Goal: Contribute content: Contribute content

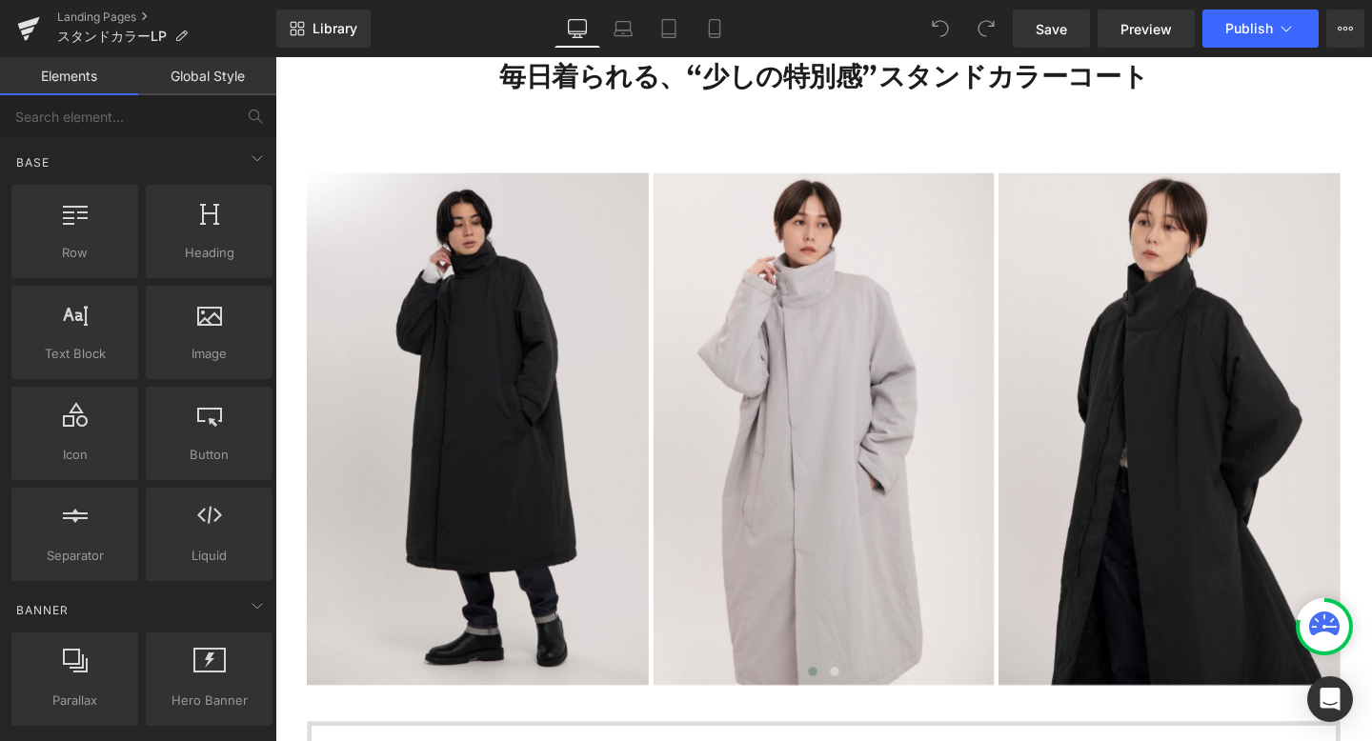
scroll to position [984, 0]
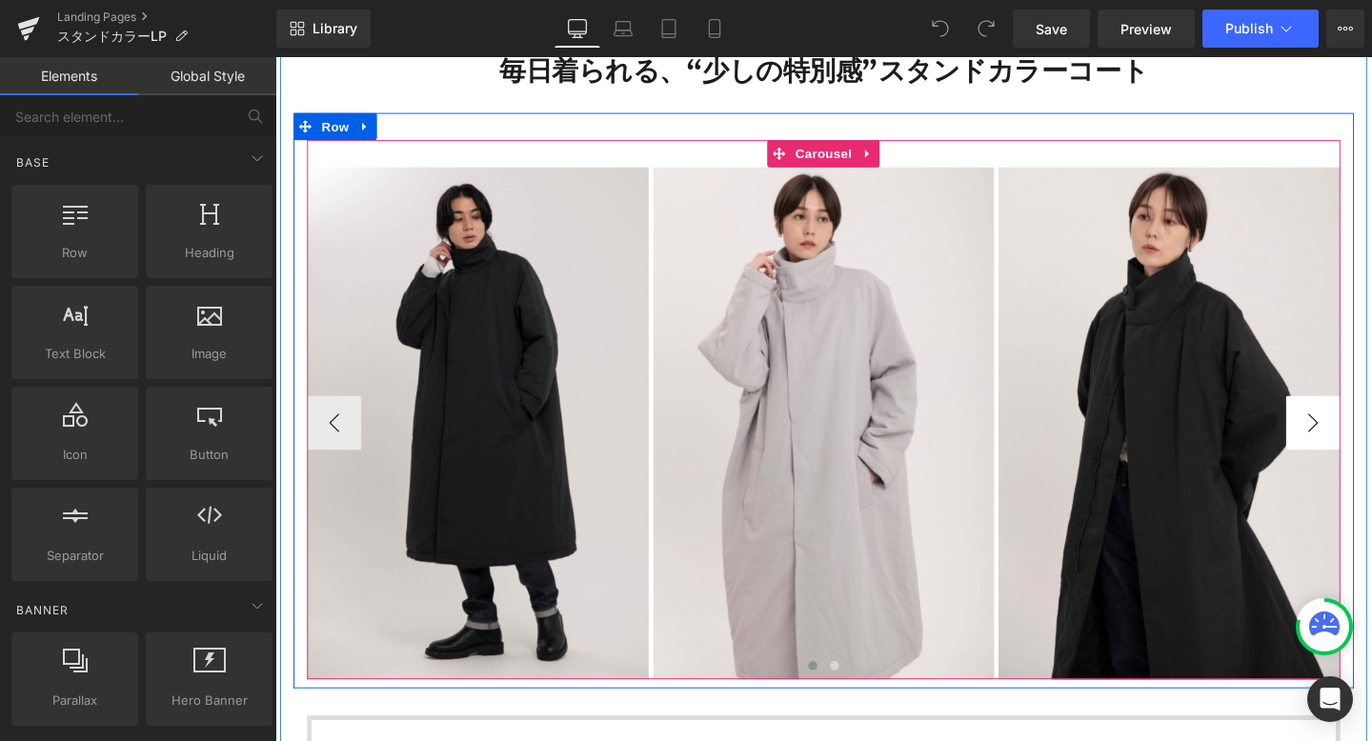
click at [1367, 446] on button "›" at bounding box center [1365, 441] width 57 height 57
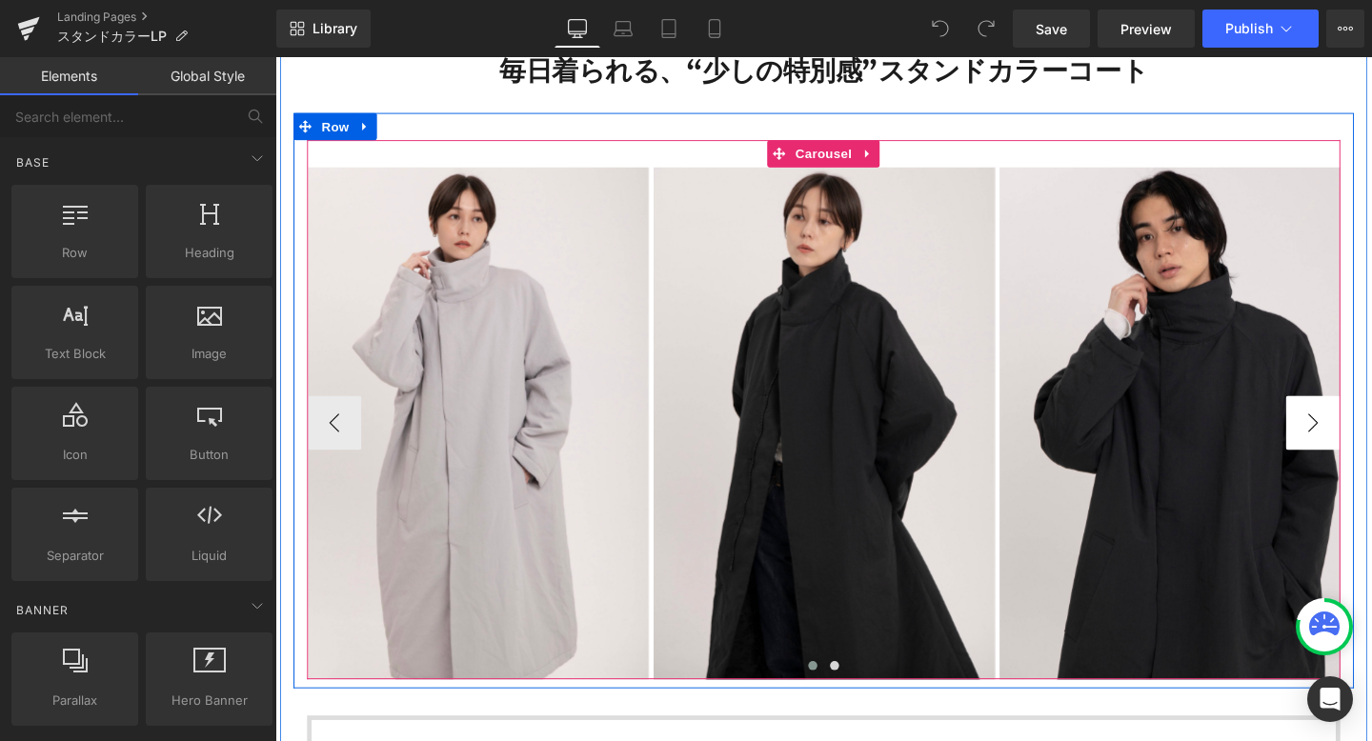
click at [1367, 446] on button "›" at bounding box center [1365, 441] width 57 height 57
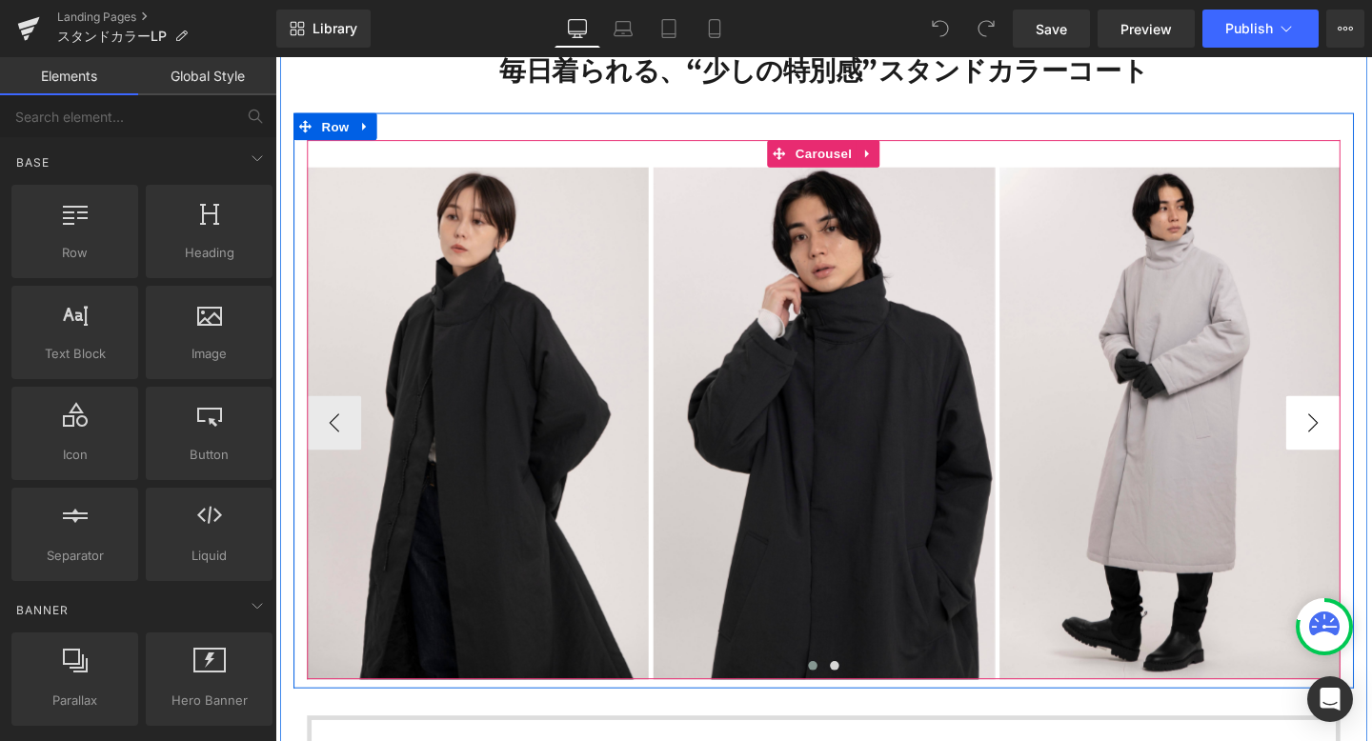
click at [1367, 447] on button "›" at bounding box center [1365, 441] width 57 height 57
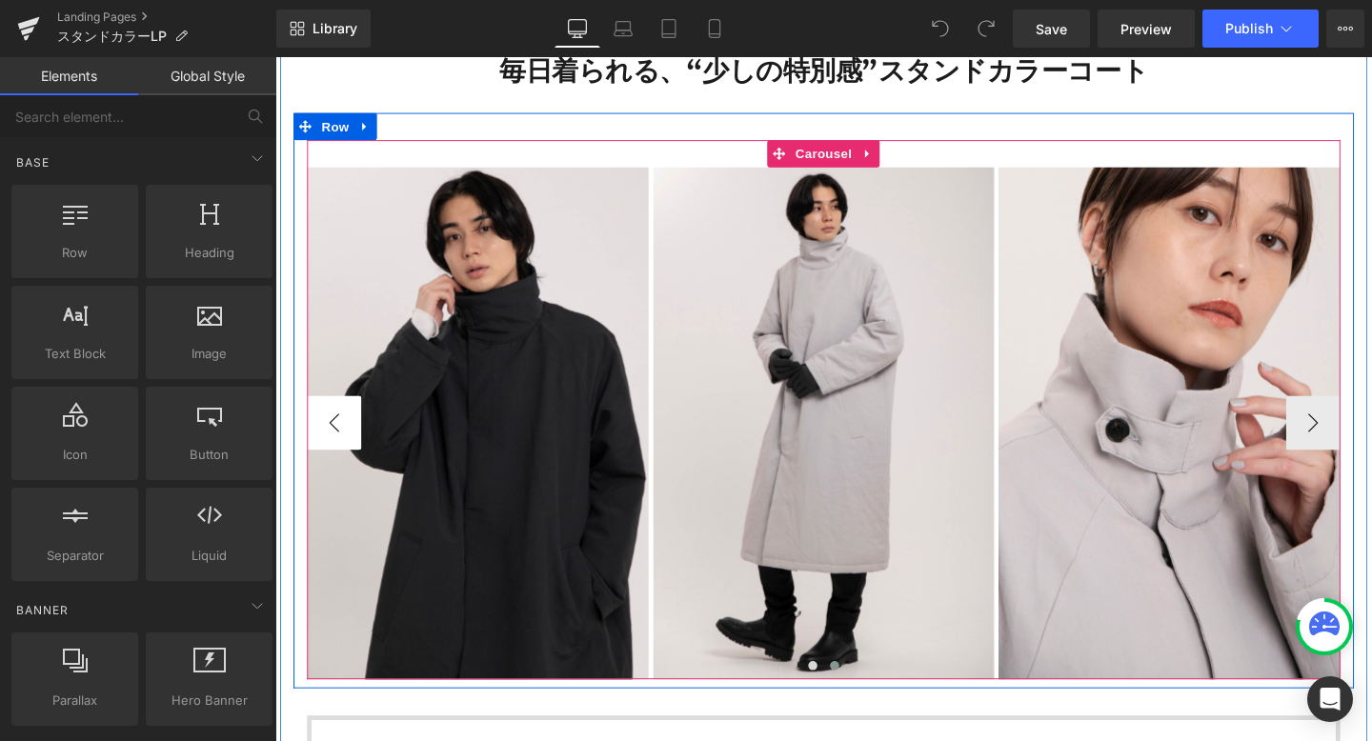
click at [338, 435] on button "‹" at bounding box center [337, 441] width 57 height 57
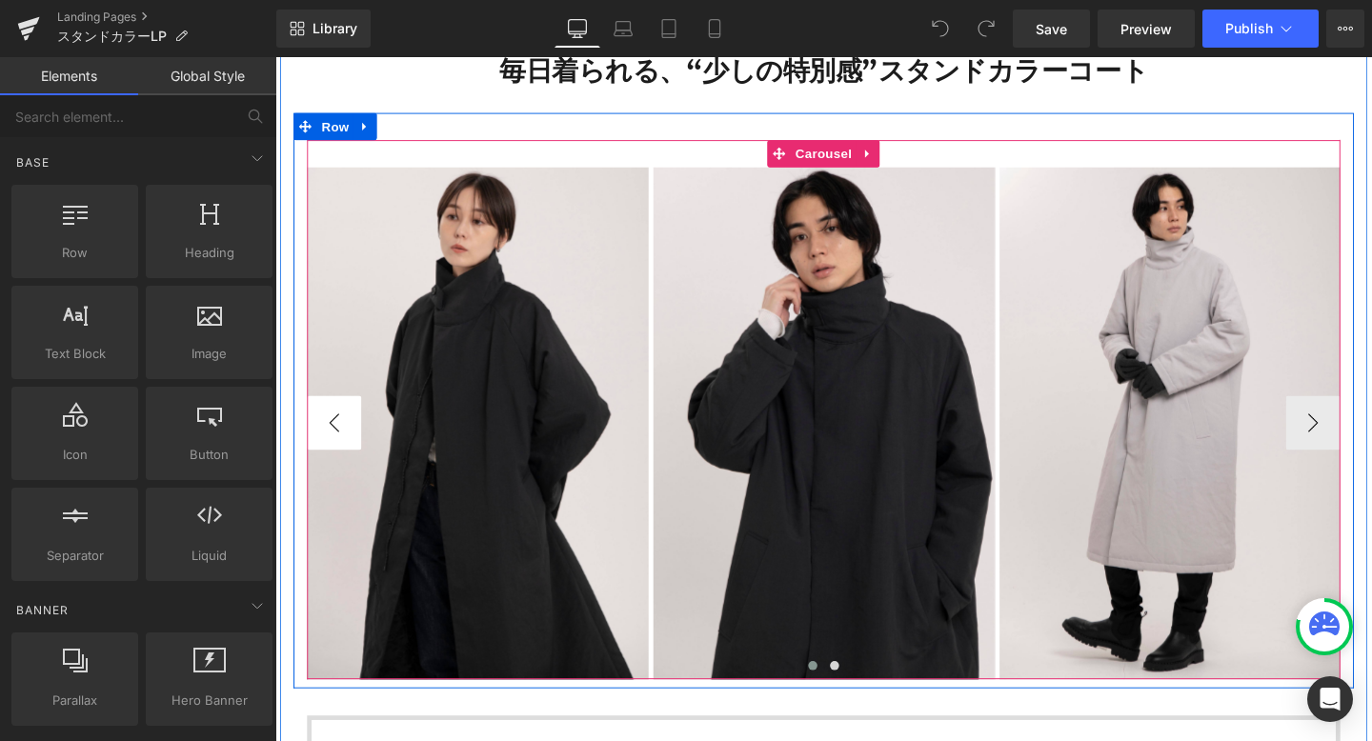
click at [338, 435] on button "‹" at bounding box center [337, 441] width 57 height 57
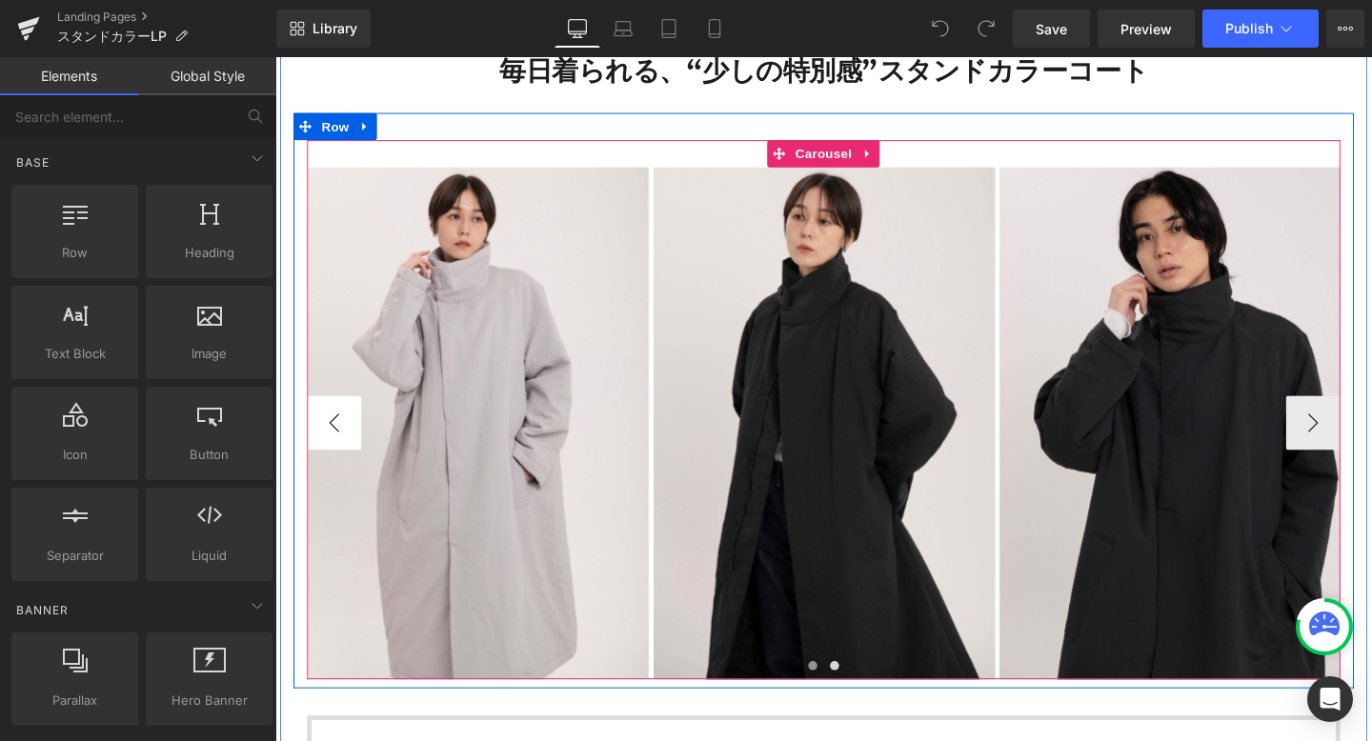
click at [338, 435] on button "‹" at bounding box center [337, 441] width 57 height 57
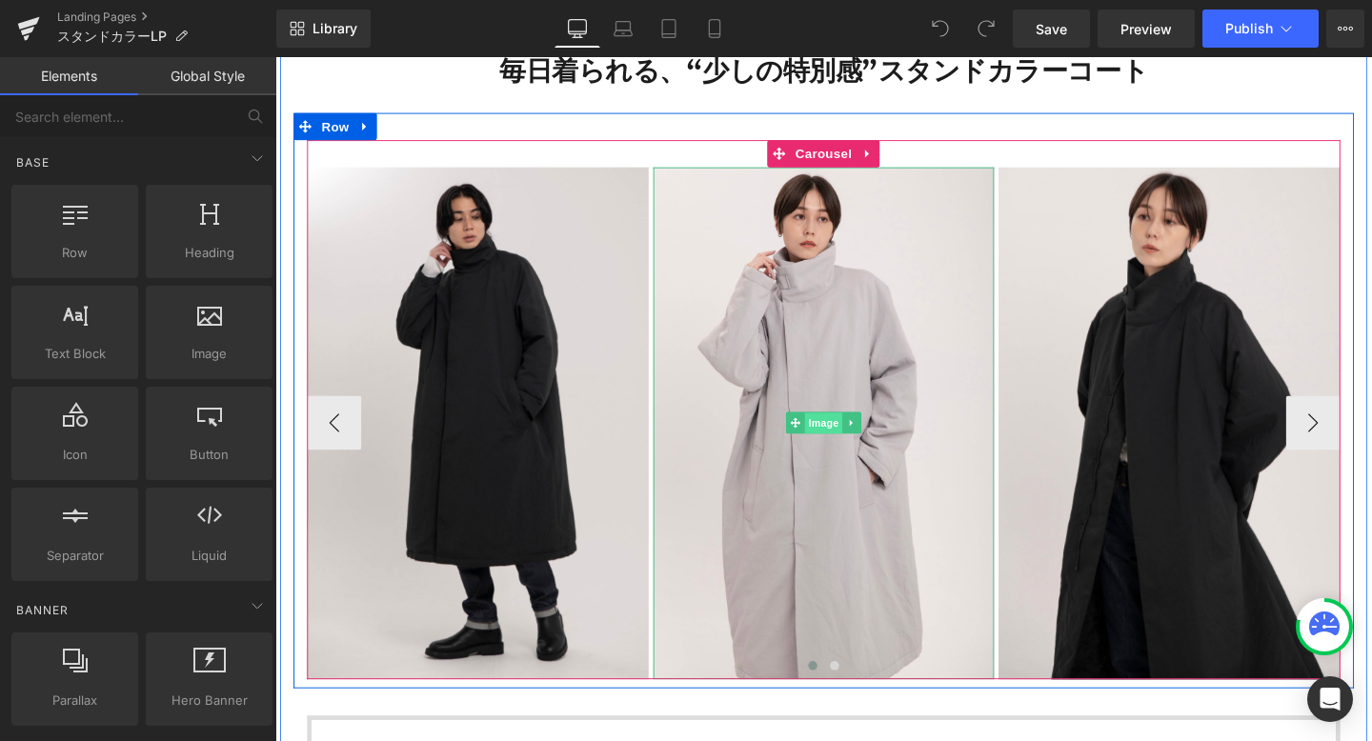
click at [856, 440] on span "Image" at bounding box center [852, 442] width 40 height 23
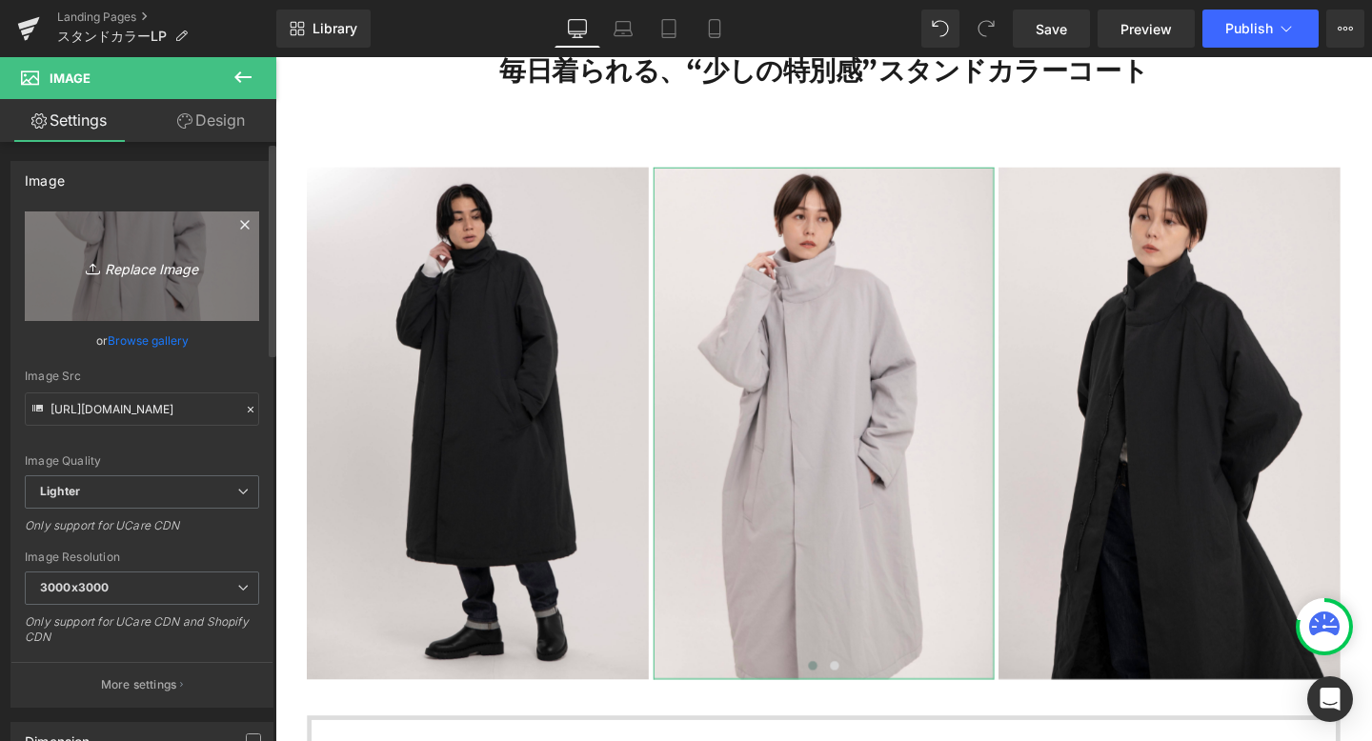
click at [163, 266] on icon "Replace Image" at bounding box center [142, 266] width 152 height 24
type input "C:\fakepath\210.png"
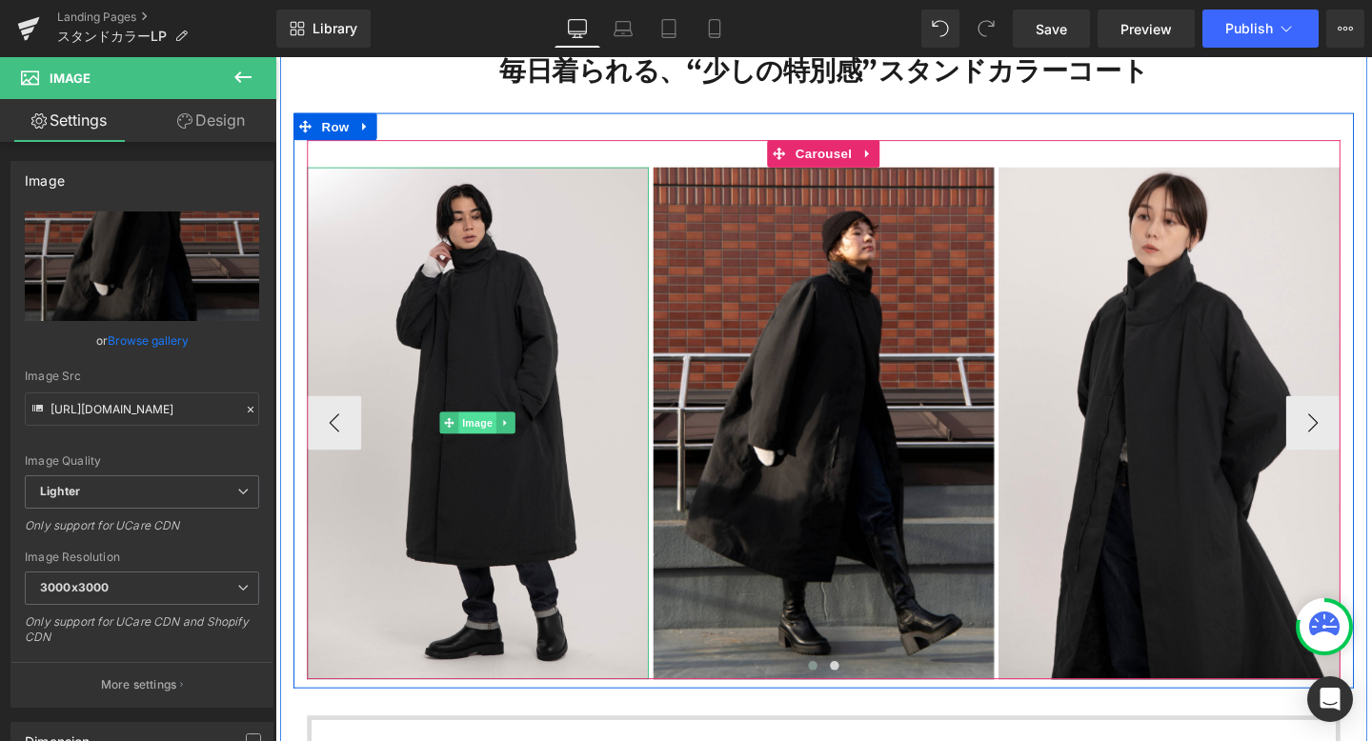
click at [481, 435] on span "Image" at bounding box center [489, 442] width 40 height 23
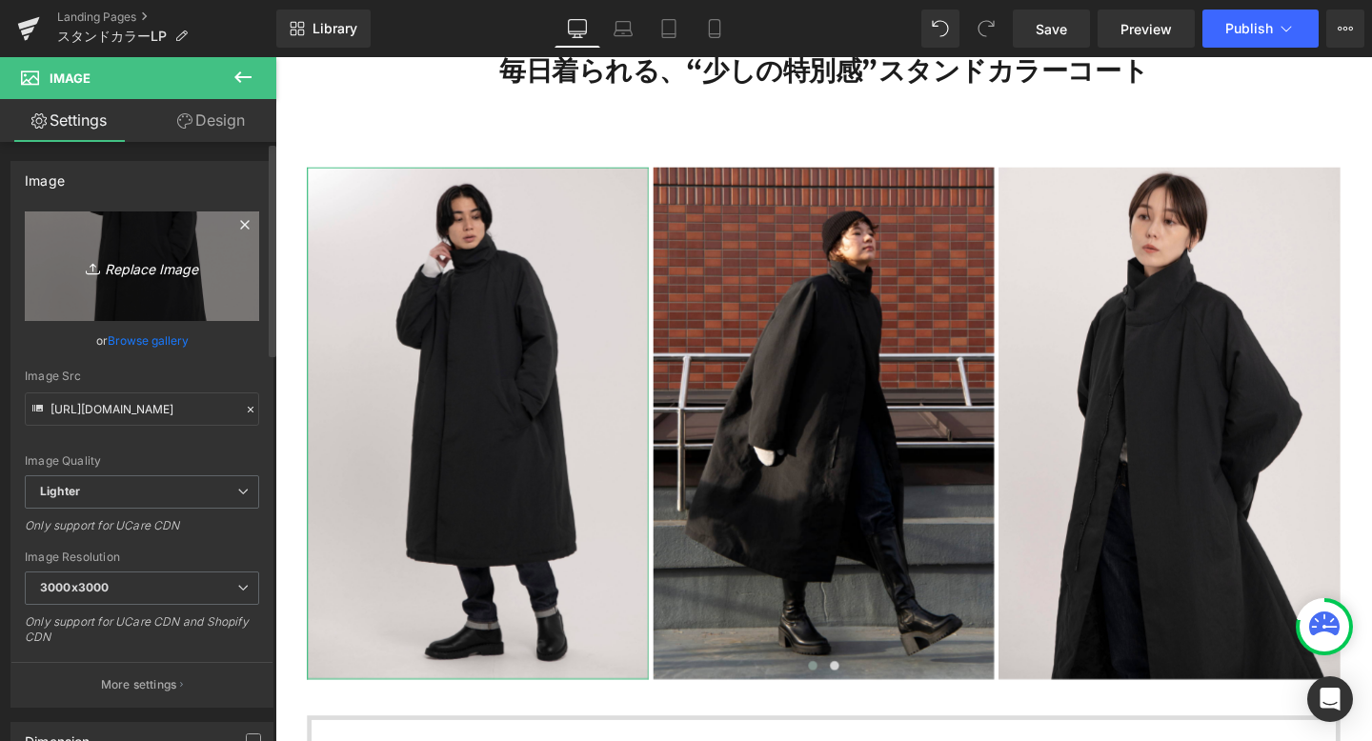
click at [163, 270] on icon "Replace Image" at bounding box center [142, 266] width 152 height 24
type input "C:\fakepath\218.png"
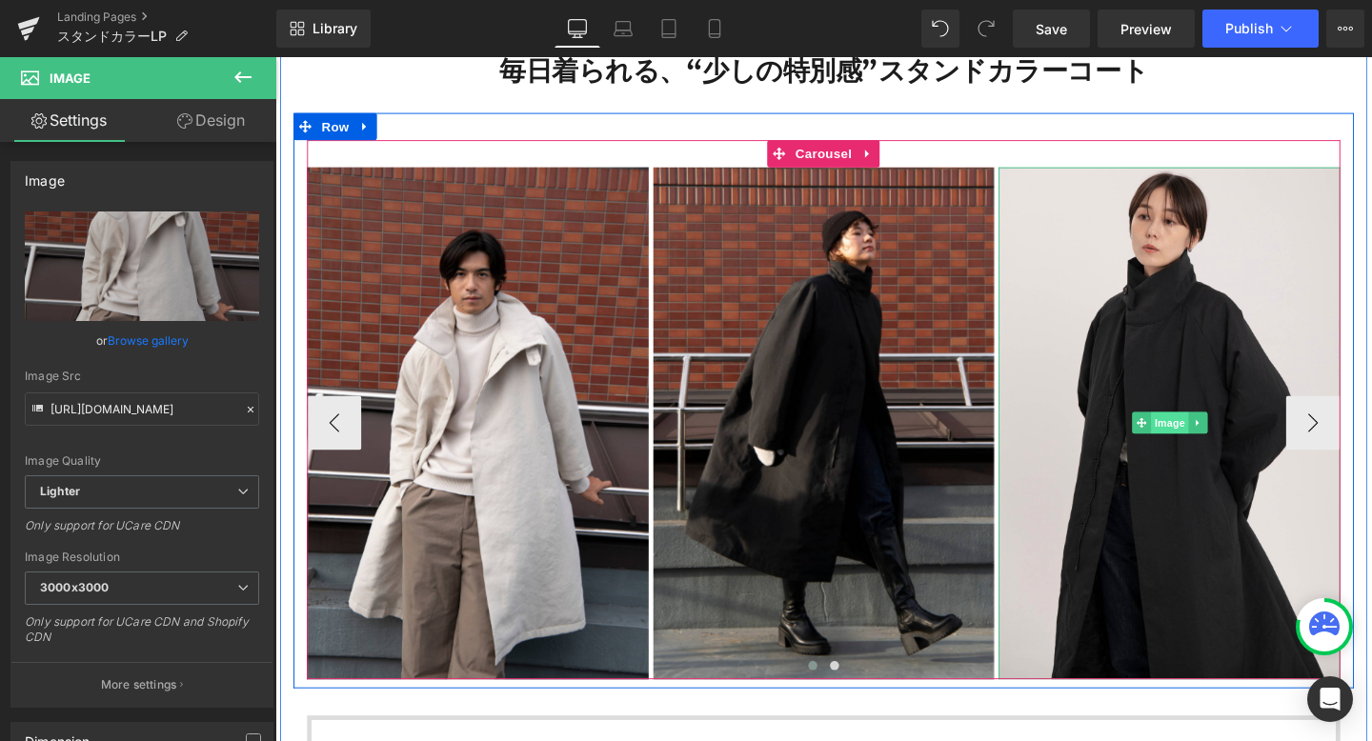
click at [1207, 446] on span "Image" at bounding box center [1215, 442] width 40 height 23
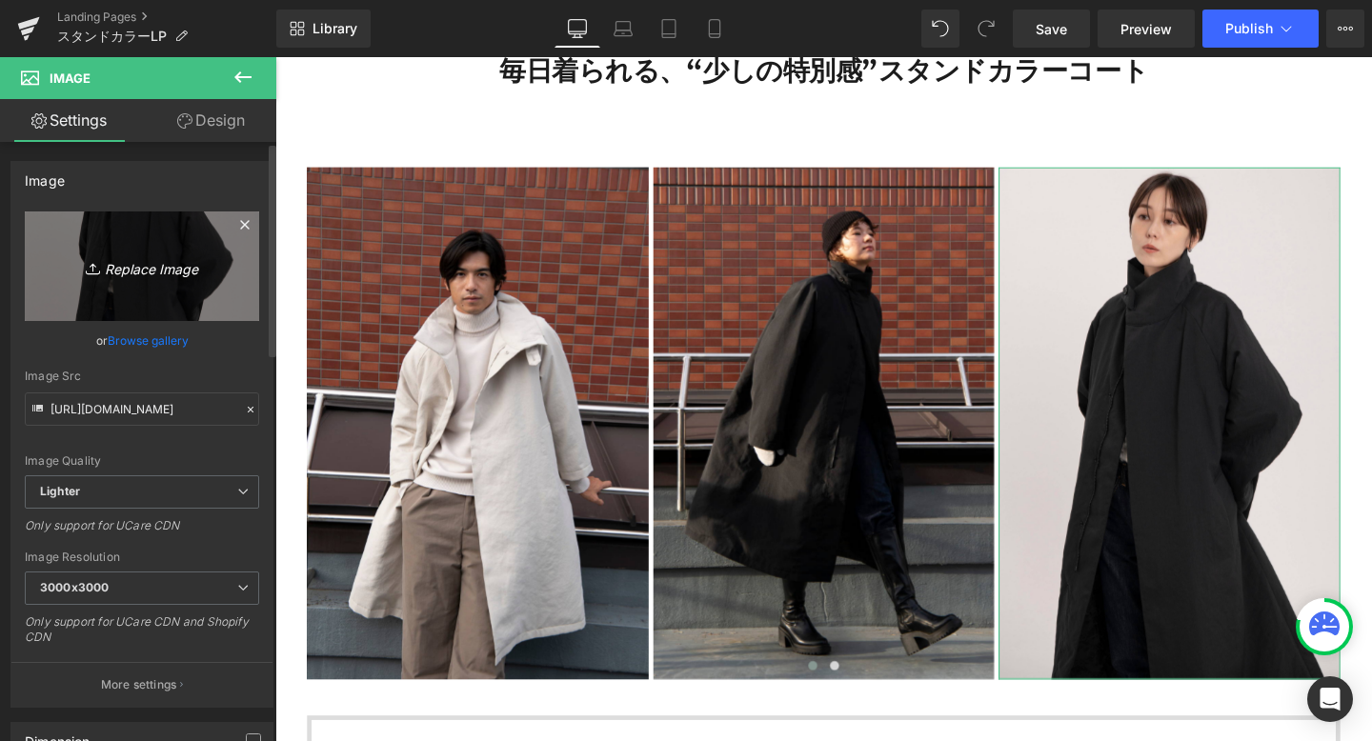
click at [149, 275] on icon "Replace Image" at bounding box center [142, 266] width 152 height 24
type input "C:\fakepath\237.png"
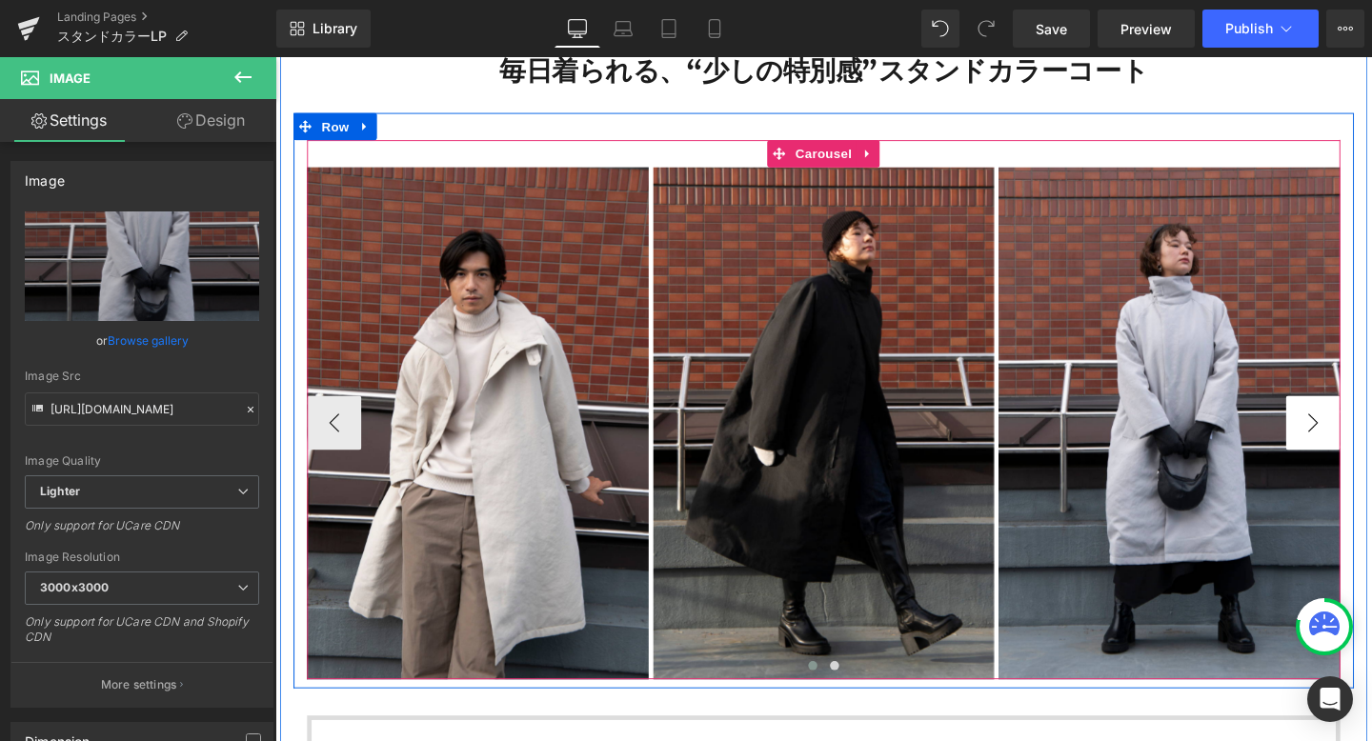
click at [1363, 439] on button "›" at bounding box center [1365, 441] width 57 height 57
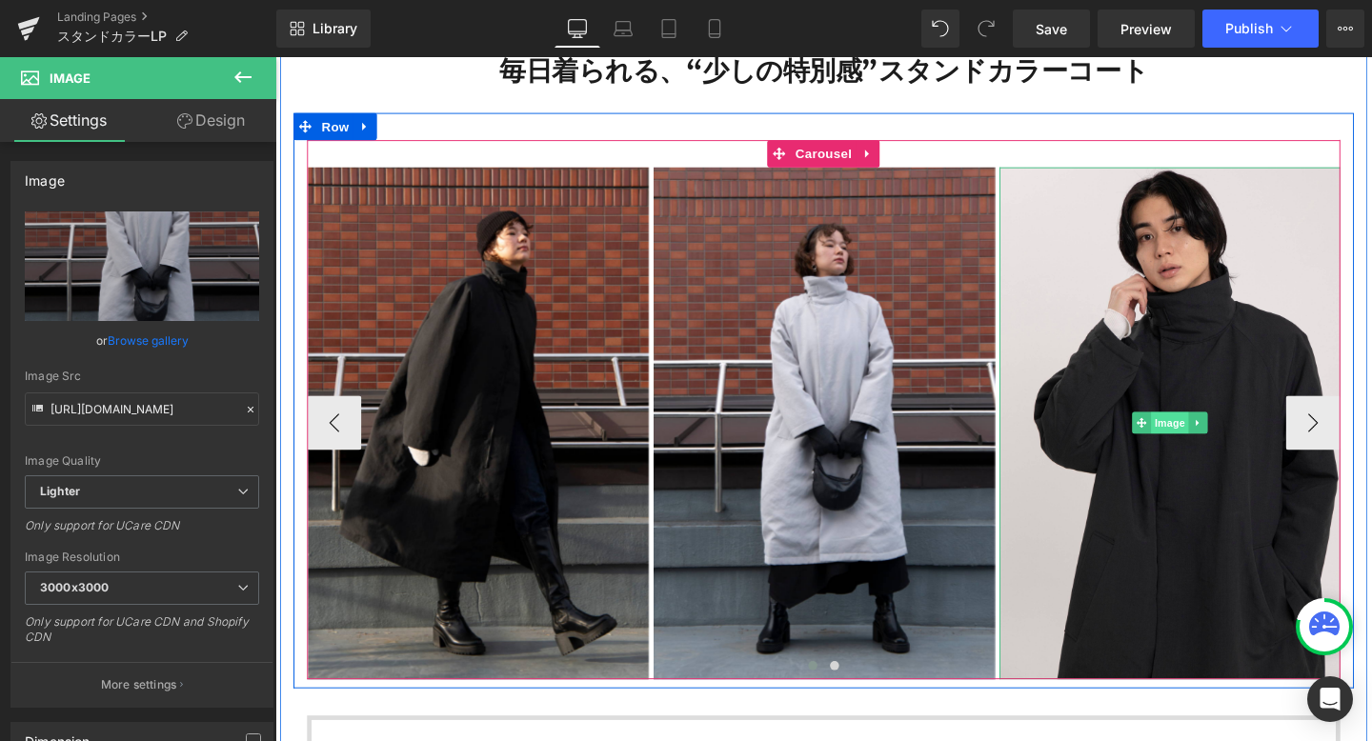
click at [1212, 440] on span "Image" at bounding box center [1216, 442] width 40 height 23
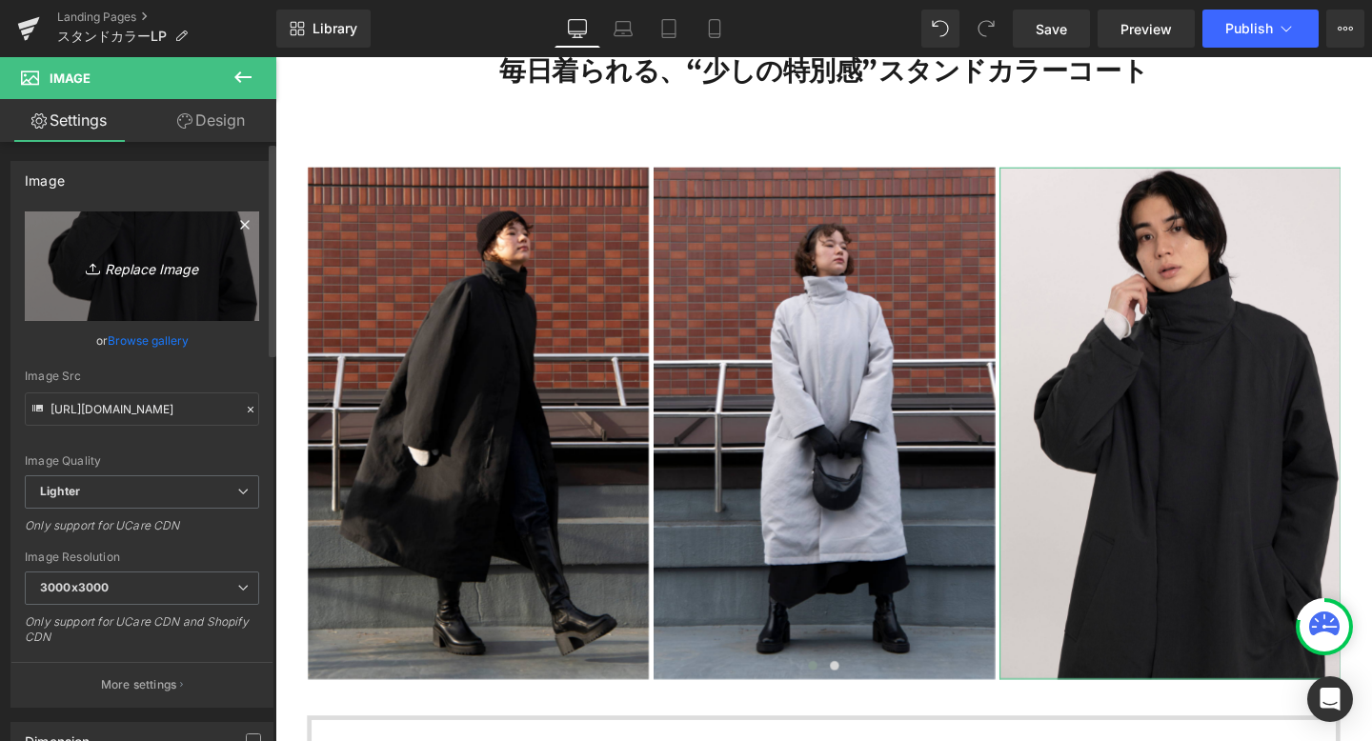
click at [164, 268] on icon "Replace Image" at bounding box center [142, 266] width 152 height 24
type input "C:\fakepath\244.png"
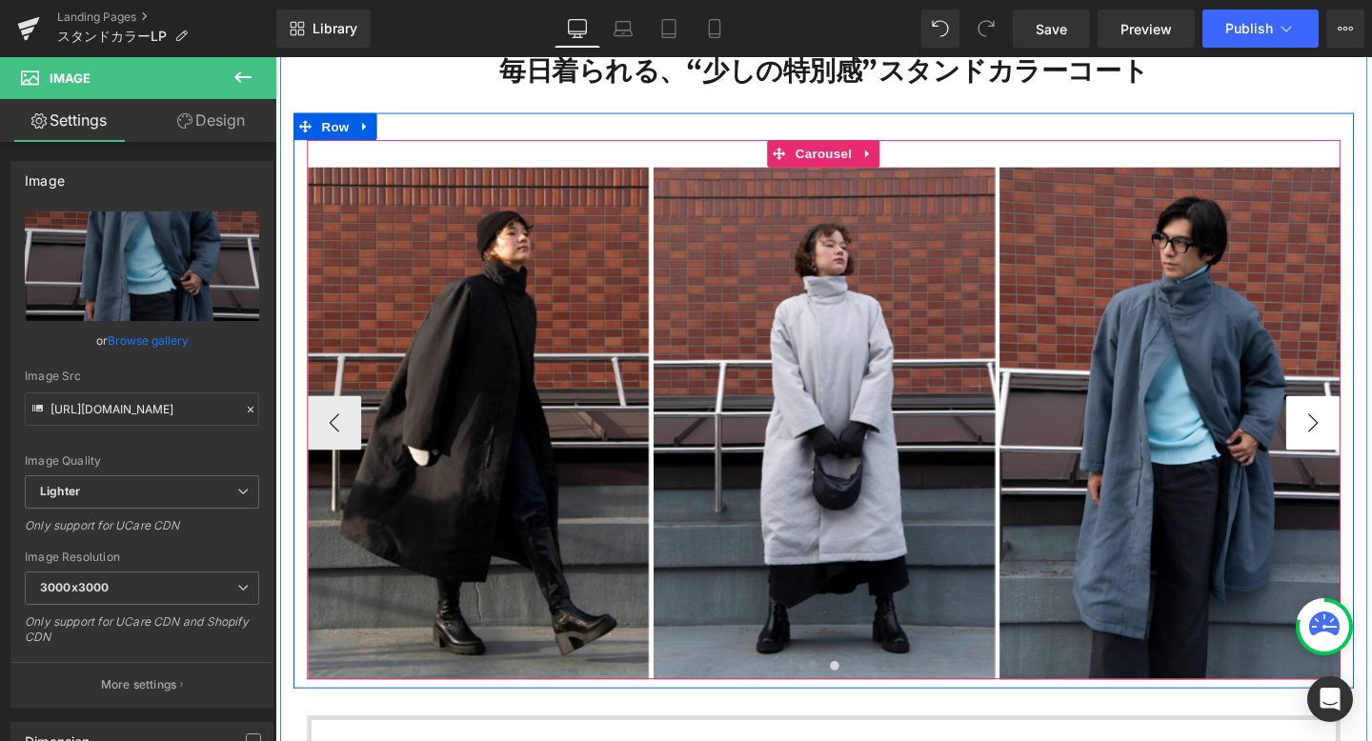
click at [1360, 434] on button "›" at bounding box center [1365, 441] width 57 height 57
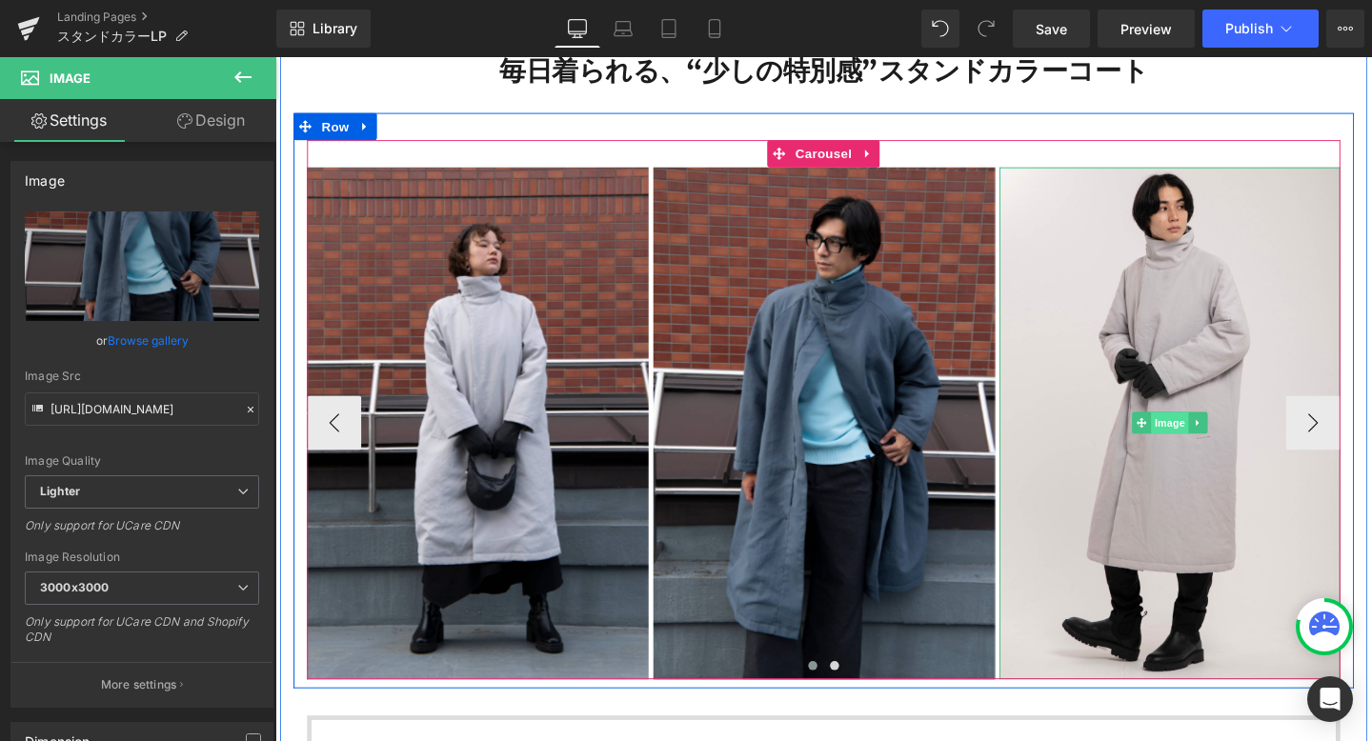
click at [1216, 436] on span "Image" at bounding box center [1215, 442] width 40 height 23
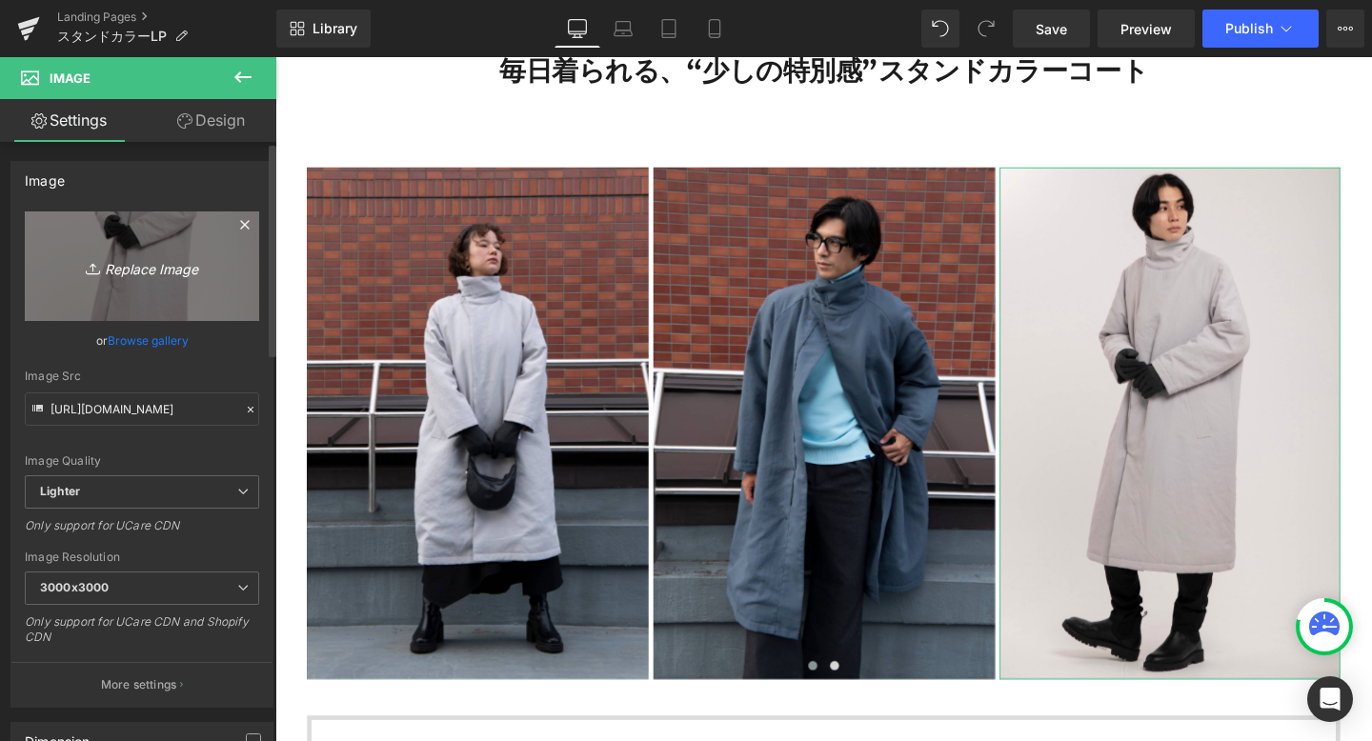
click at [168, 268] on icon "Replace Image" at bounding box center [142, 266] width 152 height 24
type input "C:\fakepath\224.png"
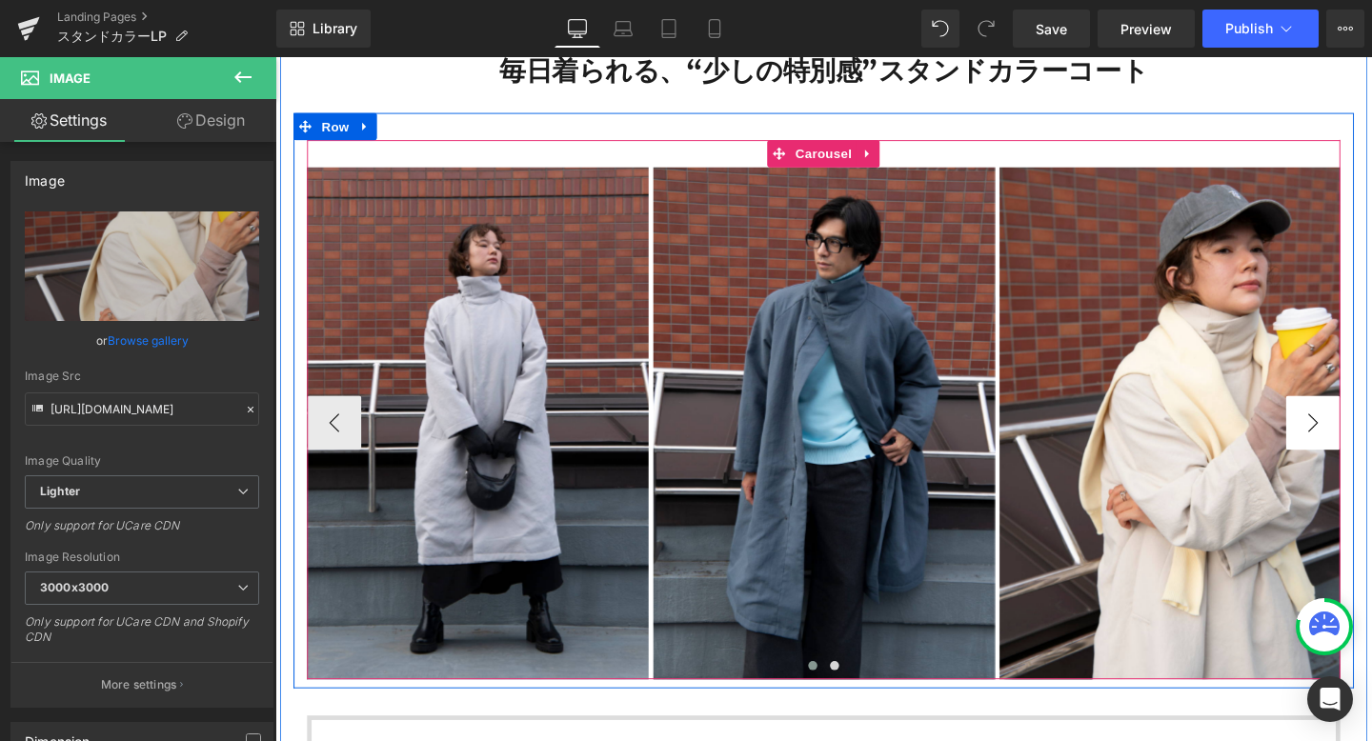
click at [1361, 431] on button "›" at bounding box center [1365, 441] width 57 height 57
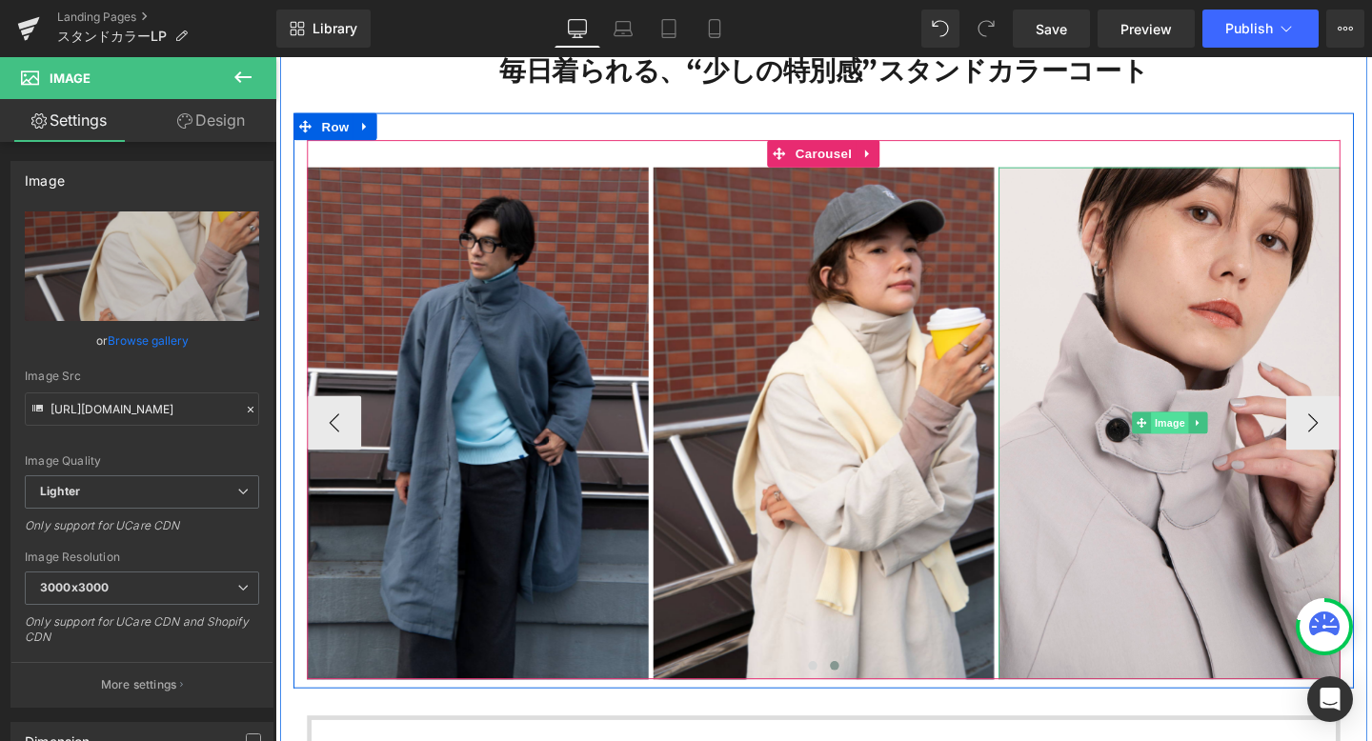
click at [1214, 437] on span "Image" at bounding box center [1215, 442] width 40 height 23
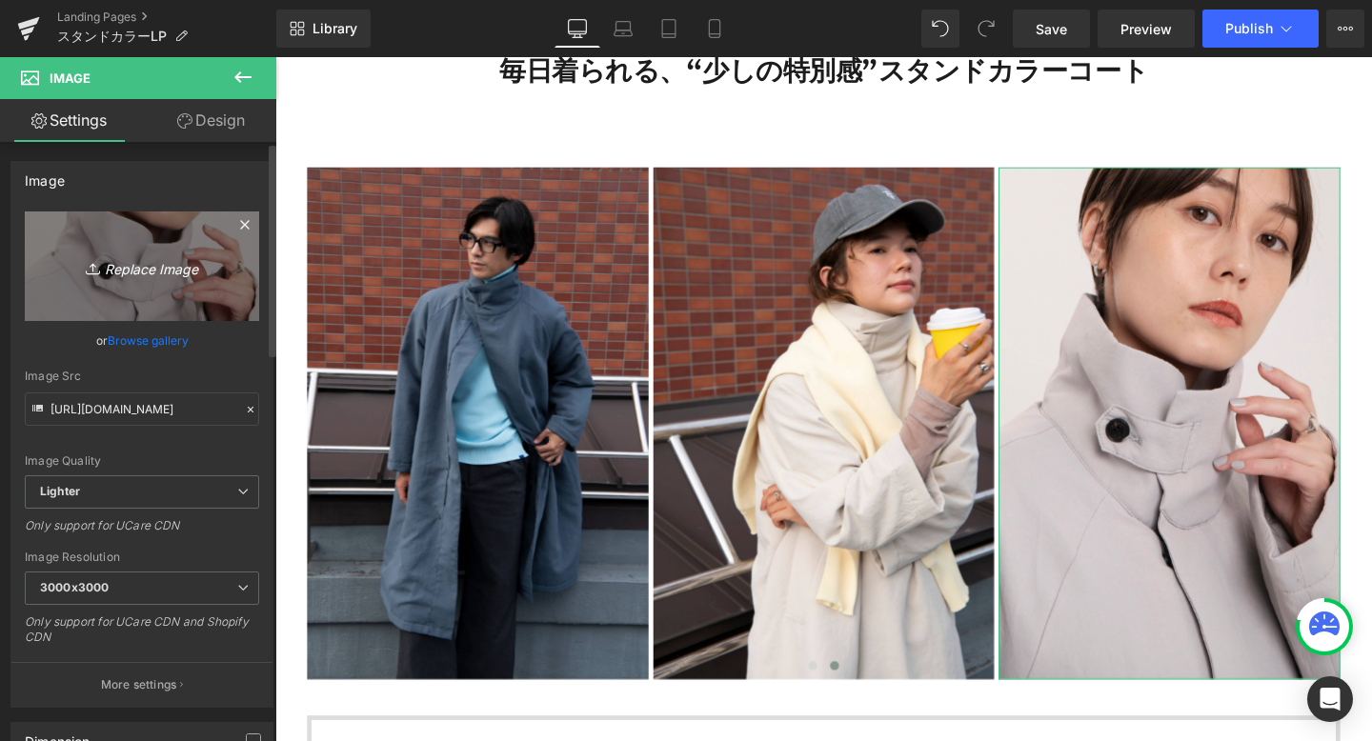
click at [138, 266] on icon "Replace Image" at bounding box center [142, 266] width 152 height 24
type input "C:\fakepath\201.png"
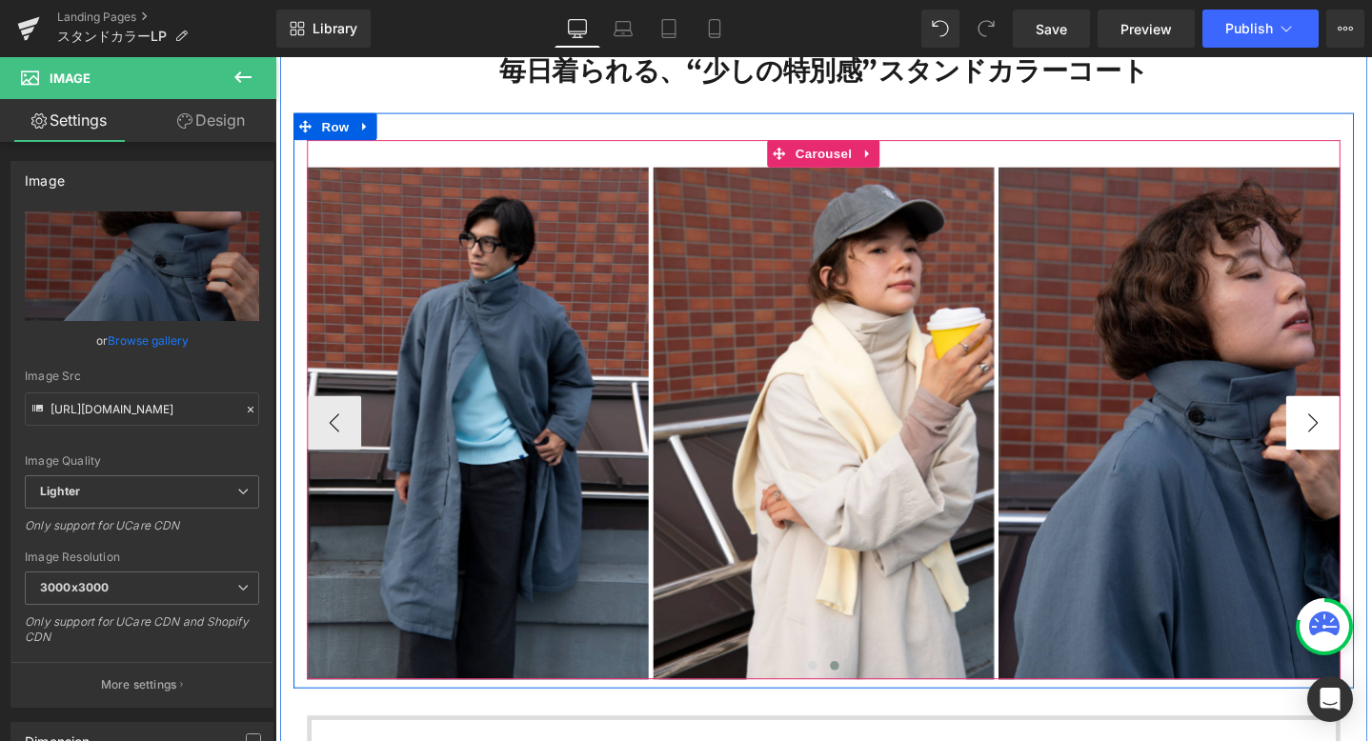
click at [1361, 439] on button "›" at bounding box center [1365, 441] width 57 height 57
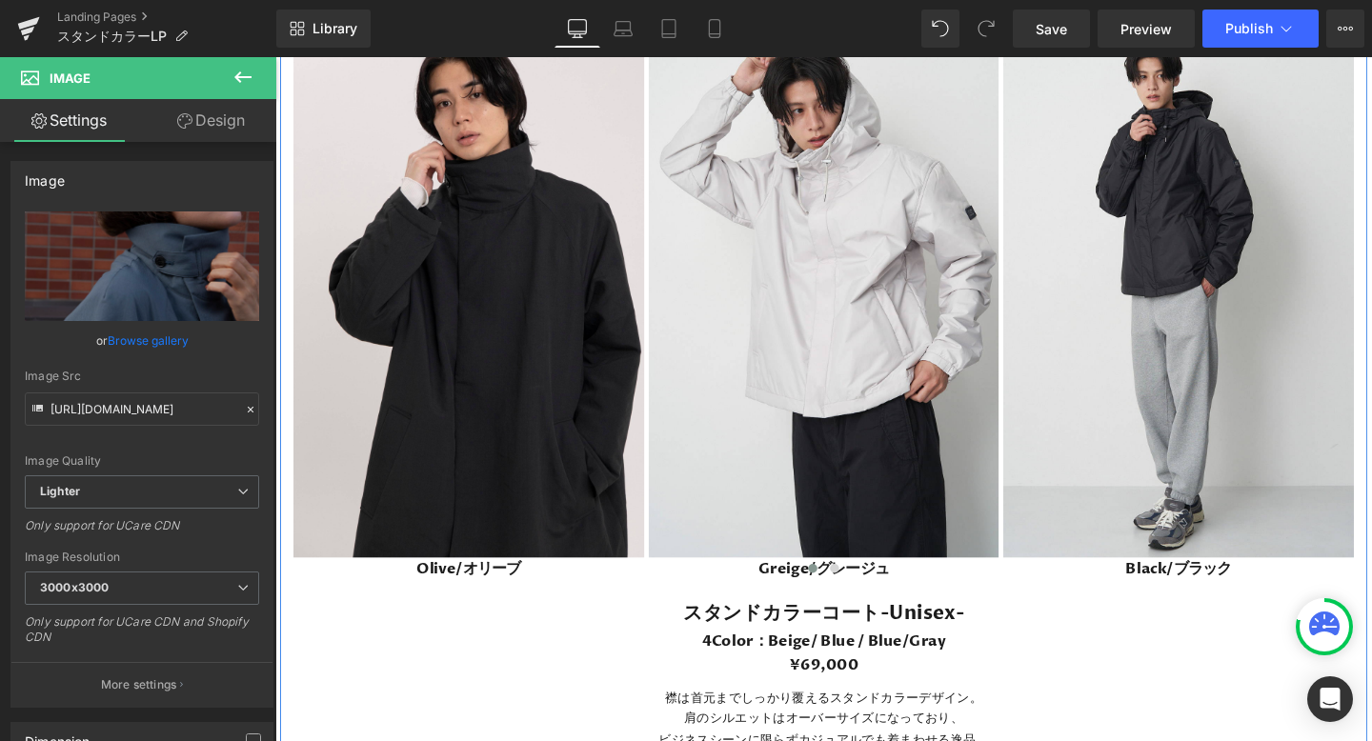
scroll to position [5559, 0]
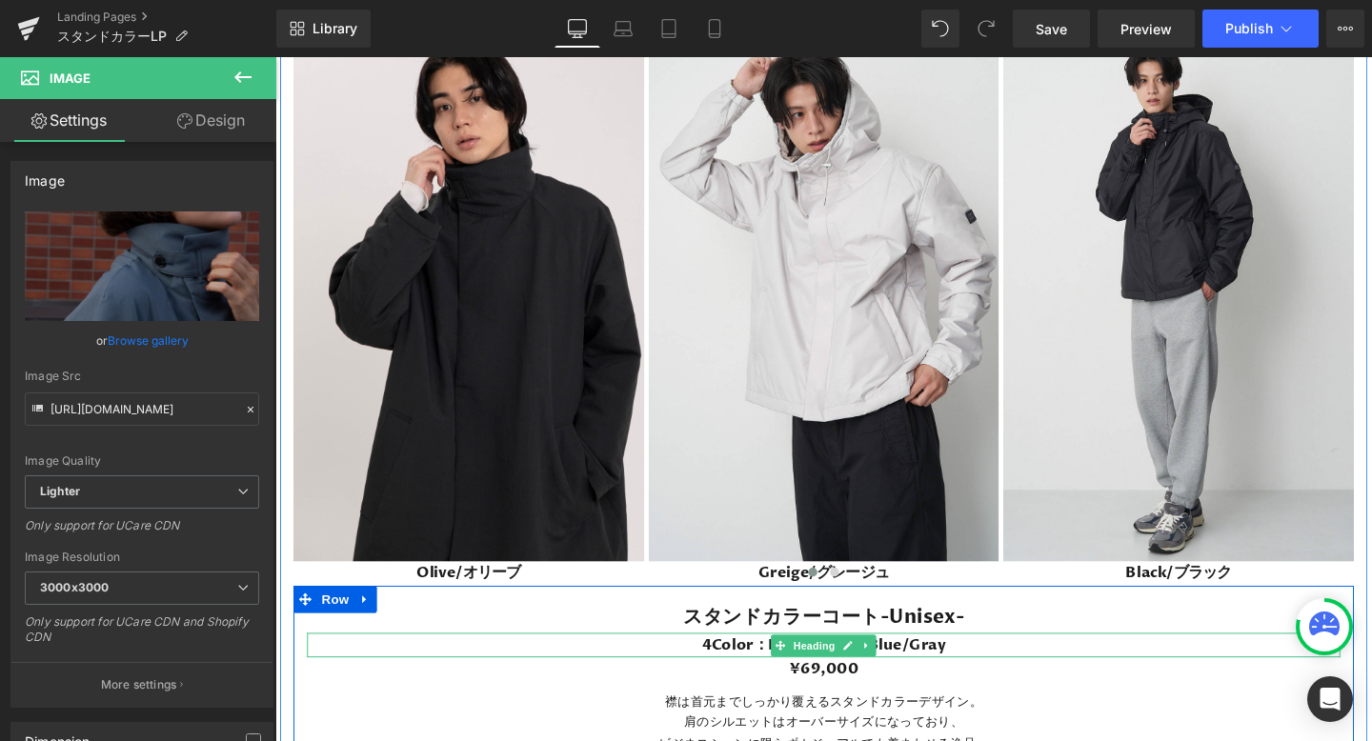
click at [990, 673] on h3 "4Color：Beige/ Blue / Blue/Gray" at bounding box center [852, 675] width 1086 height 26
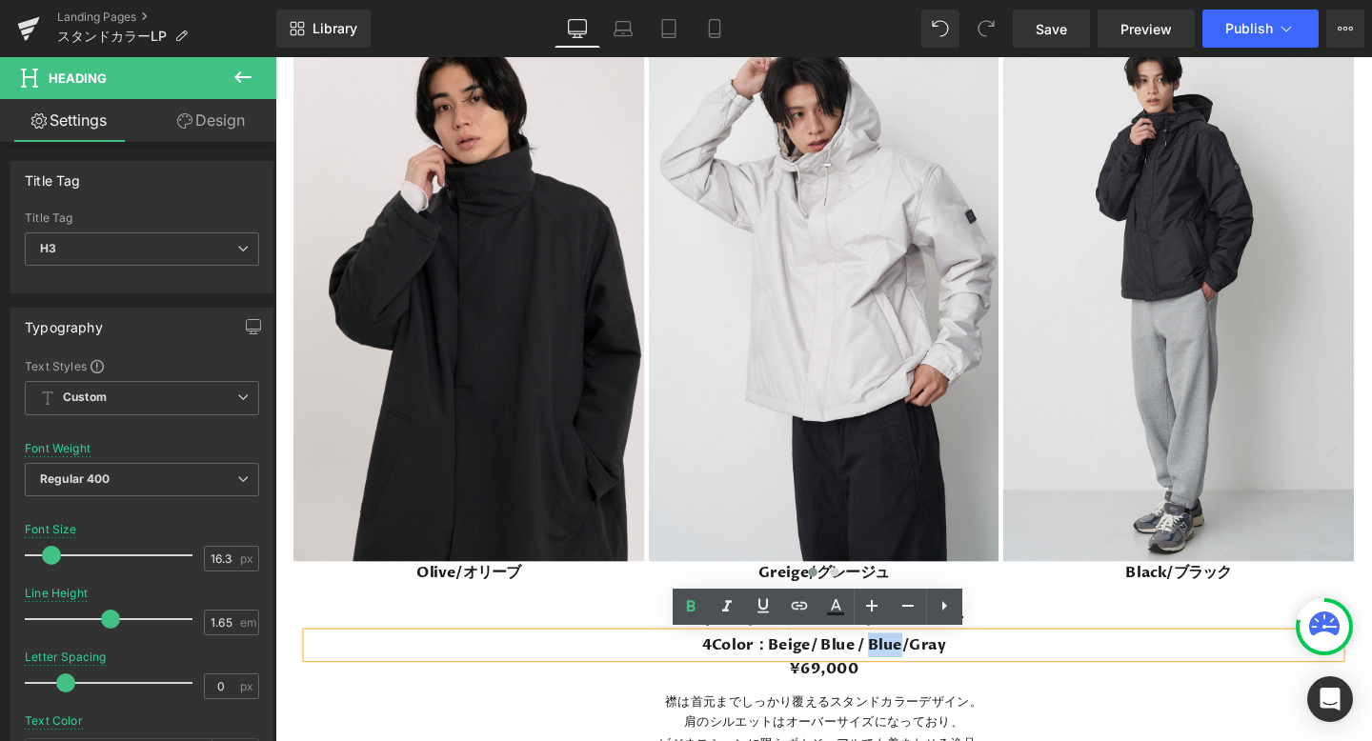
drag, startPoint x: 937, startPoint y: 677, endPoint x: 903, endPoint y: 675, distance: 34.3
click at [903, 675] on h3 "4Color：Beige/ Blue / Blue/Gray" at bounding box center [852, 675] width 1086 height 26
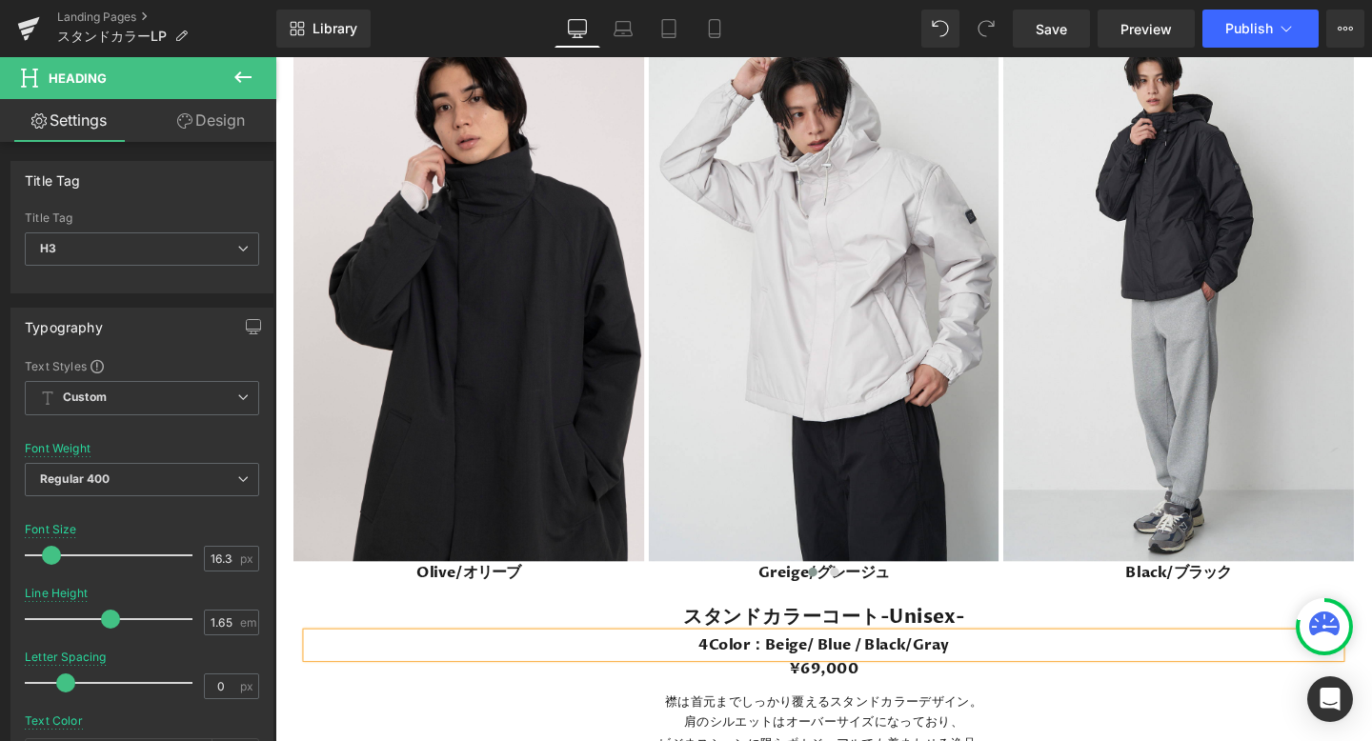
click at [997, 672] on h3 "4Color：Beige/ Blue / Black/Gray" at bounding box center [852, 675] width 1086 height 26
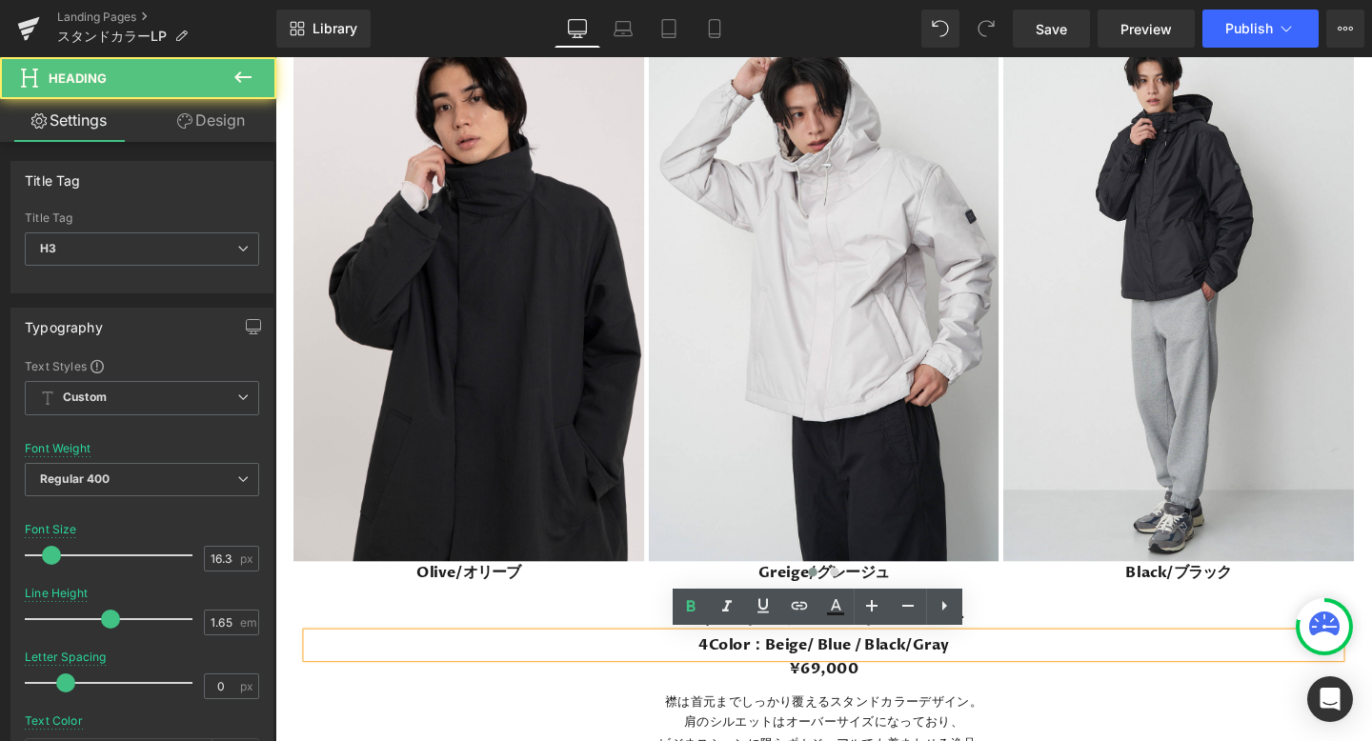
click at [1006, 680] on h3 "4Color：Beige/ Blue / Black/Gray" at bounding box center [852, 675] width 1086 height 26
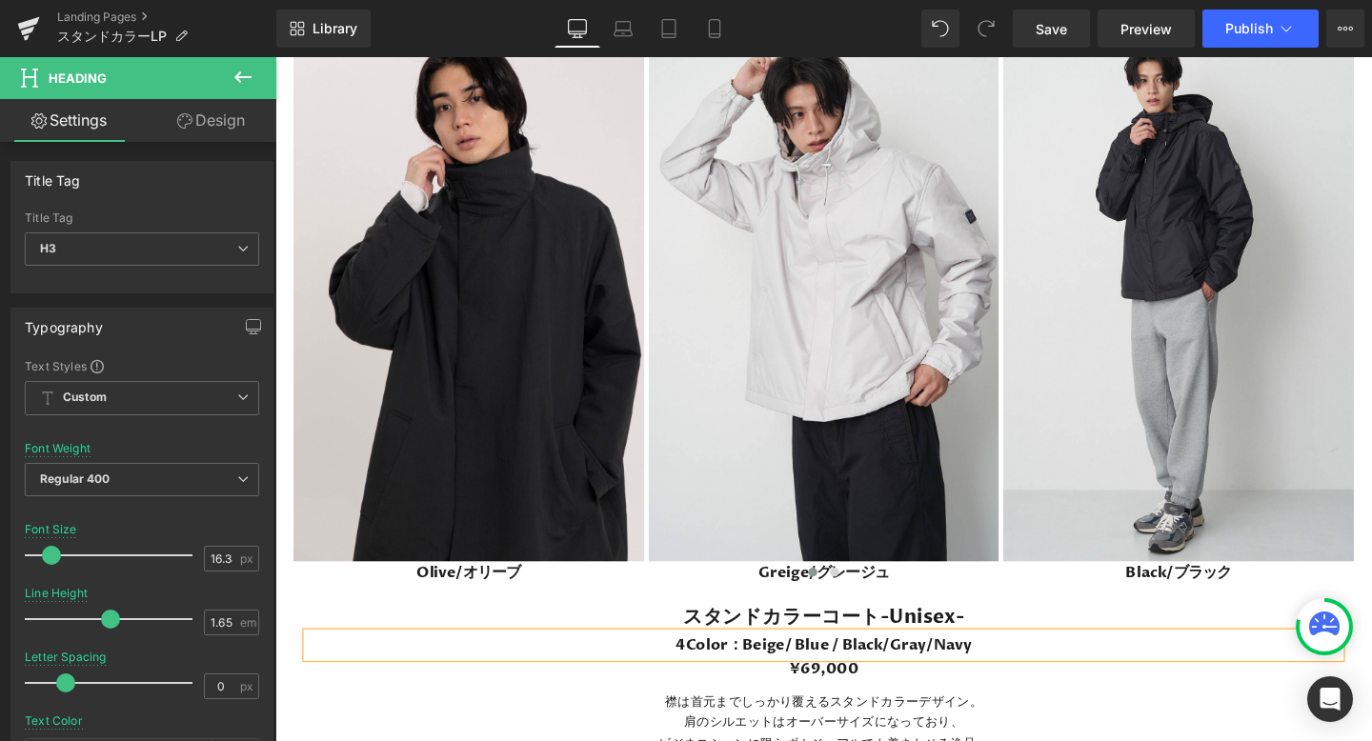
click at [696, 669] on h3 "4Color：Beige/ Blue / Black/Gray/Navy" at bounding box center [852, 675] width 1086 height 26
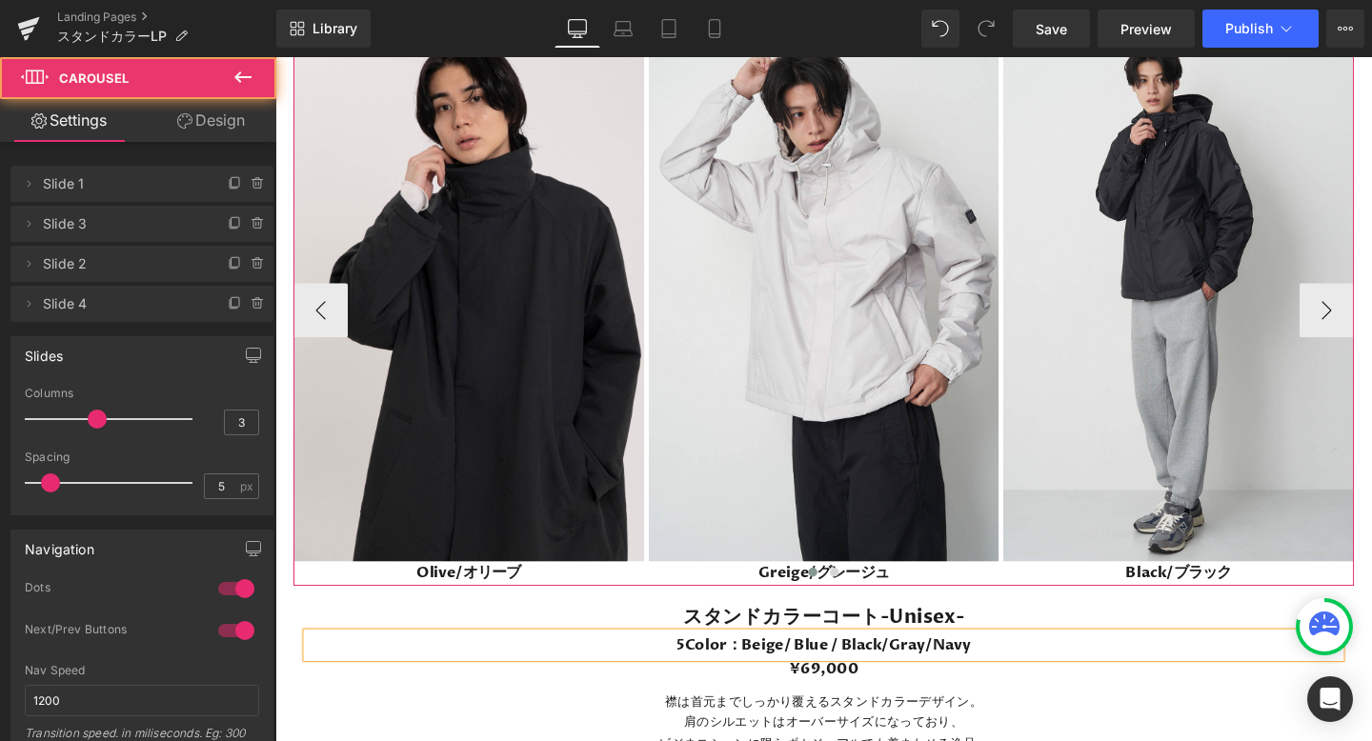
click at [531, 596] on div at bounding box center [851, 602] width 1114 height 26
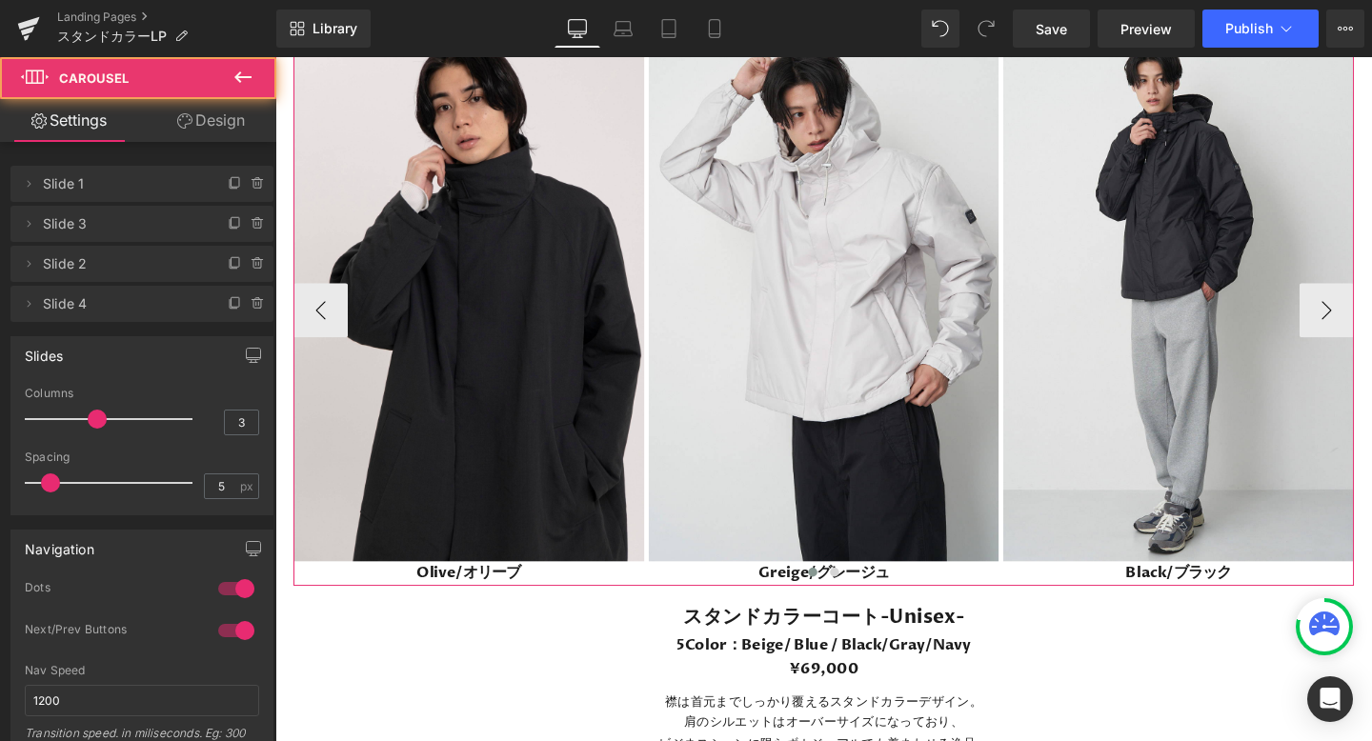
click at [451, 604] on div at bounding box center [851, 602] width 1114 height 26
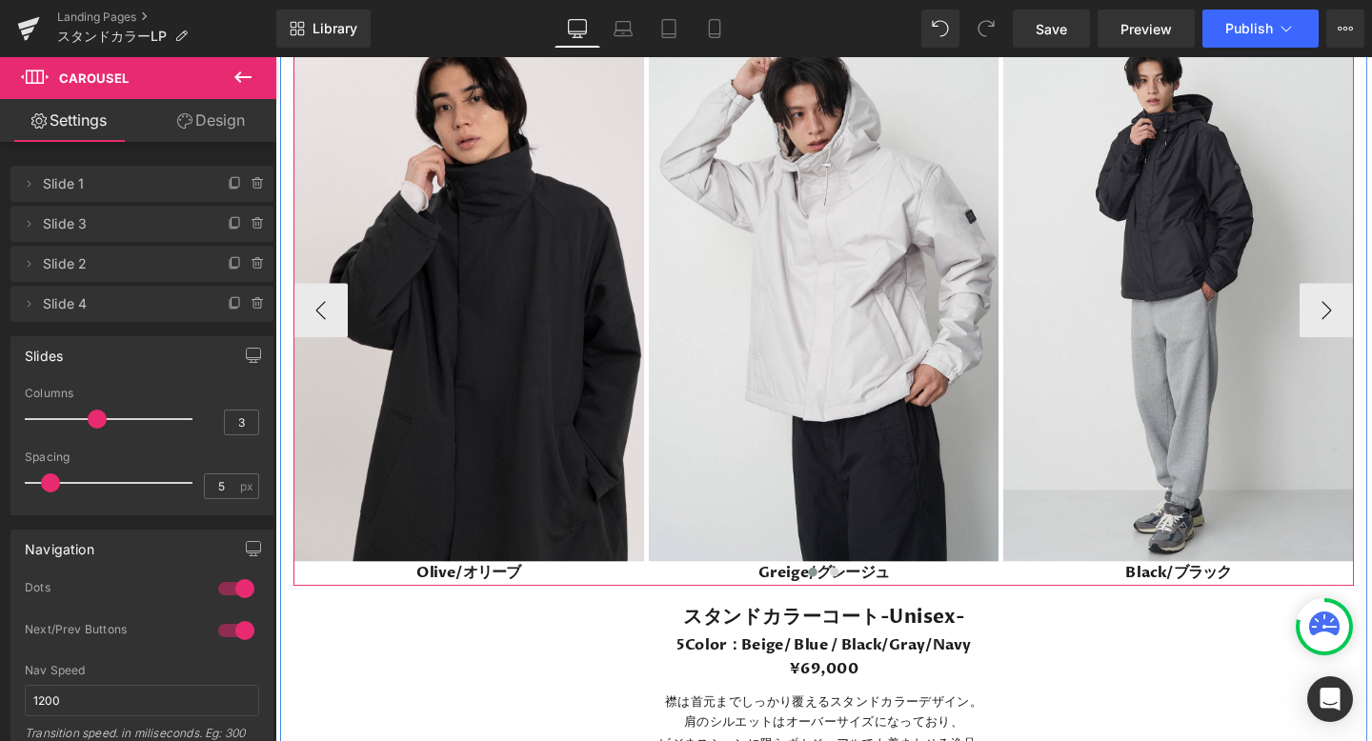
click at [468, 598] on div at bounding box center [851, 602] width 1114 height 26
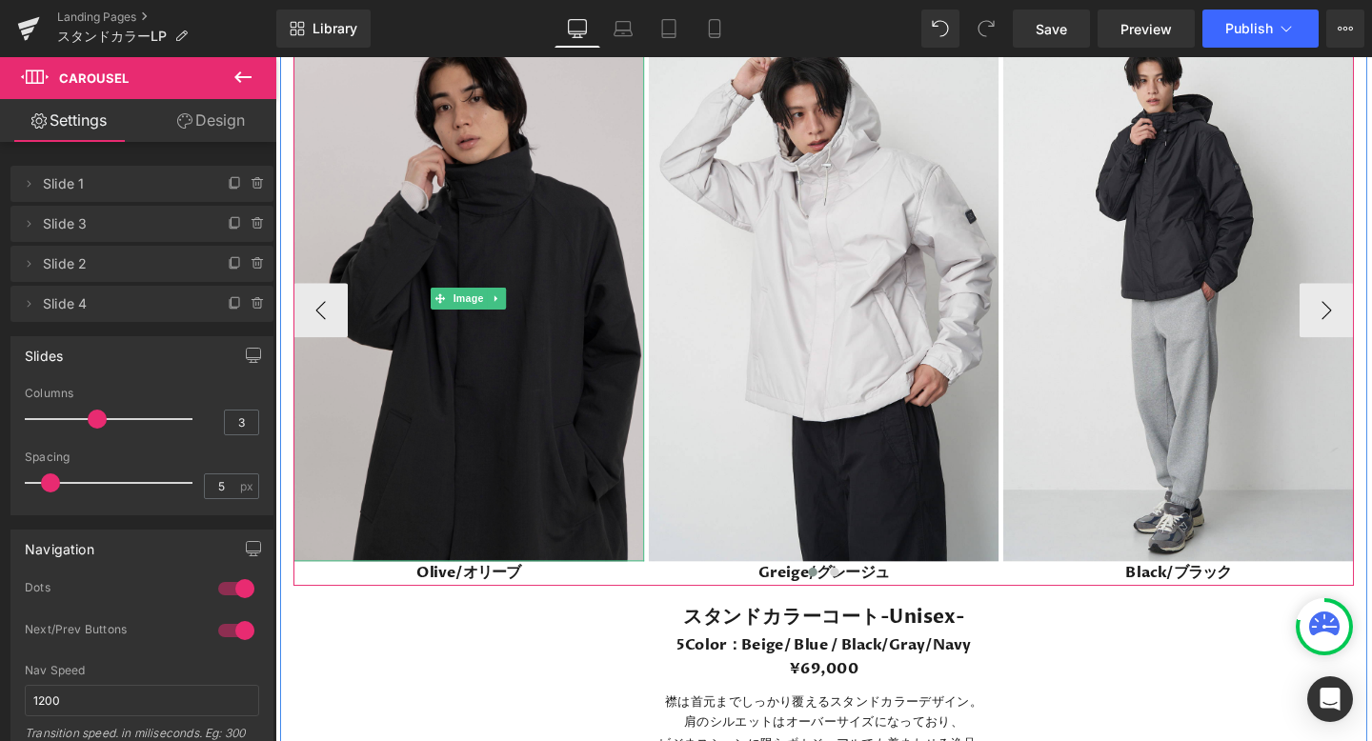
click at [592, 469] on img at bounding box center [478, 310] width 369 height 552
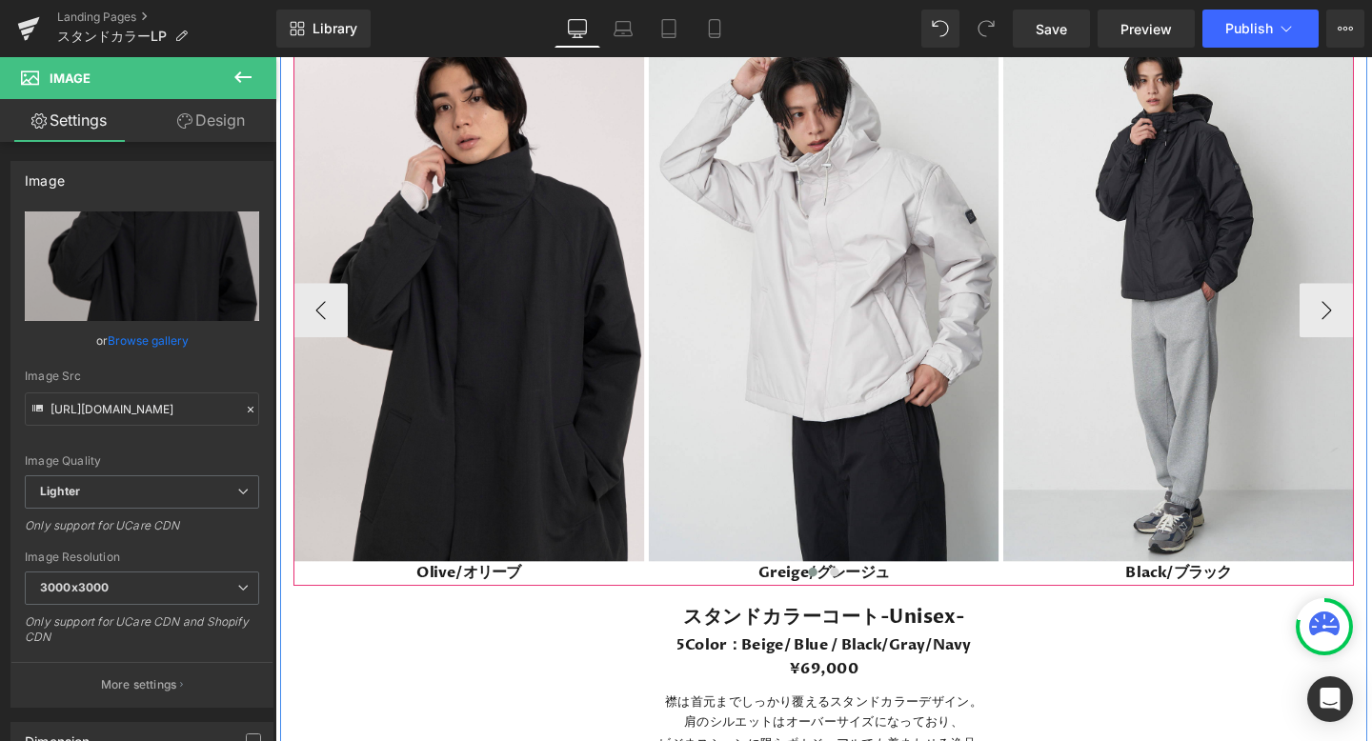
click at [511, 600] on div at bounding box center [851, 602] width 1114 height 26
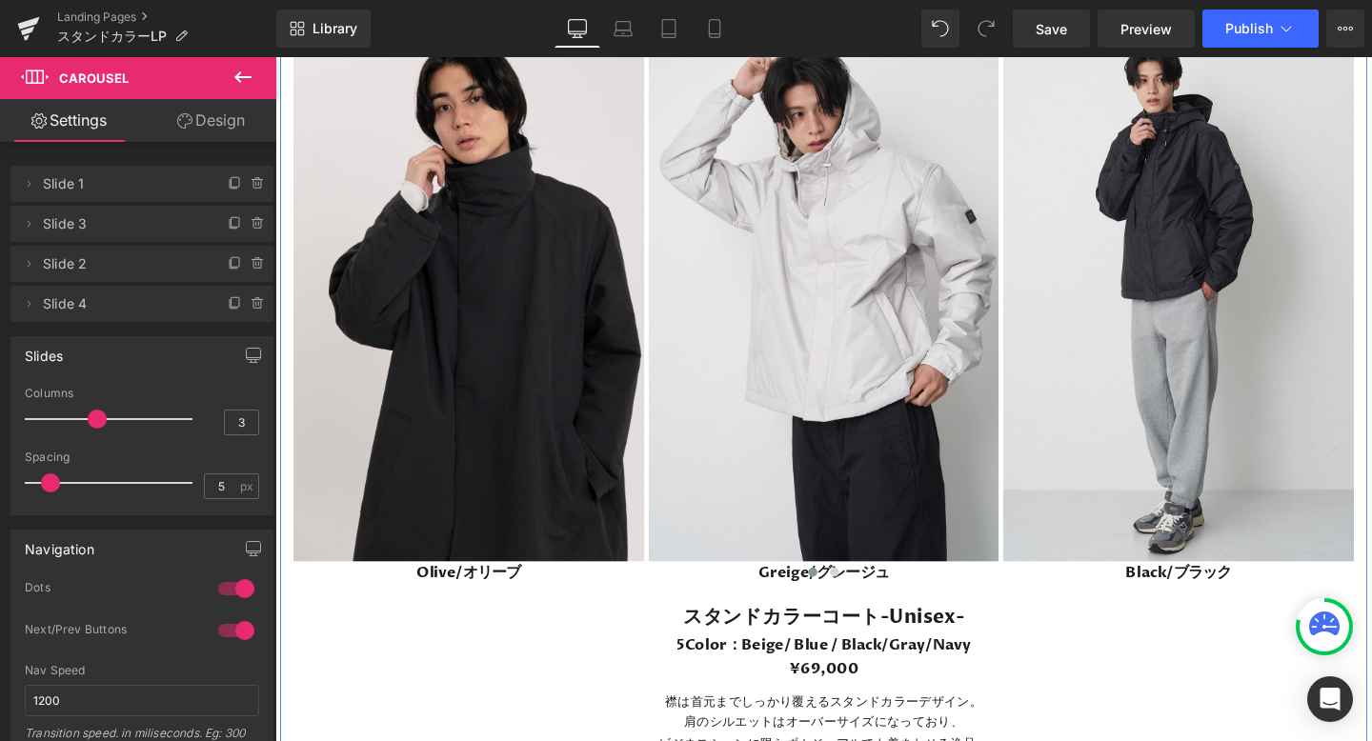
click at [586, 648] on h2 "スタンドカラーコート-Unisex-" at bounding box center [852, 646] width 1086 height 33
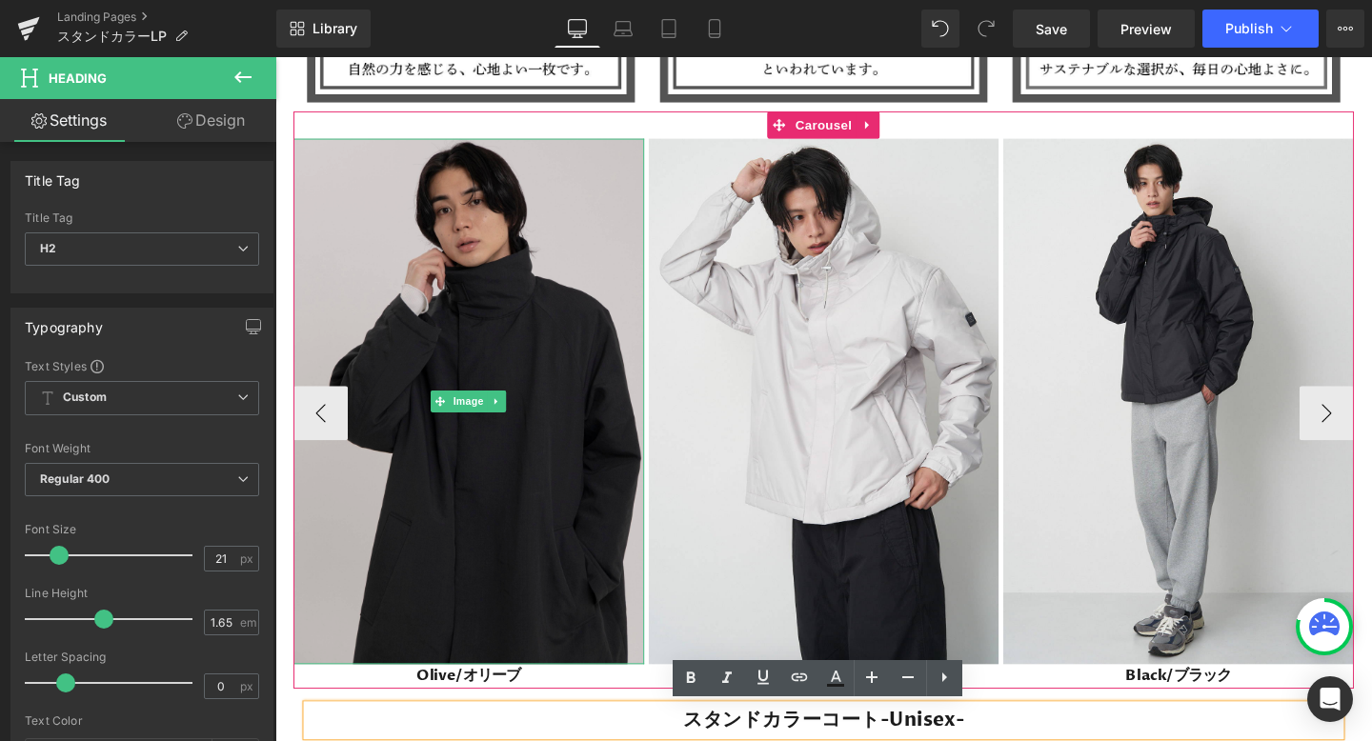
scroll to position [5426, 0]
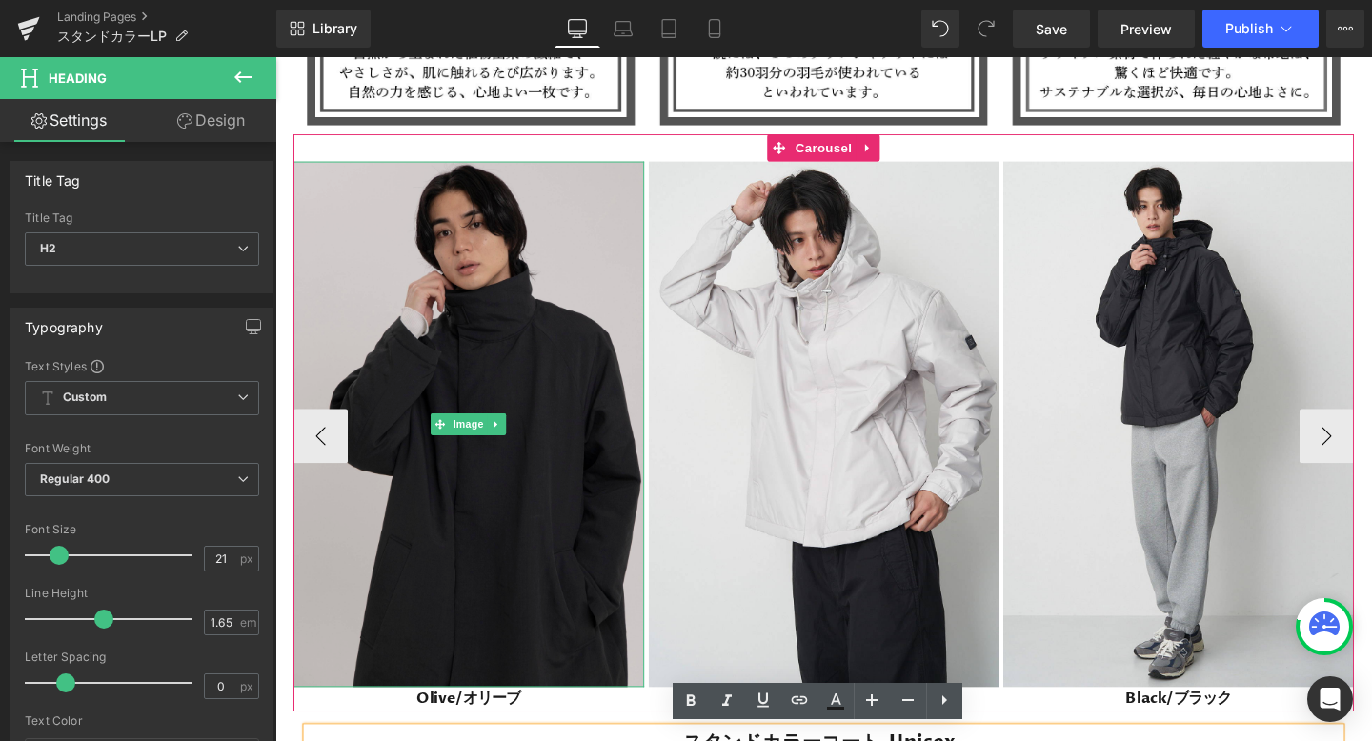
click at [622, 247] on img at bounding box center [478, 443] width 369 height 552
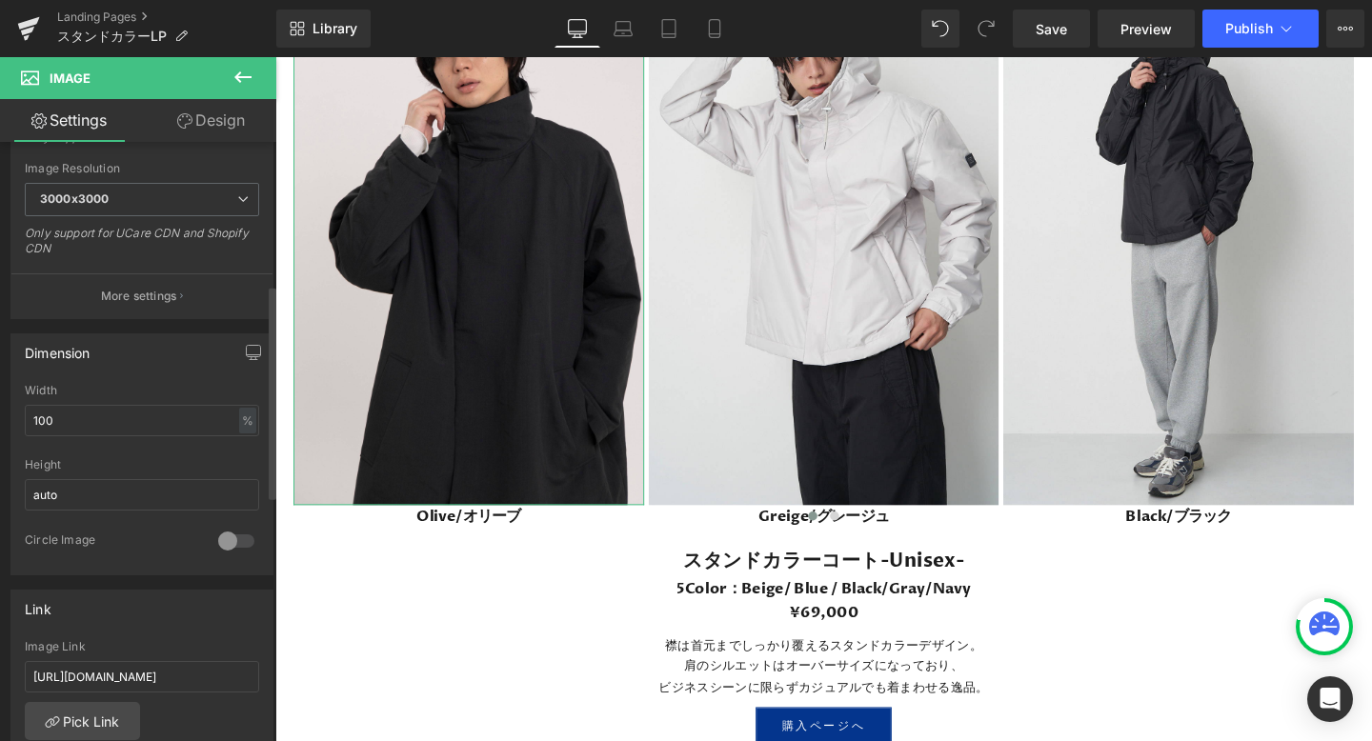
scroll to position [400, 0]
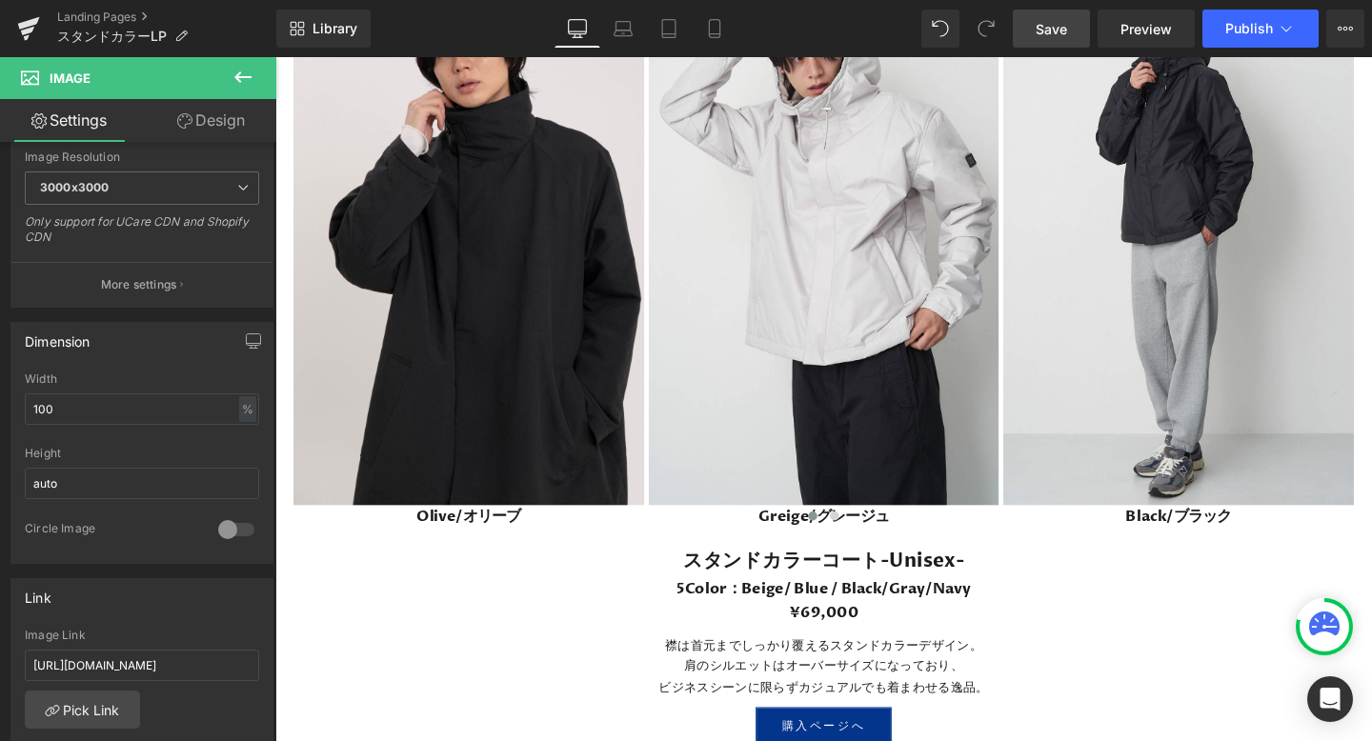
click at [1054, 24] on span "Save" at bounding box center [1050, 29] width 31 height 20
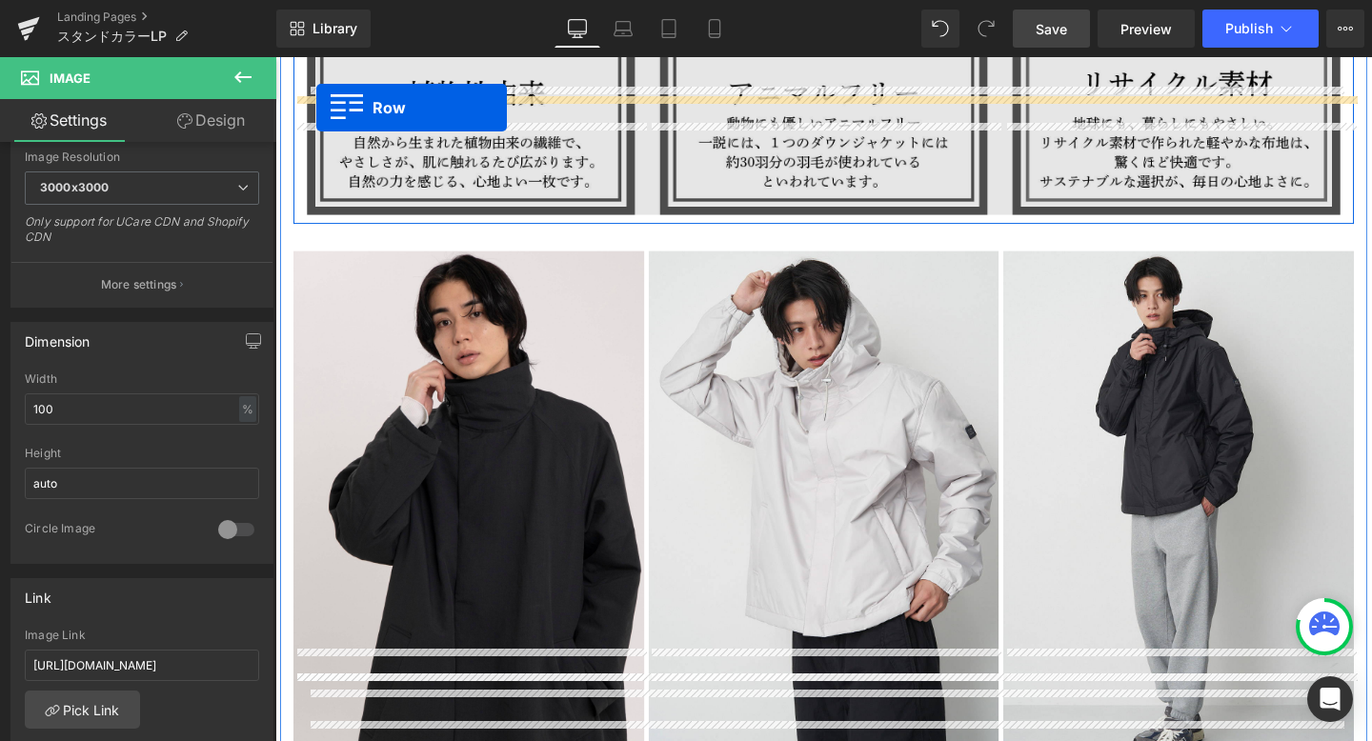
scroll to position [5161, 0]
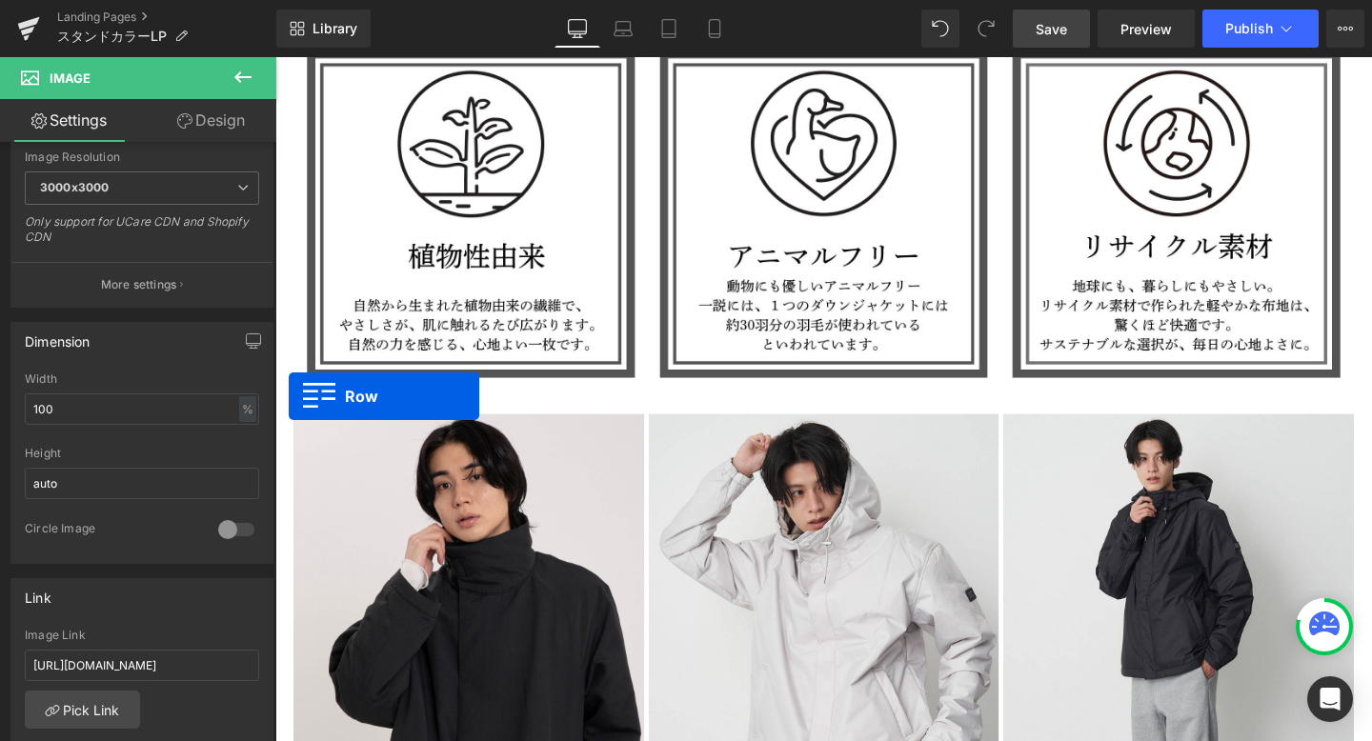
drag, startPoint x: 292, startPoint y: 337, endPoint x: 290, endPoint y: 413, distance: 76.3
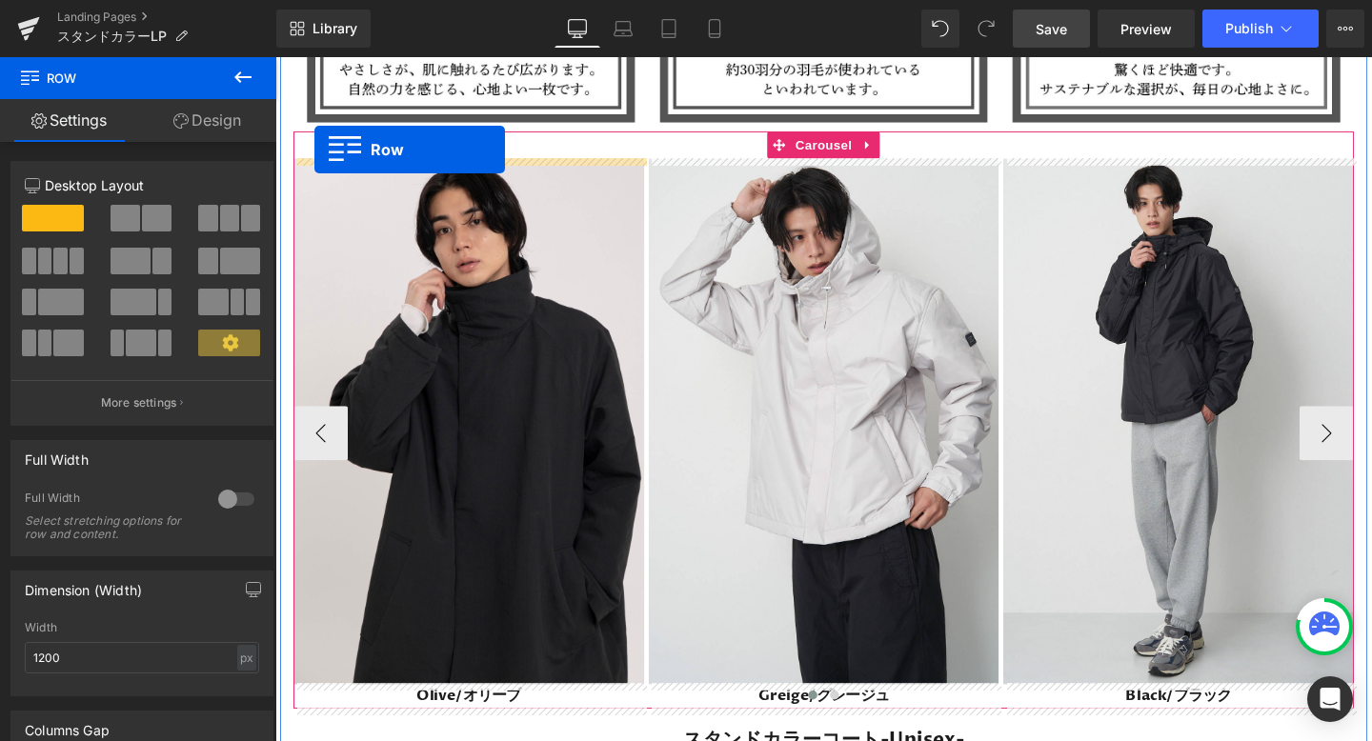
scroll to position [5391, 0]
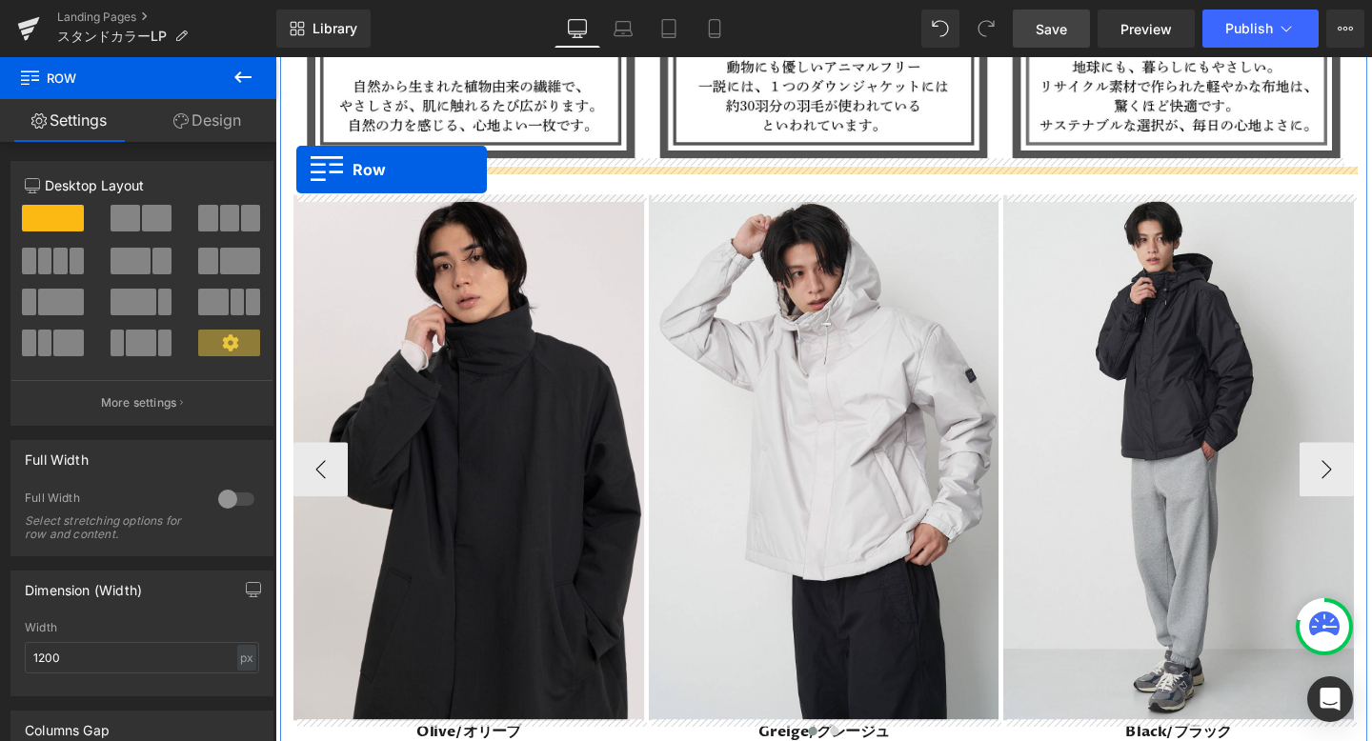
drag, startPoint x: 289, startPoint y: 558, endPoint x: 297, endPoint y: 175, distance: 383.0
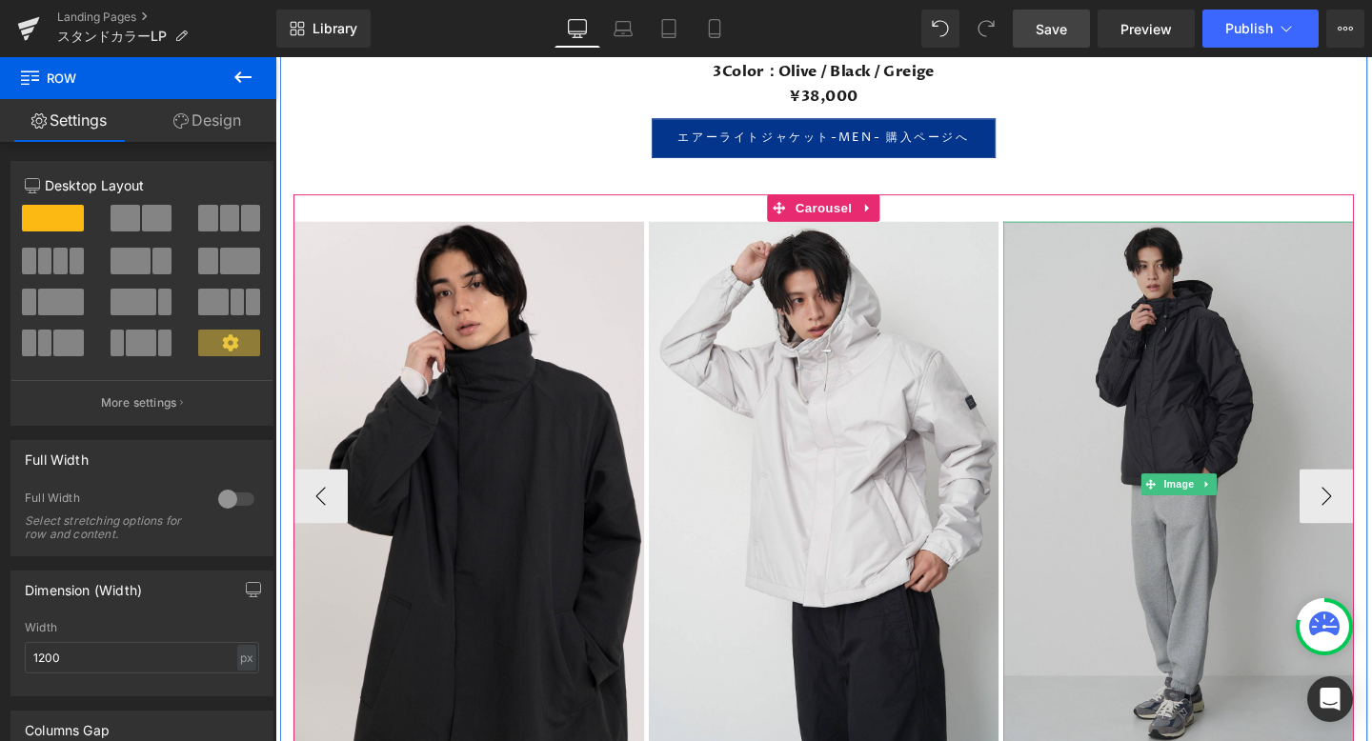
scroll to position [6063, 0]
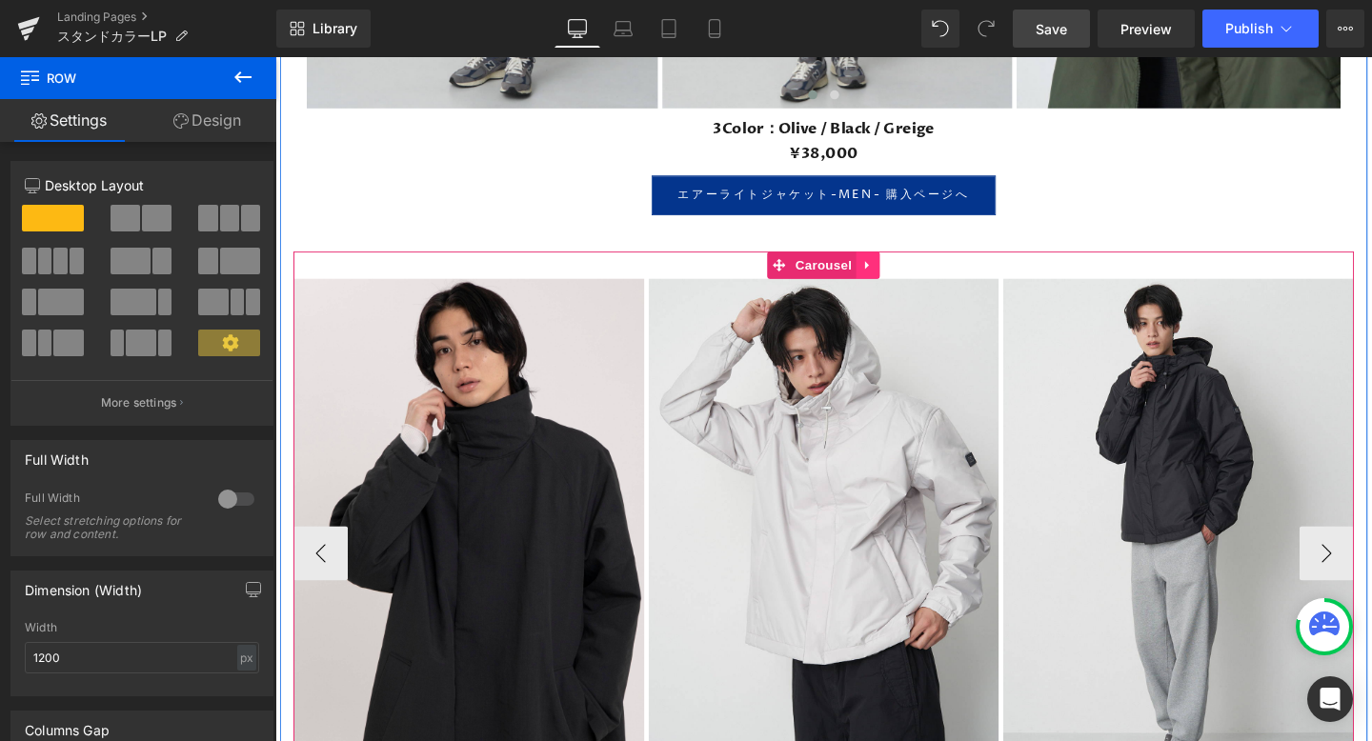
click at [904, 286] on link at bounding box center [898, 276] width 25 height 29
click at [913, 276] on icon at bounding box center [910, 276] width 13 height 13
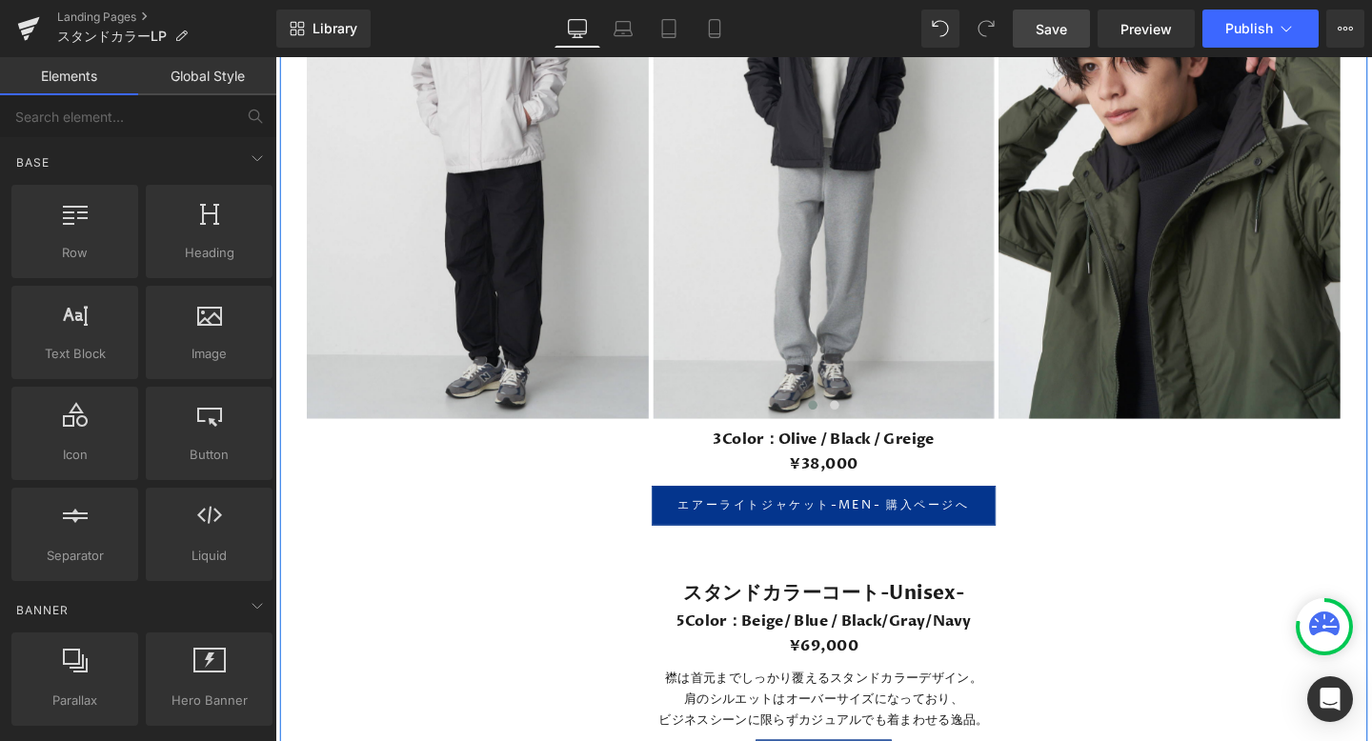
scroll to position [5733, 0]
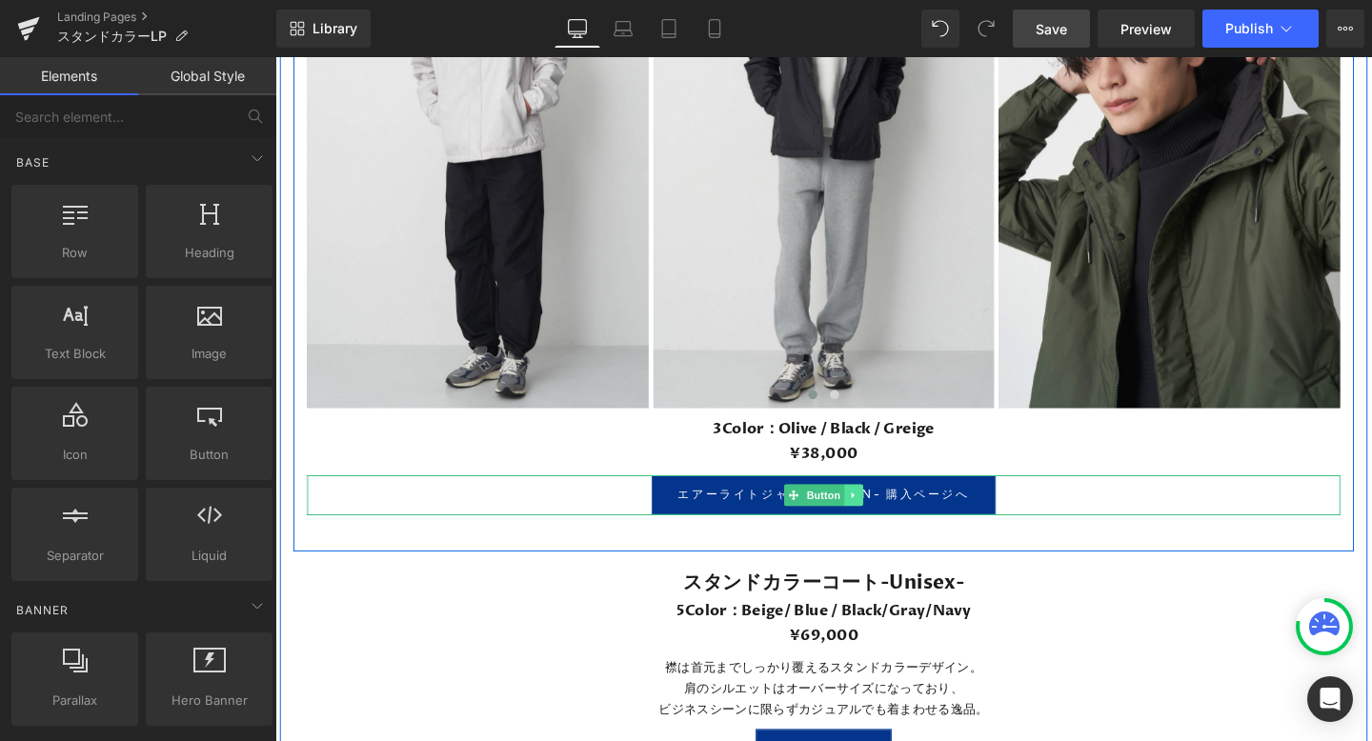
click at [881, 517] on icon at bounding box center [882, 517] width 3 height 7
click at [892, 517] on icon at bounding box center [893, 517] width 10 height 11
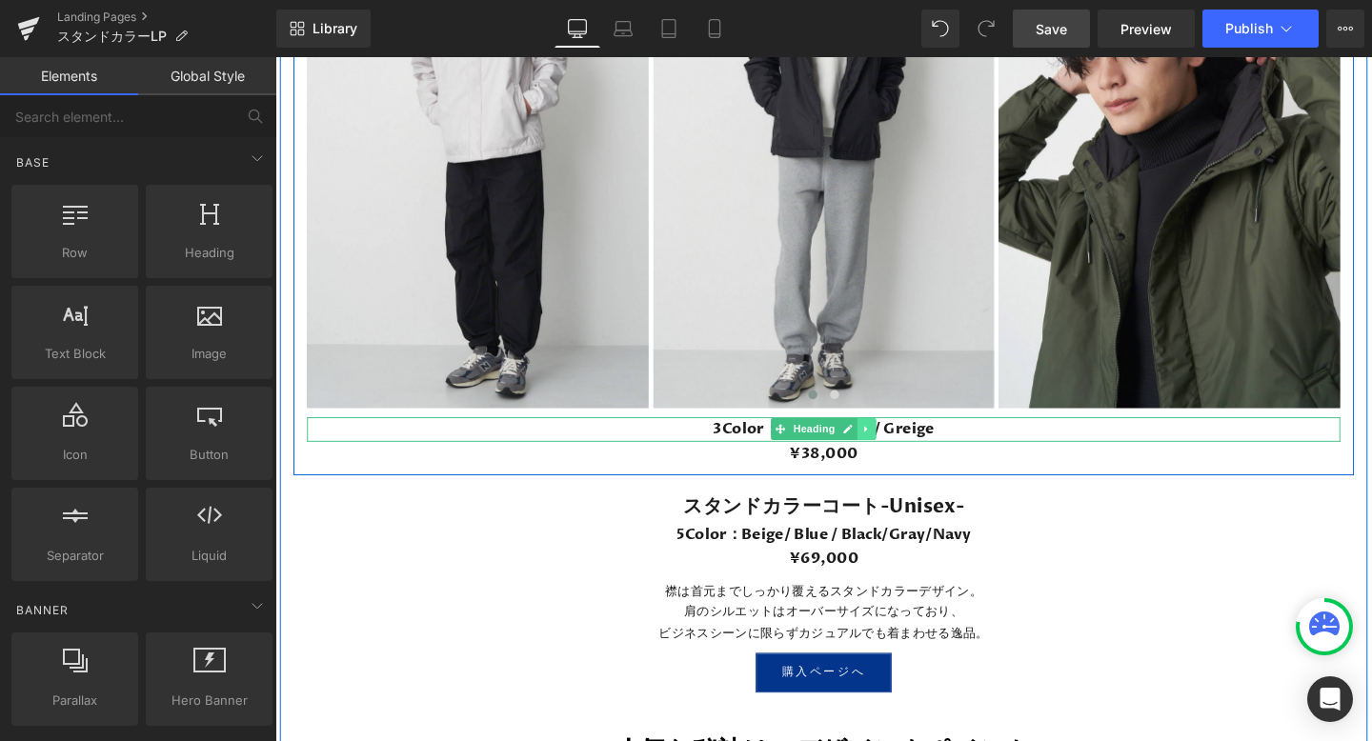
click at [898, 448] on icon at bounding box center [897, 448] width 10 height 11
click at [903, 448] on icon at bounding box center [907, 449] width 10 height 10
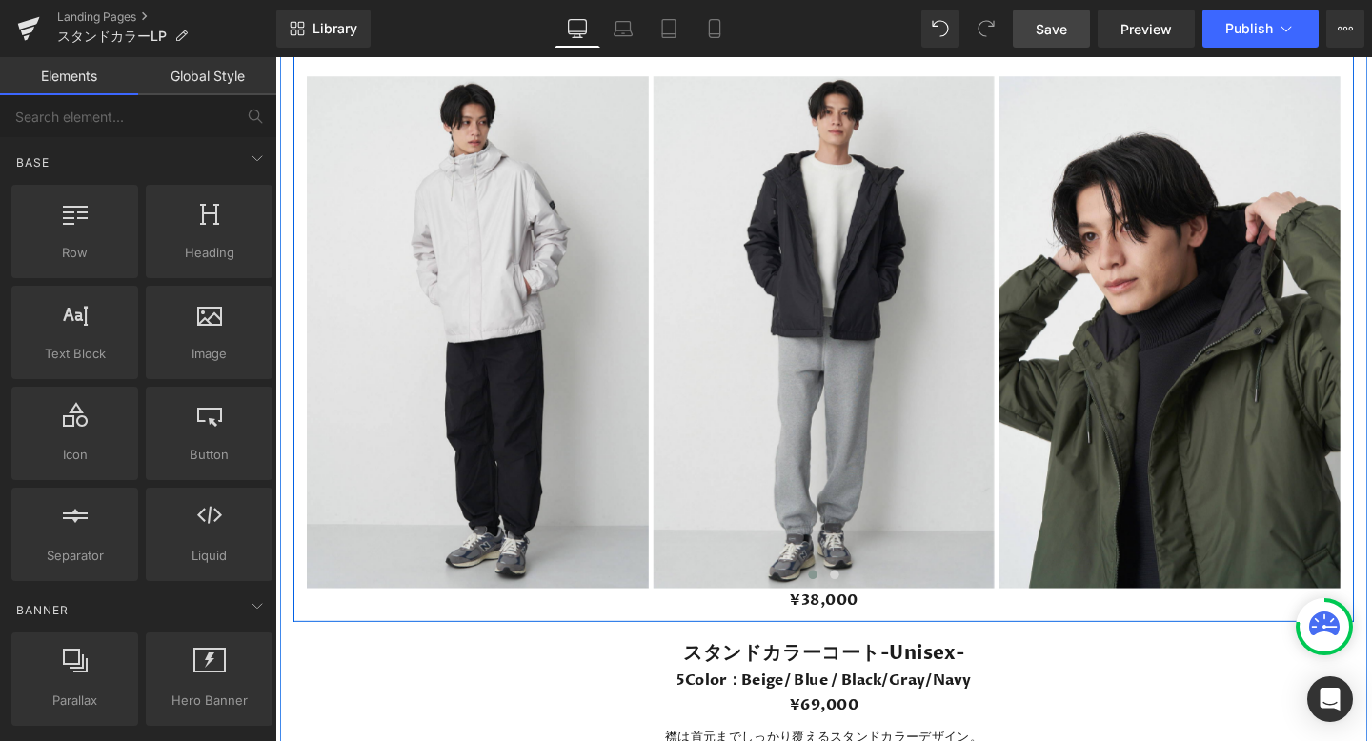
scroll to position [5543, 0]
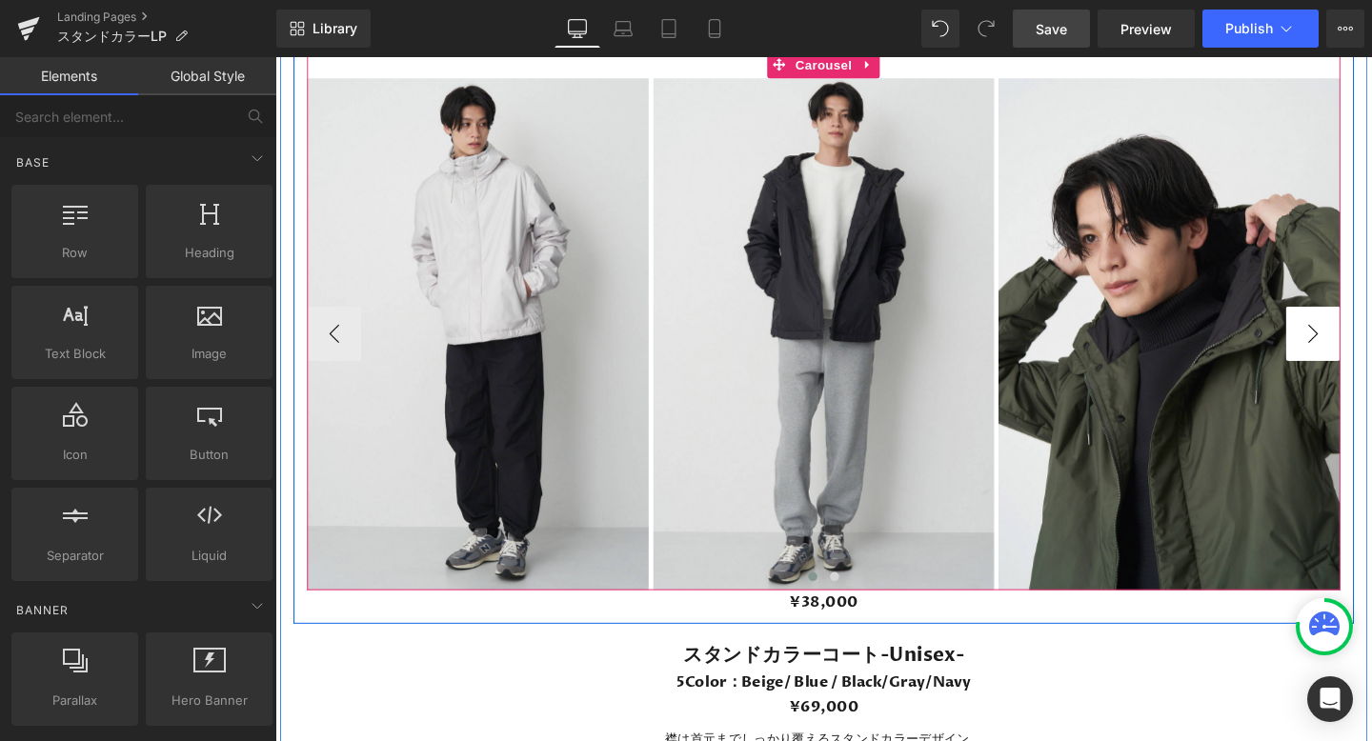
click at [1359, 351] on button "›" at bounding box center [1365, 347] width 57 height 57
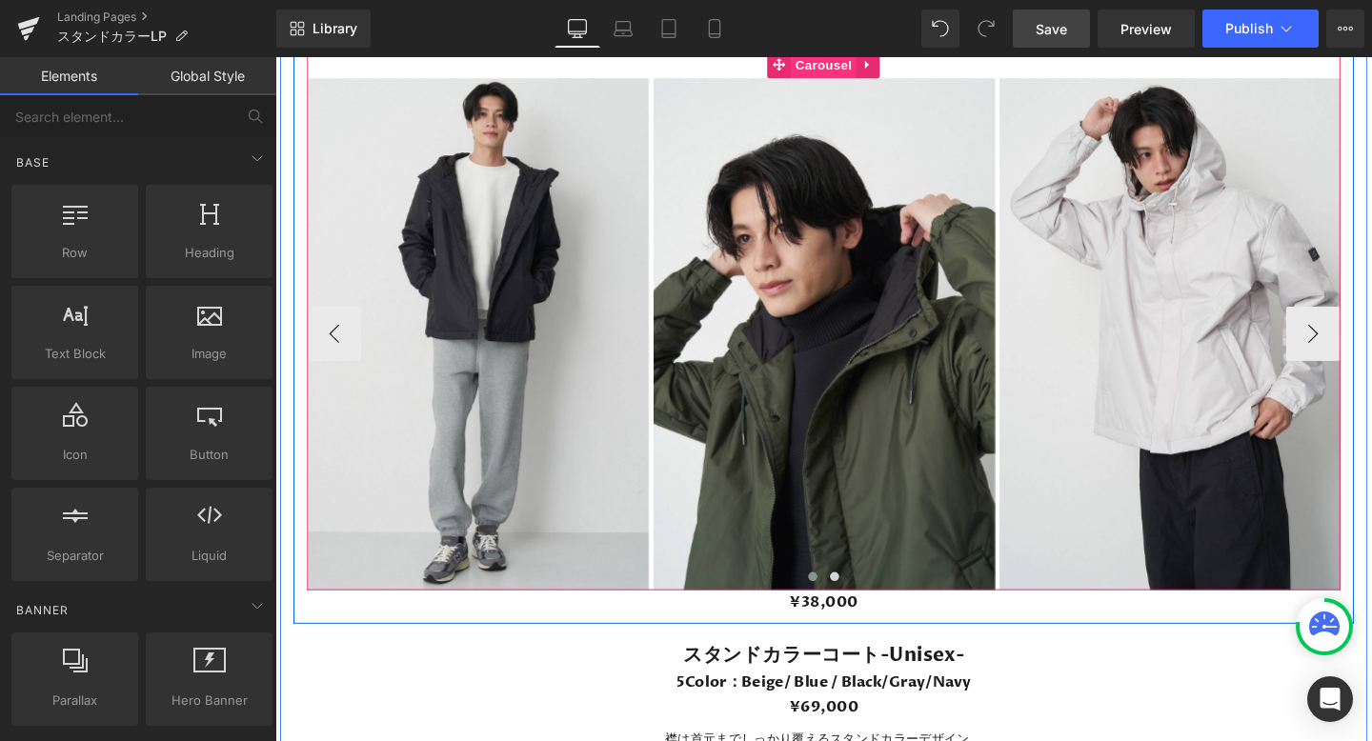
click at [831, 71] on span "Carousel" at bounding box center [851, 64] width 69 height 29
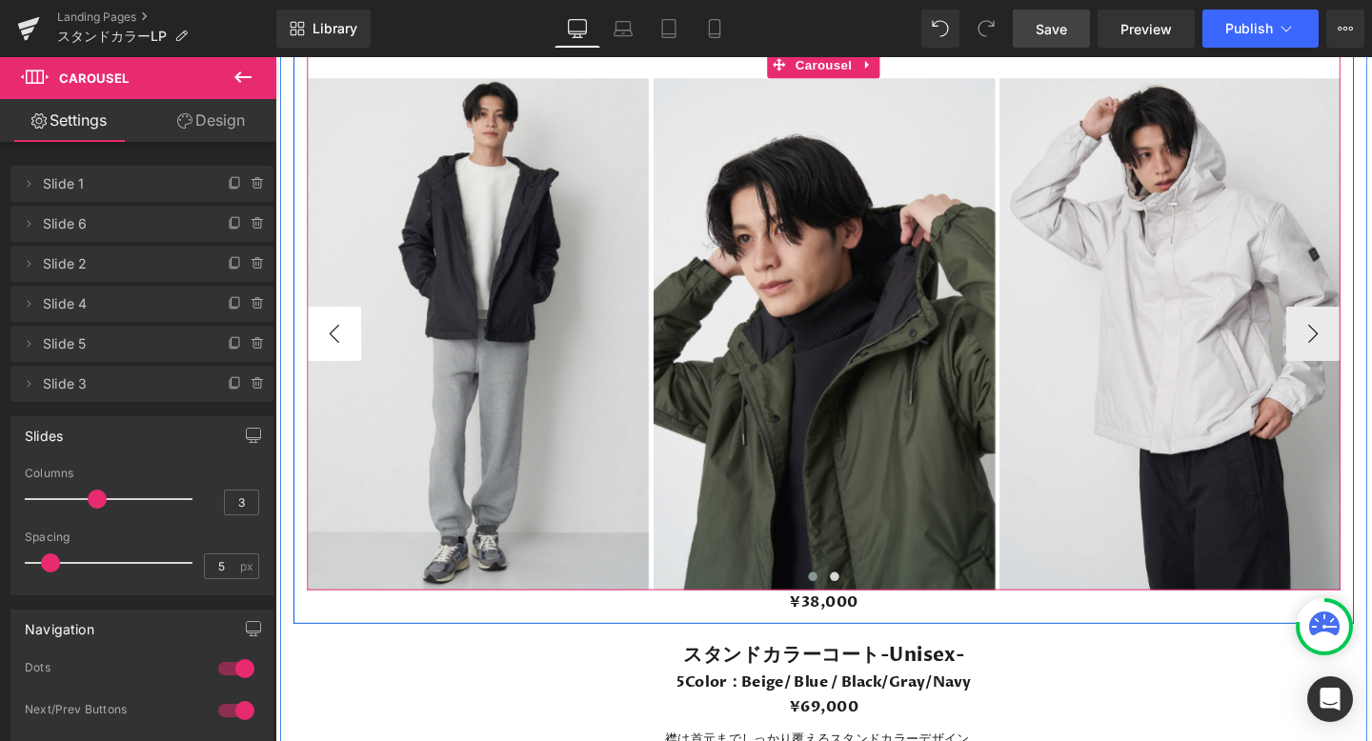
click at [337, 342] on button "‹" at bounding box center [337, 347] width 57 height 57
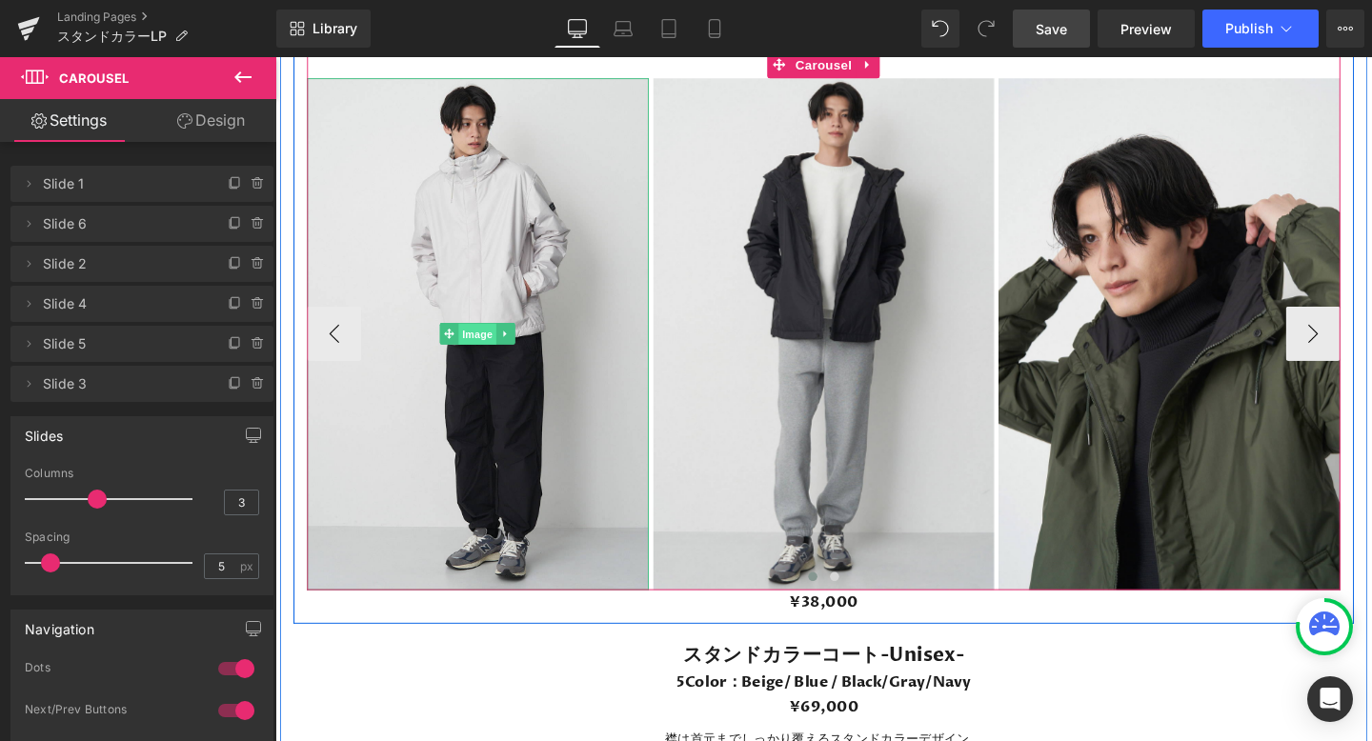
click at [477, 351] on span "Image" at bounding box center [489, 348] width 40 height 23
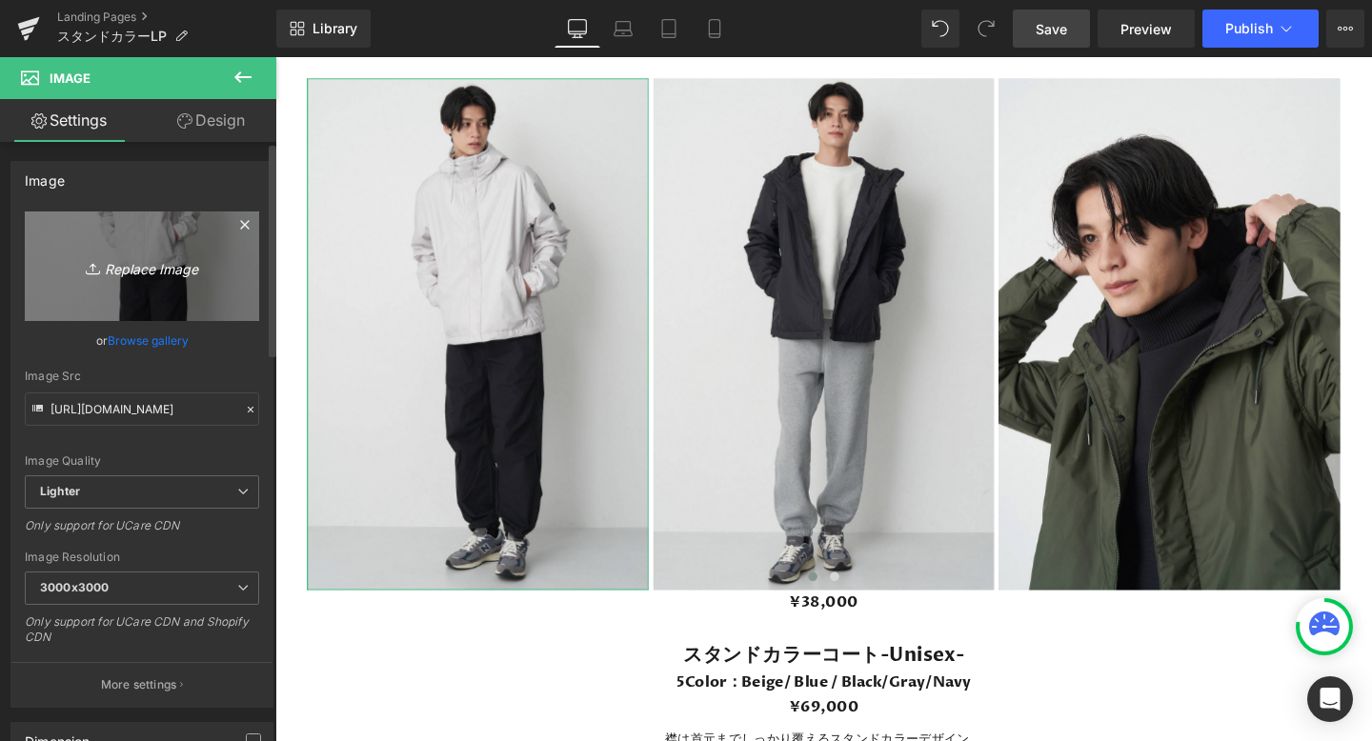
click at [133, 268] on icon "Replace Image" at bounding box center [142, 266] width 152 height 24
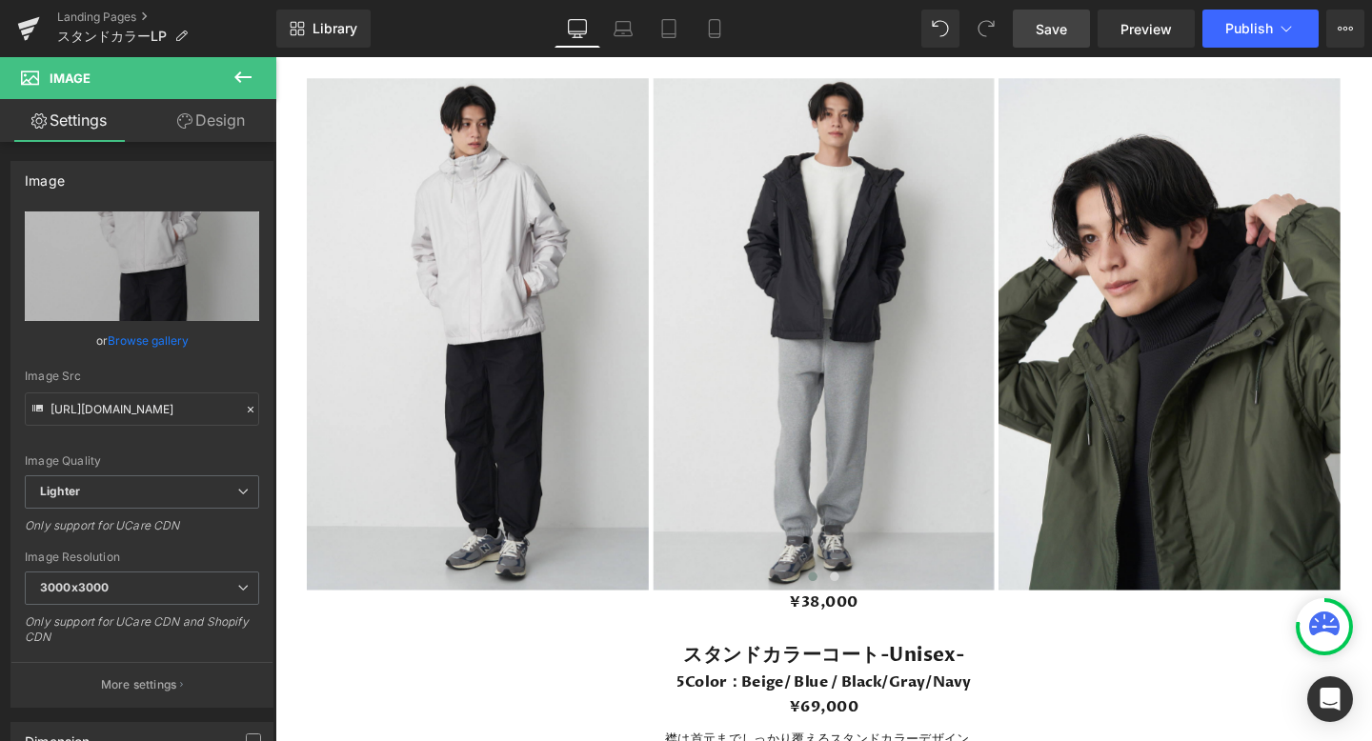
type input "C:\fakepath\225.png"
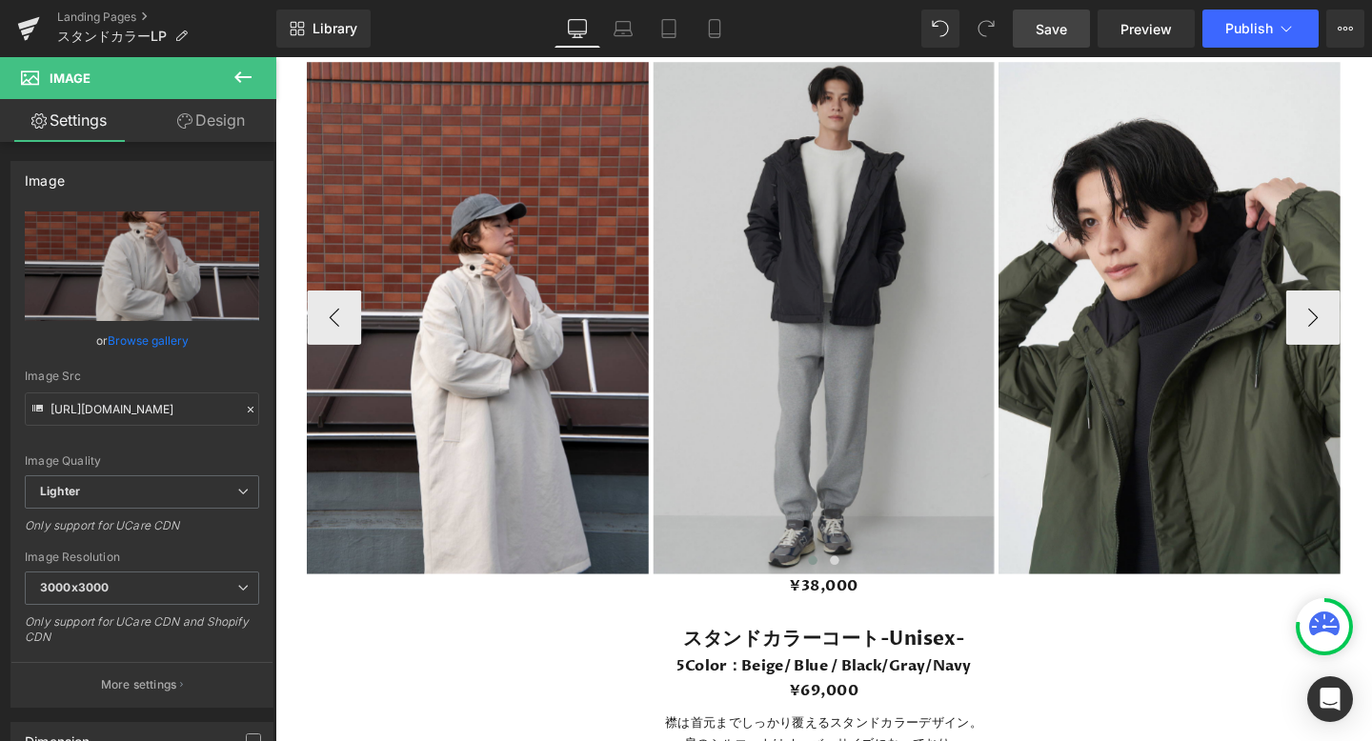
scroll to position [5468, 0]
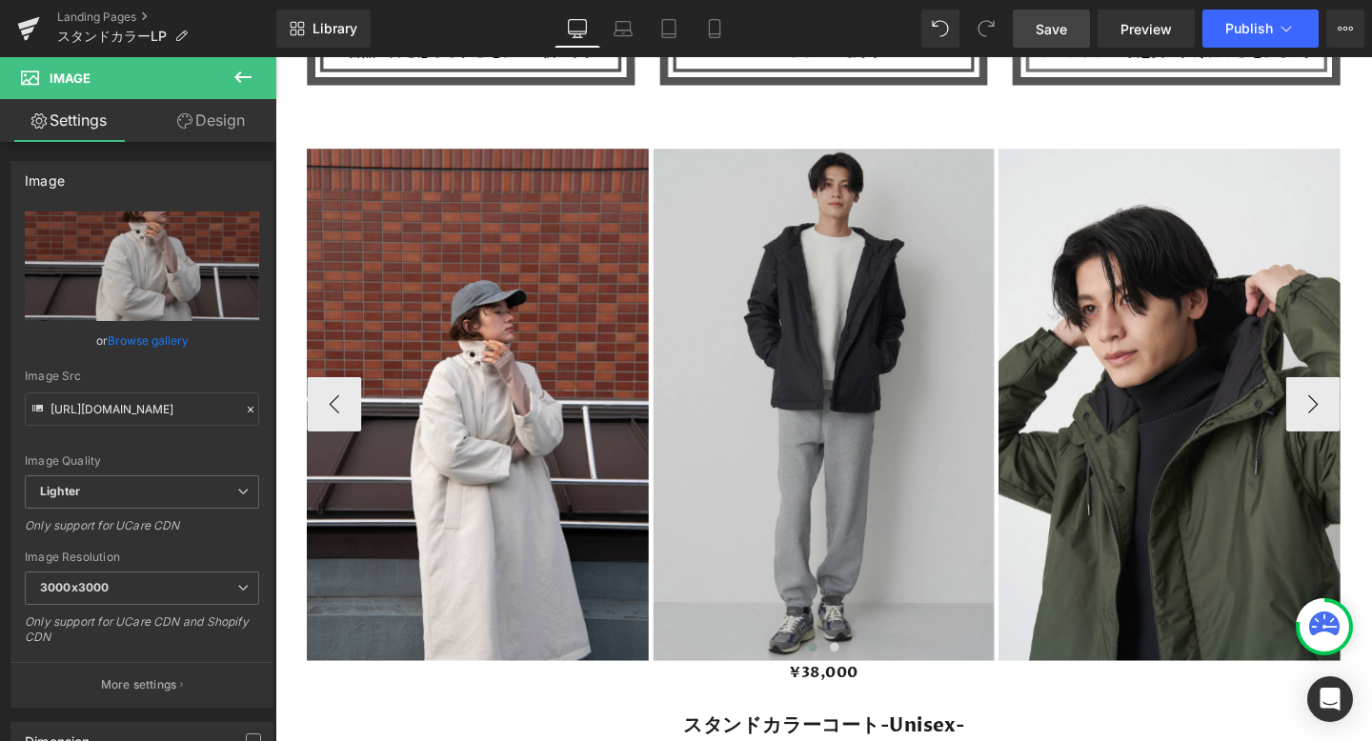
click at [864, 424] on div "Image" at bounding box center [851, 422] width 359 height 538
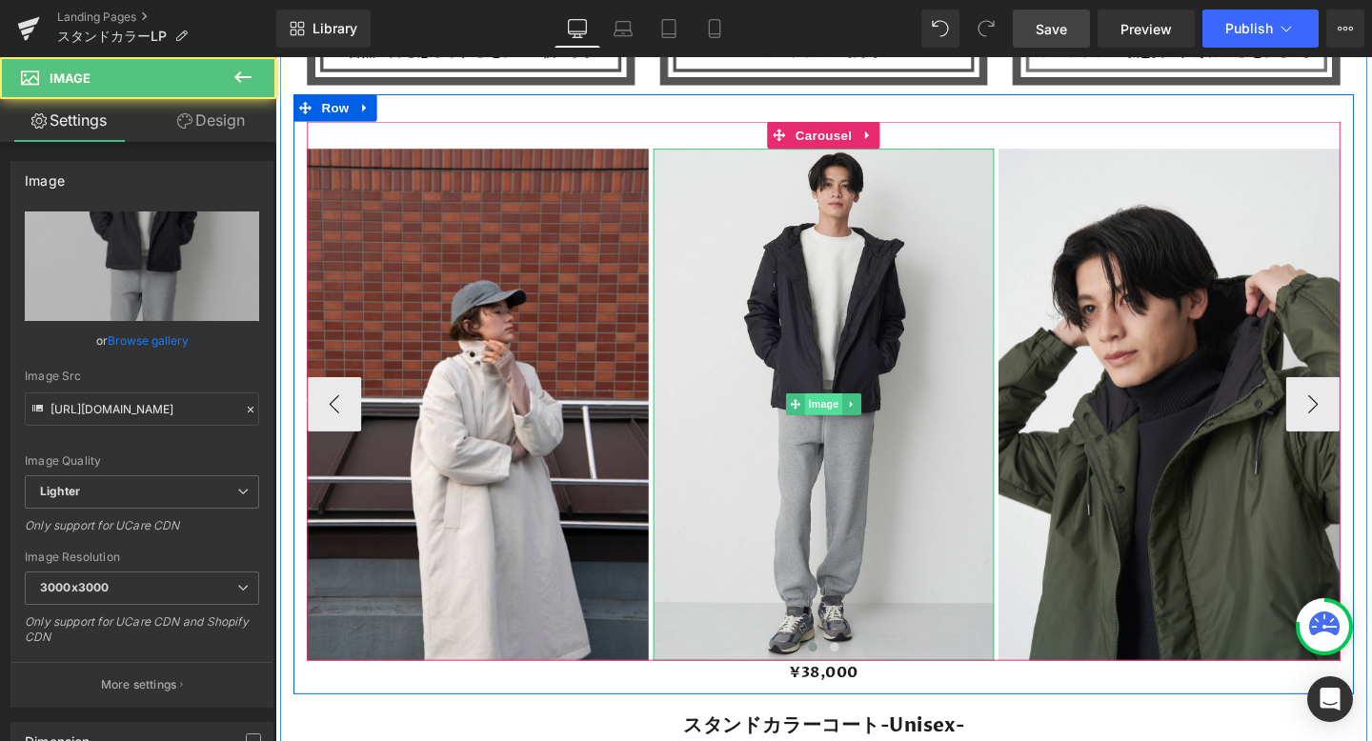
click at [852, 421] on span "Image" at bounding box center [852, 422] width 40 height 23
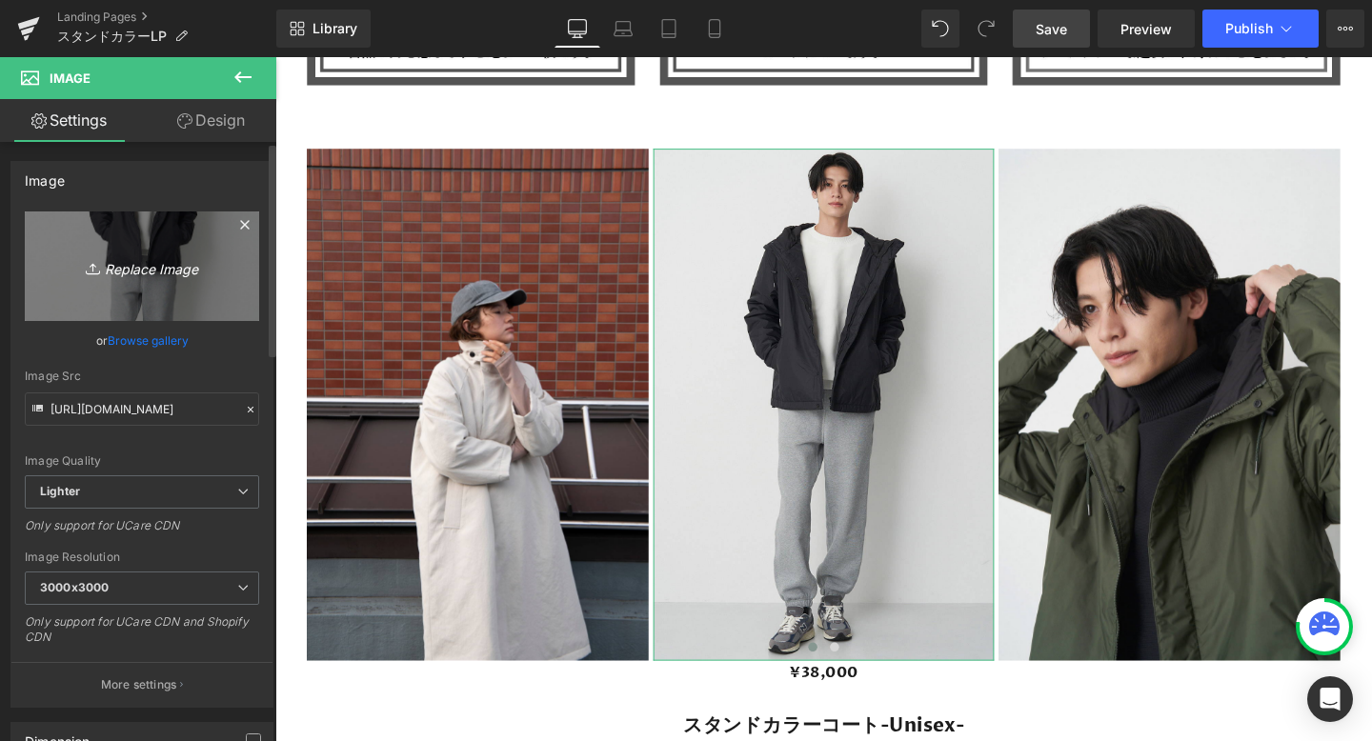
click at [164, 263] on icon "Replace Image" at bounding box center [142, 266] width 152 height 24
type input "C:\fakepath\248.png"
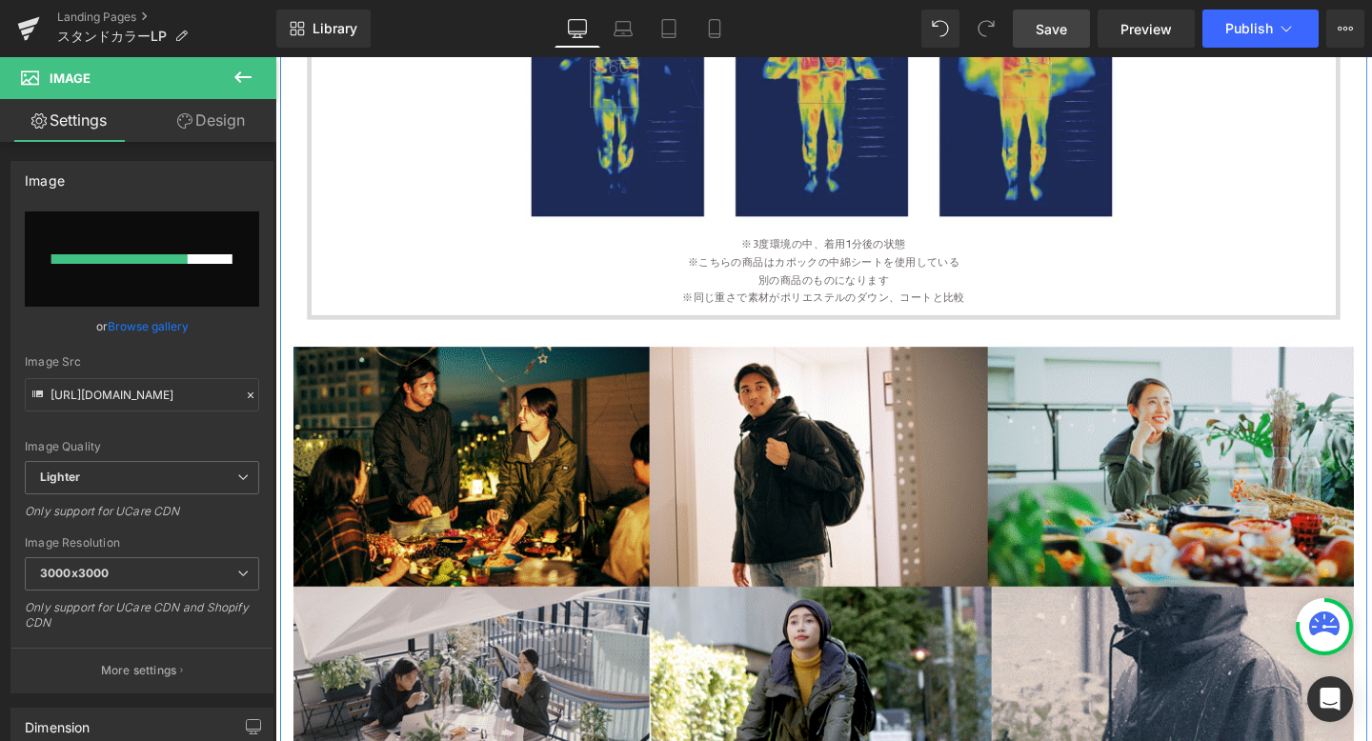
scroll to position [3894, 0]
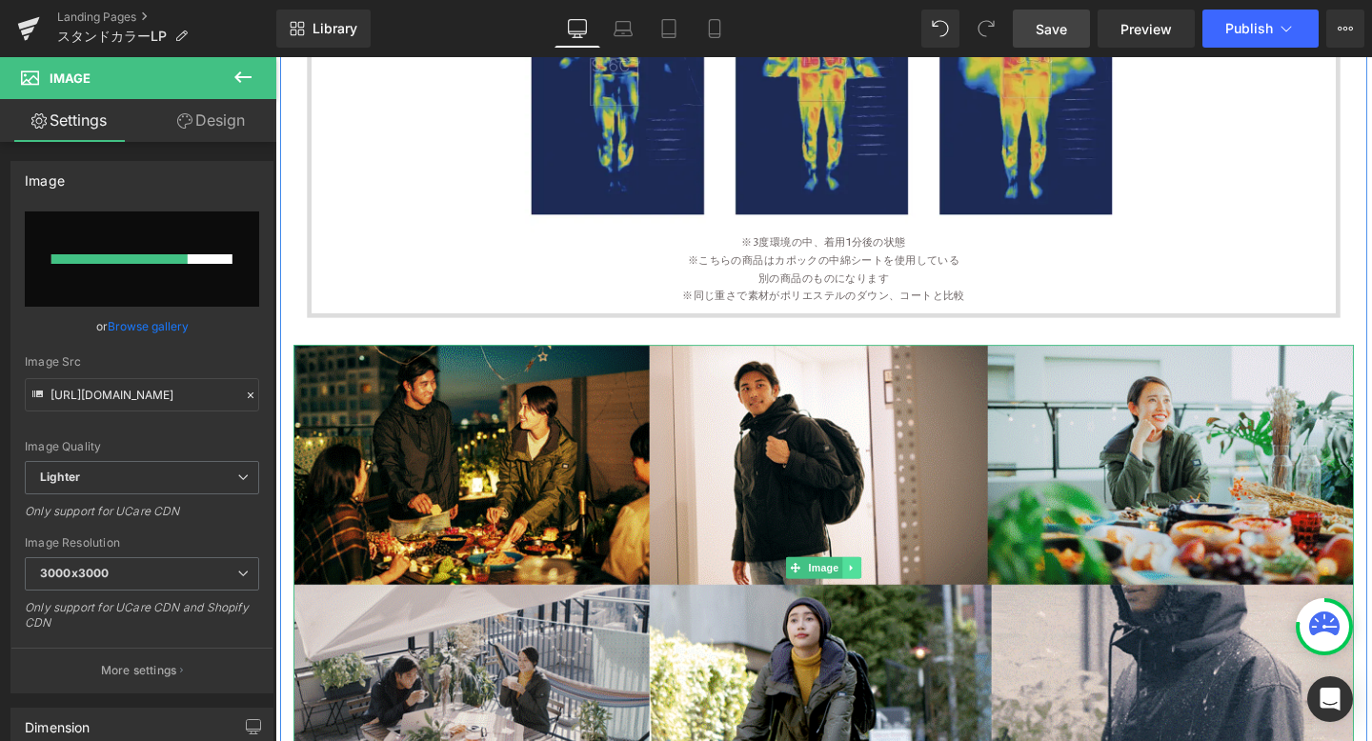
click at [880, 588] on link at bounding box center [882, 594] width 20 height 23
click at [892, 592] on icon at bounding box center [891, 594] width 10 height 10
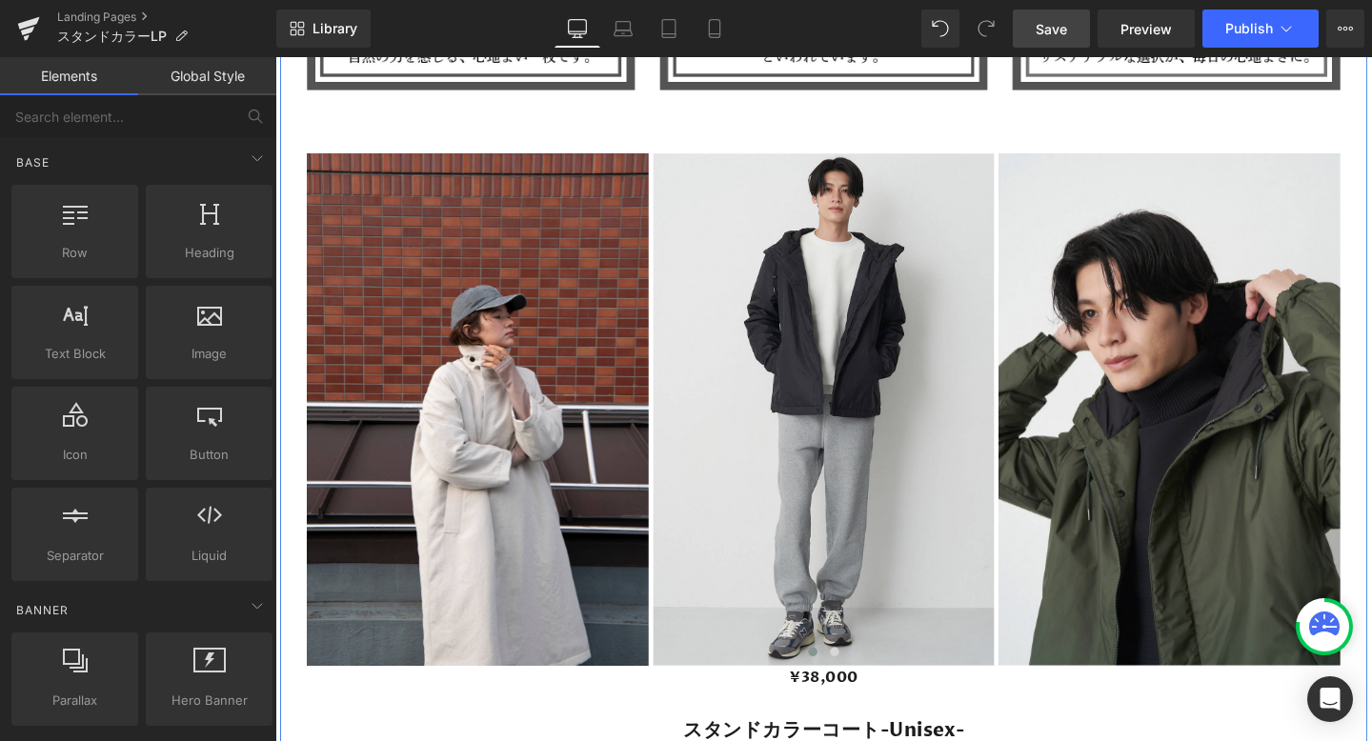
scroll to position [4976, 0]
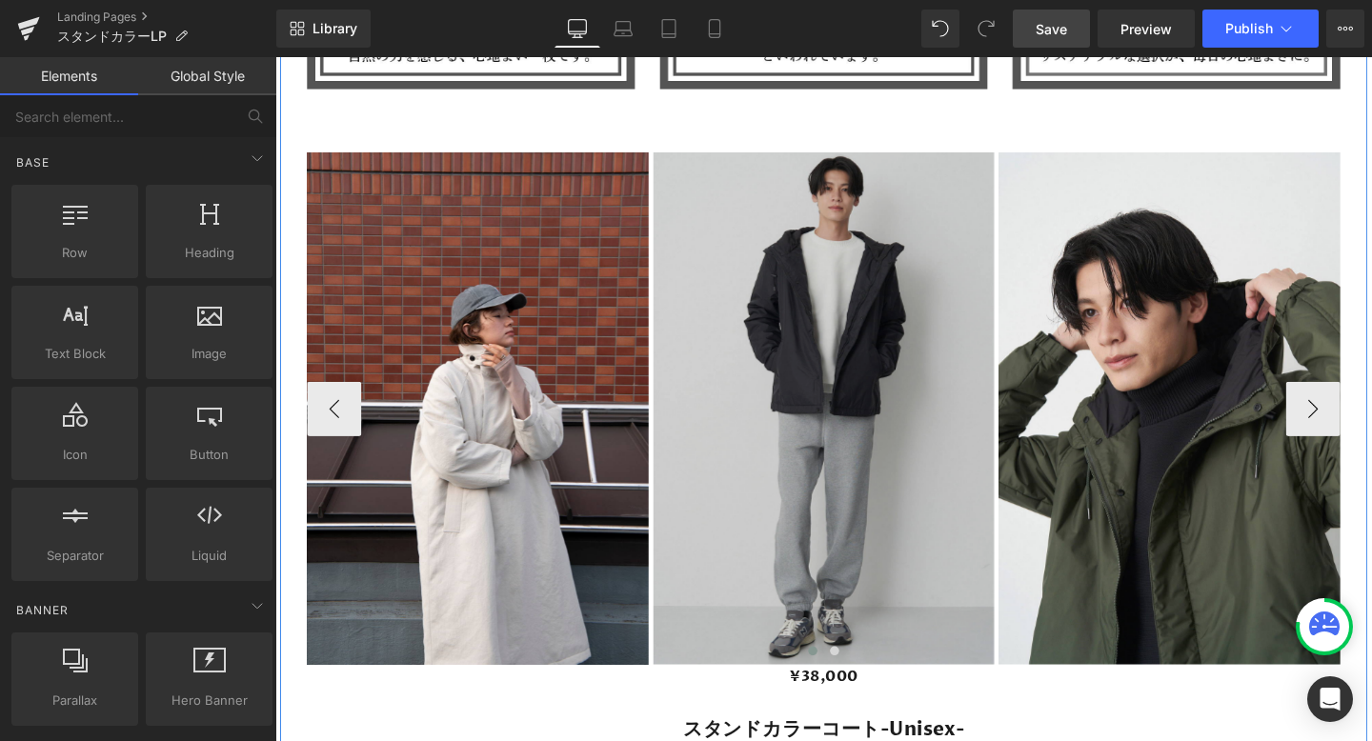
click at [852, 421] on div "Image" at bounding box center [851, 426] width 359 height 538
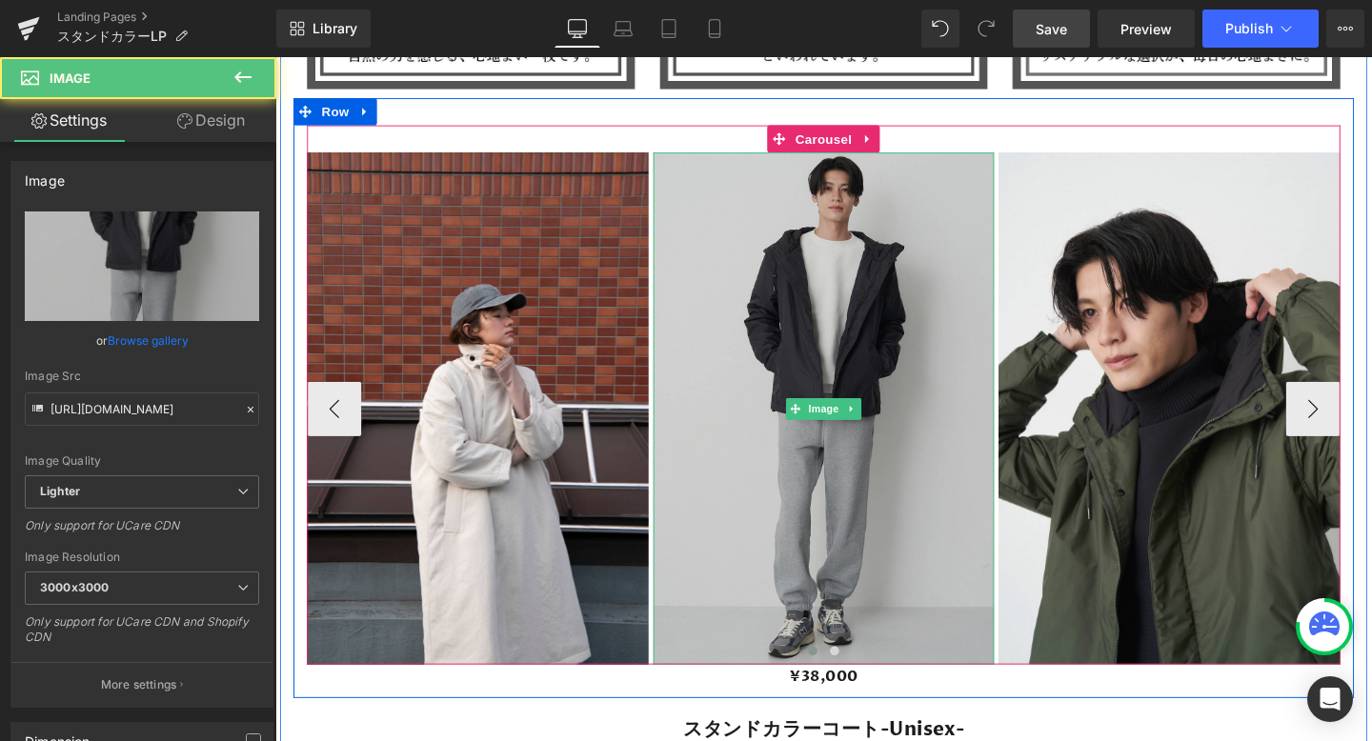
click at [852, 421] on span "Image" at bounding box center [852, 426] width 40 height 23
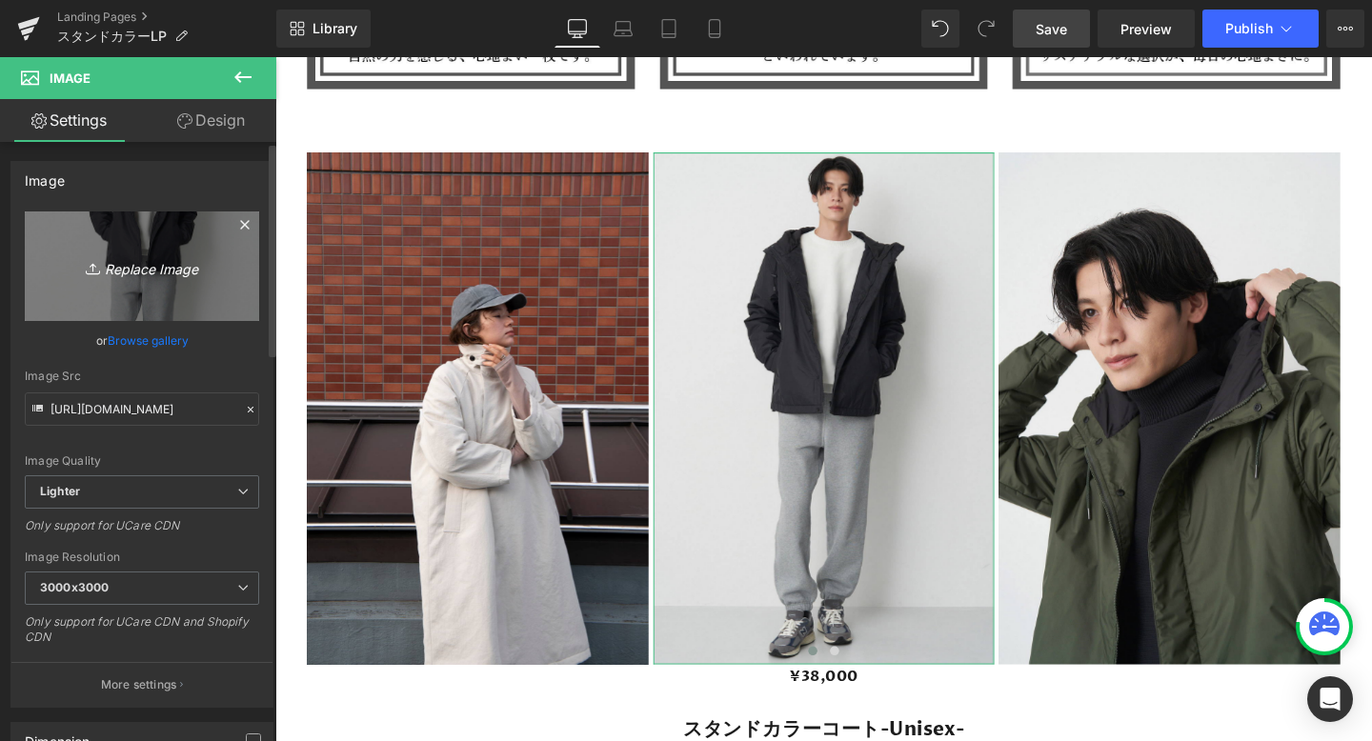
click at [156, 265] on icon "Replace Image" at bounding box center [142, 266] width 152 height 24
type input "C:\fakepath\246.png"
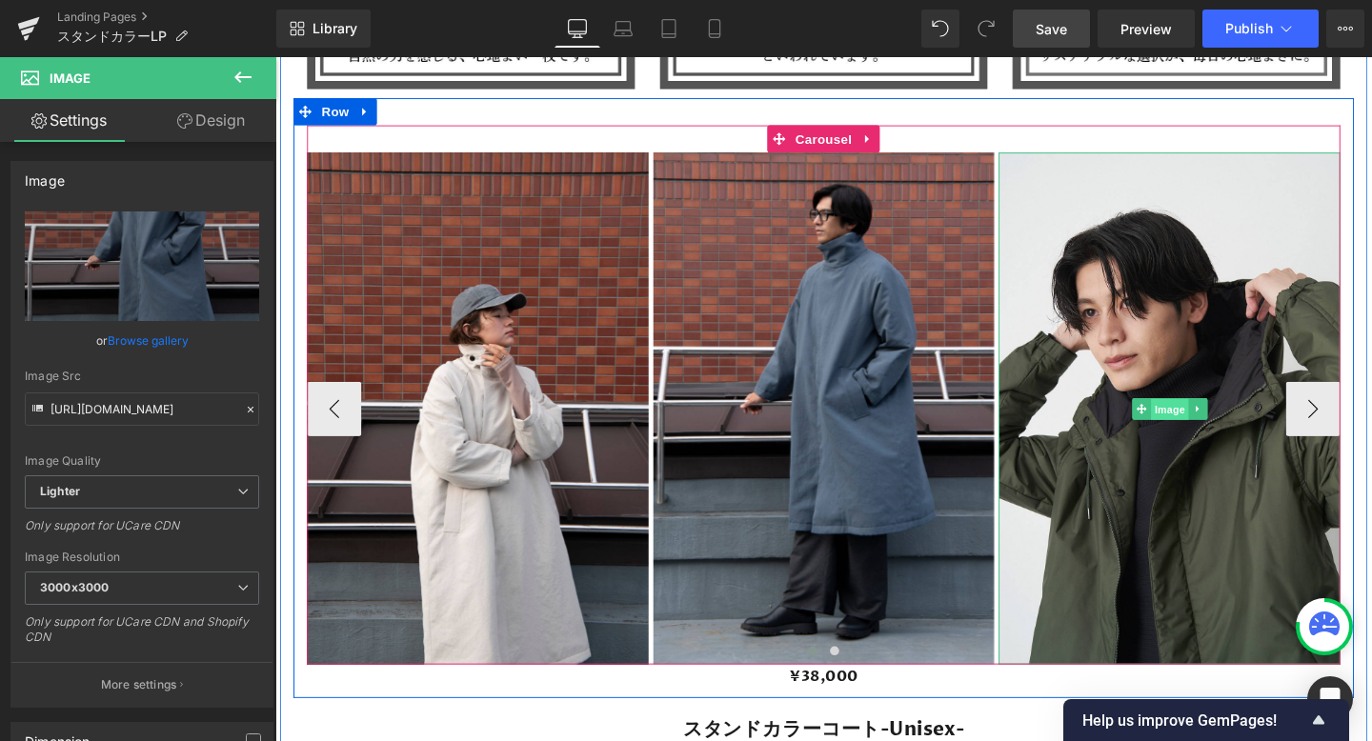
click at [1228, 429] on span "Image" at bounding box center [1215, 427] width 40 height 23
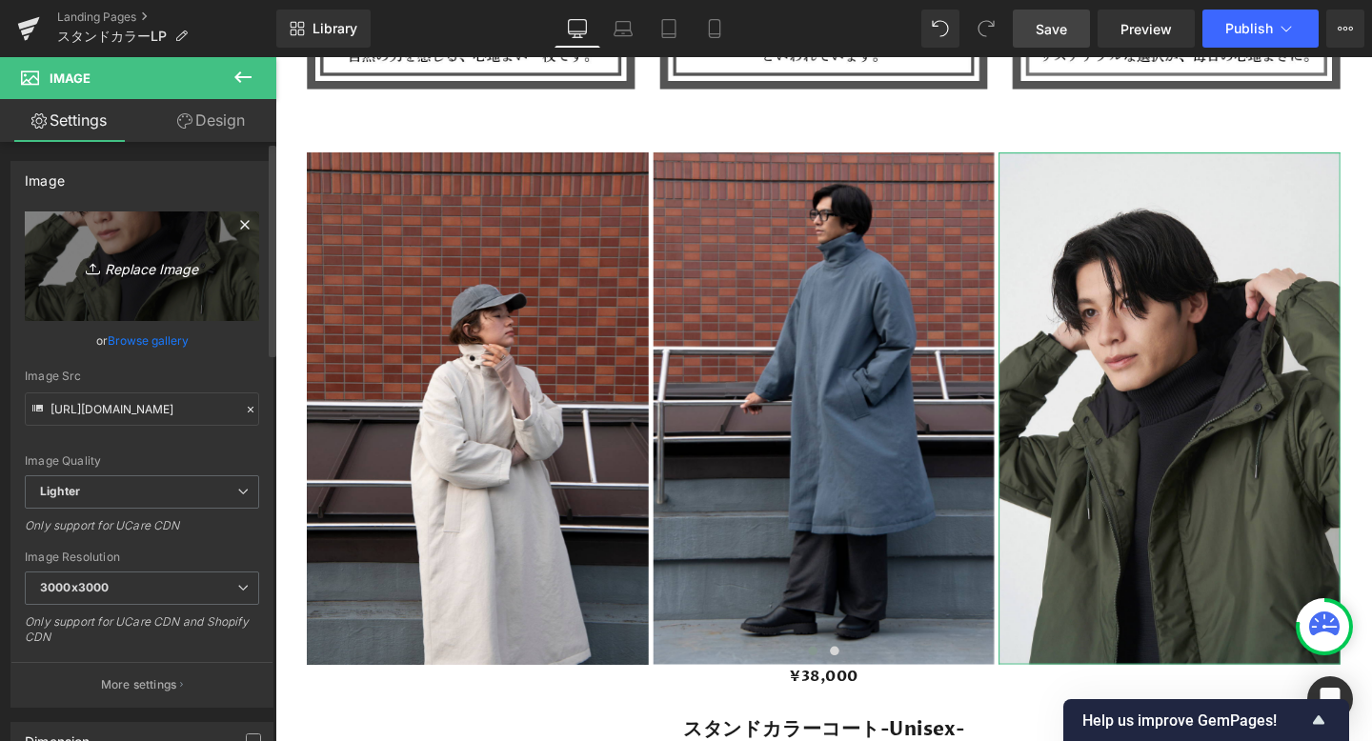
click at [154, 265] on icon "Replace Image" at bounding box center [142, 266] width 152 height 24
type input "C:\fakepath\230.png"
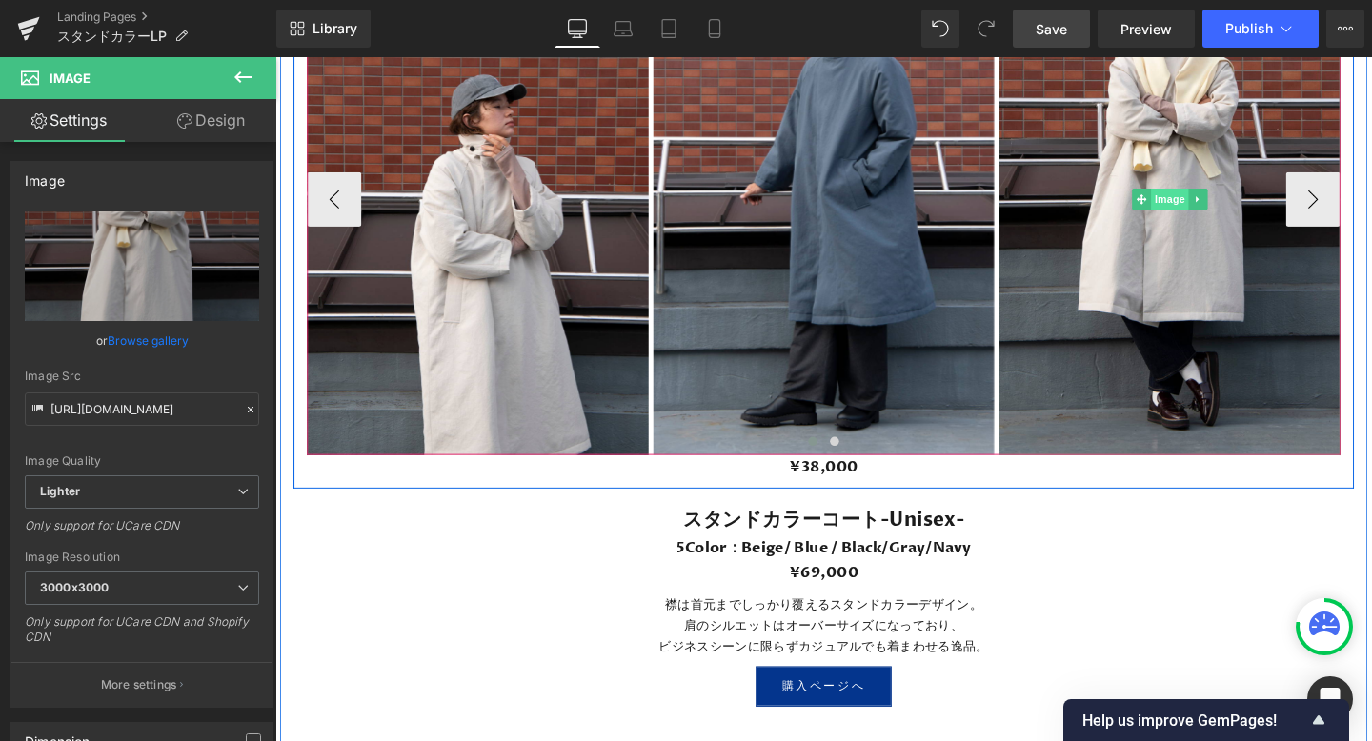
scroll to position [5210, 0]
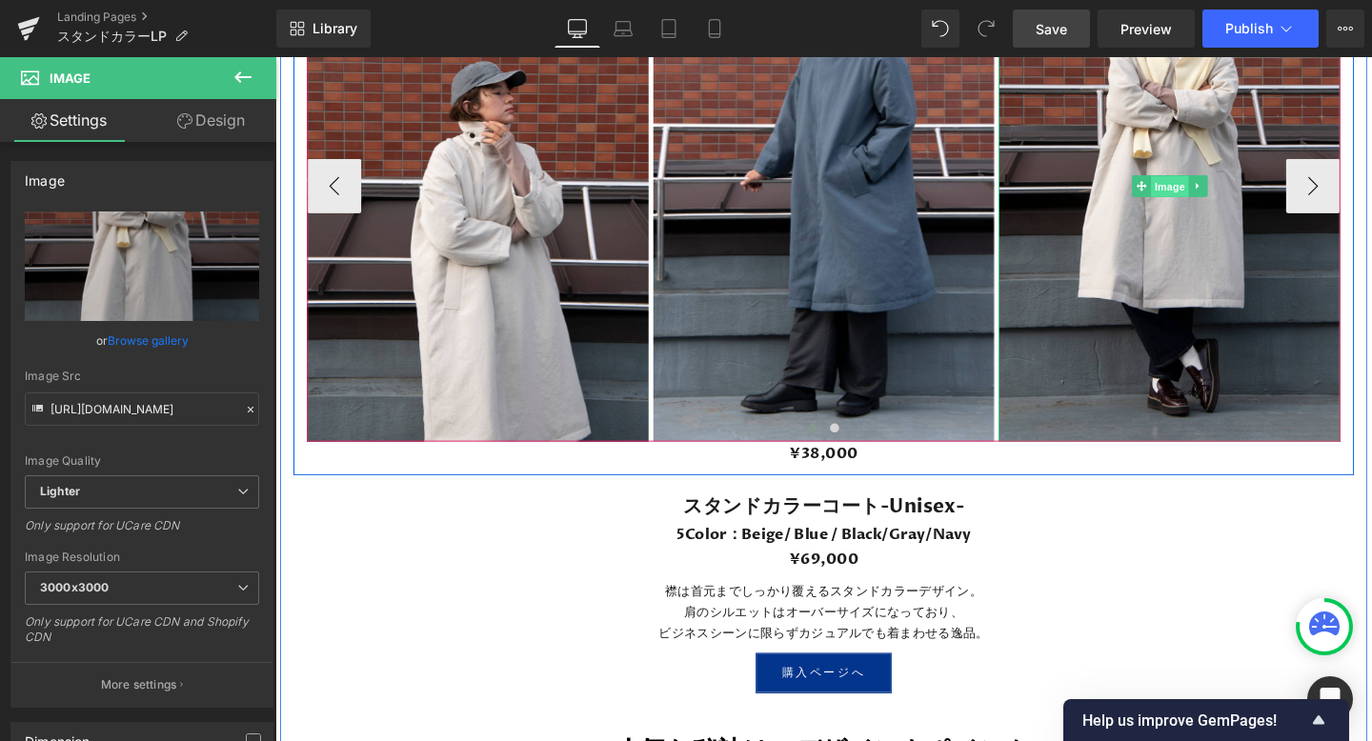
click at [1220, 190] on span "Image" at bounding box center [1215, 193] width 40 height 23
click at [1214, 191] on span "Image" at bounding box center [1215, 192] width 40 height 23
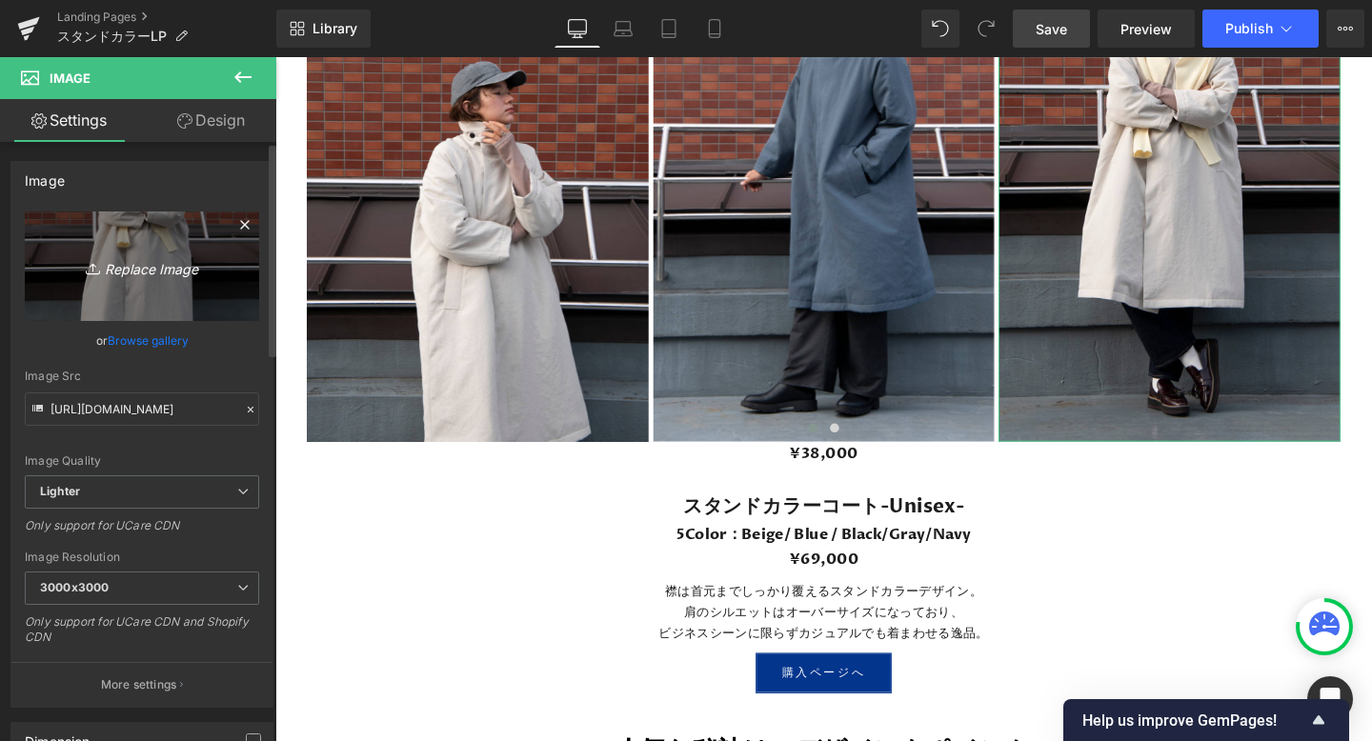
click at [155, 264] on icon "Replace Image" at bounding box center [142, 266] width 152 height 24
type input "C:\fakepath\211.png"
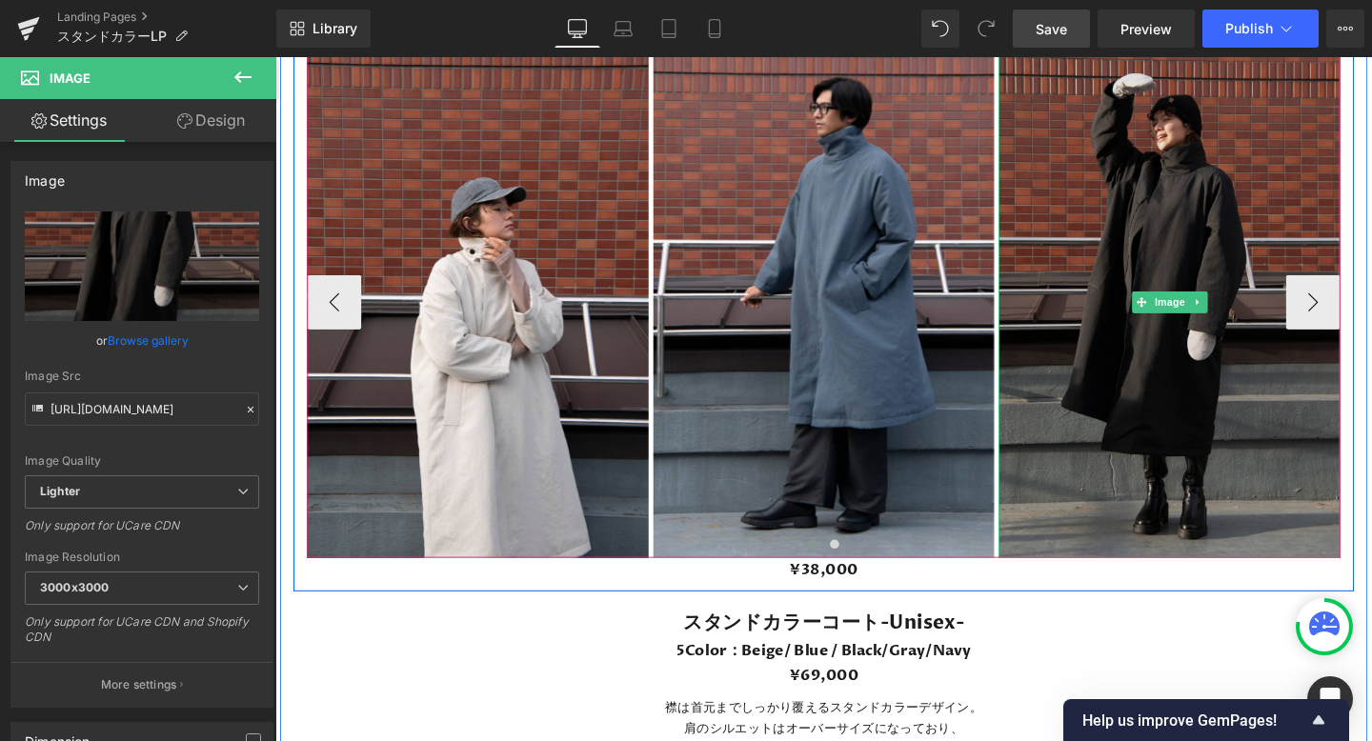
scroll to position [5084, 0]
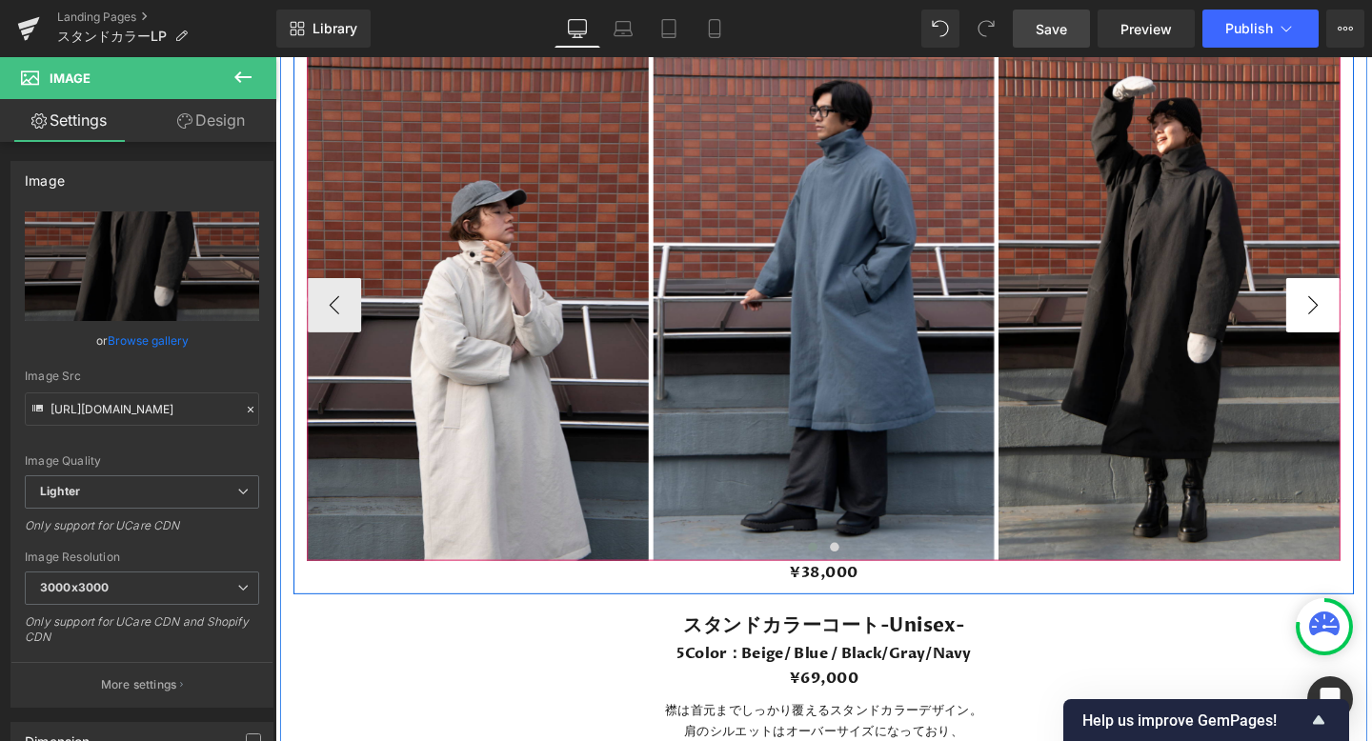
click at [1363, 312] on button "›" at bounding box center [1365, 318] width 57 height 57
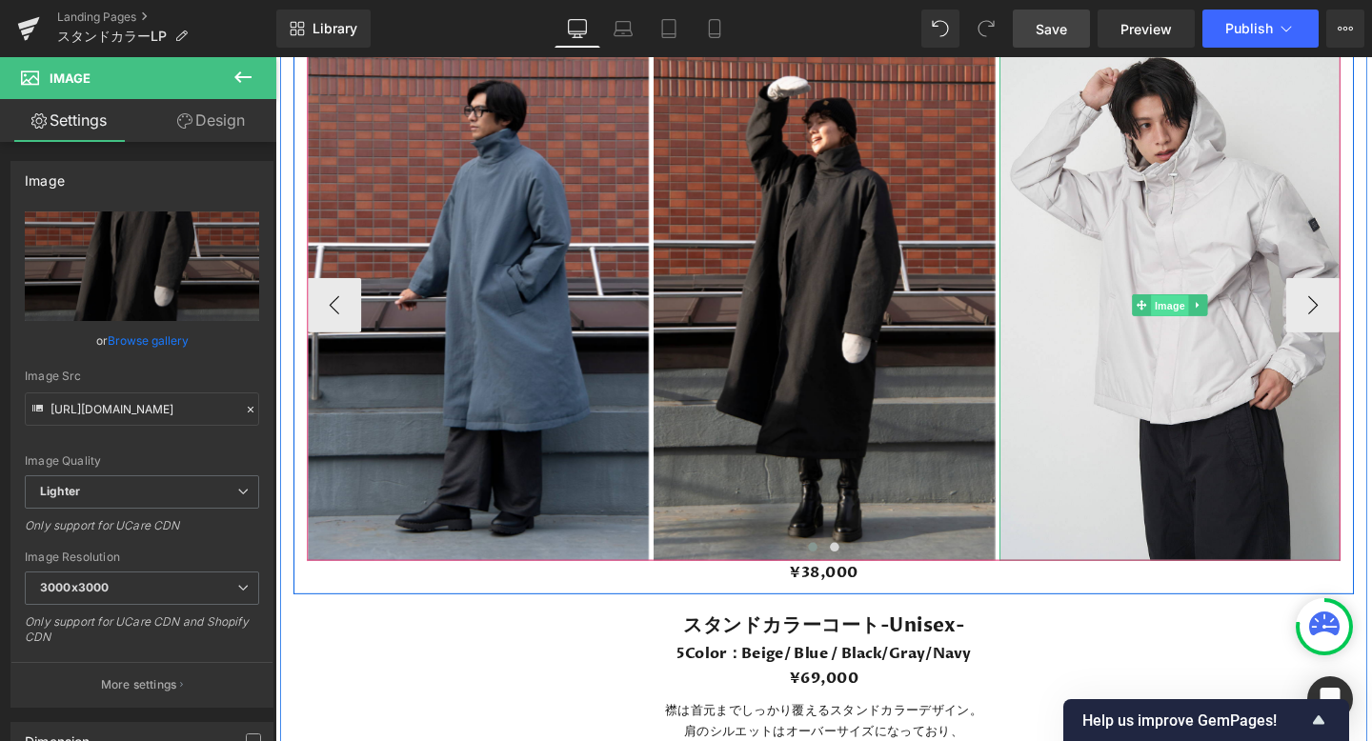
click at [1208, 316] on span "Image" at bounding box center [1216, 319] width 40 height 23
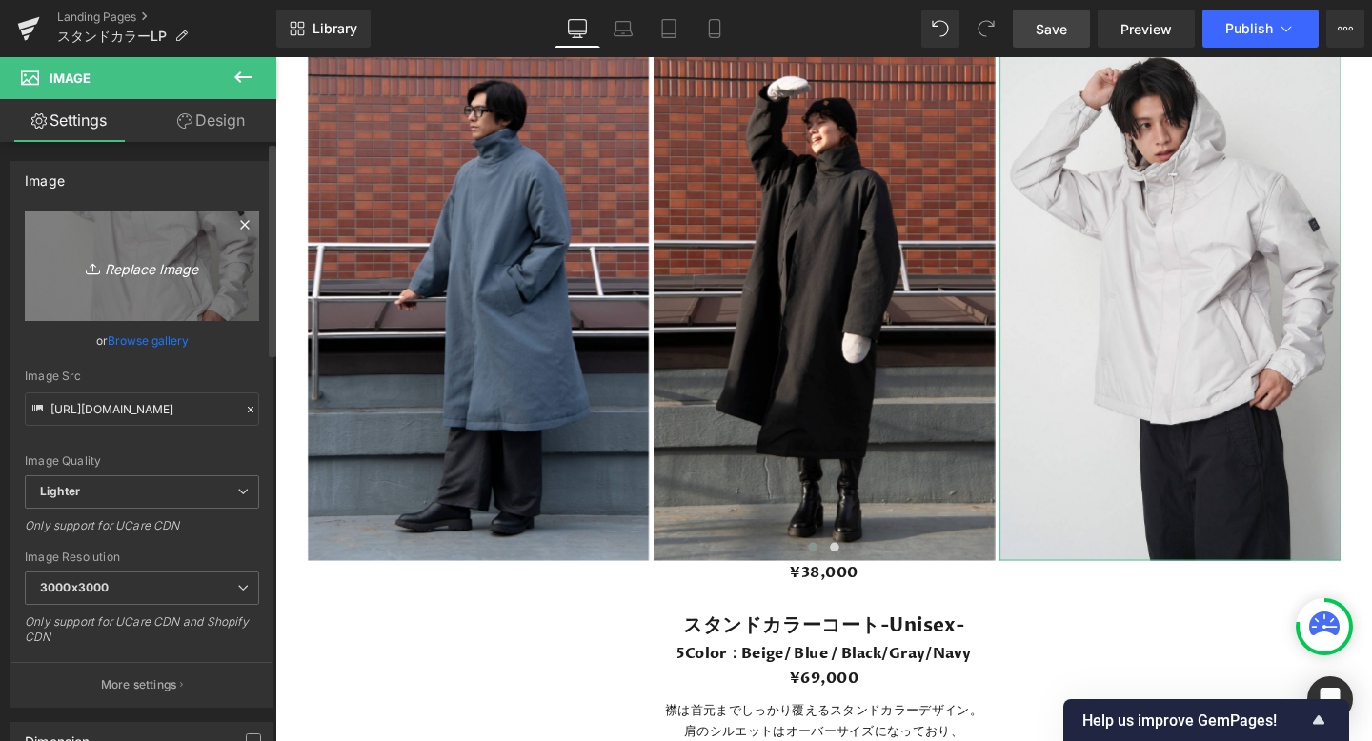
click at [149, 260] on icon "Replace Image" at bounding box center [142, 266] width 152 height 24
type input "C:\fakepath\251.png"
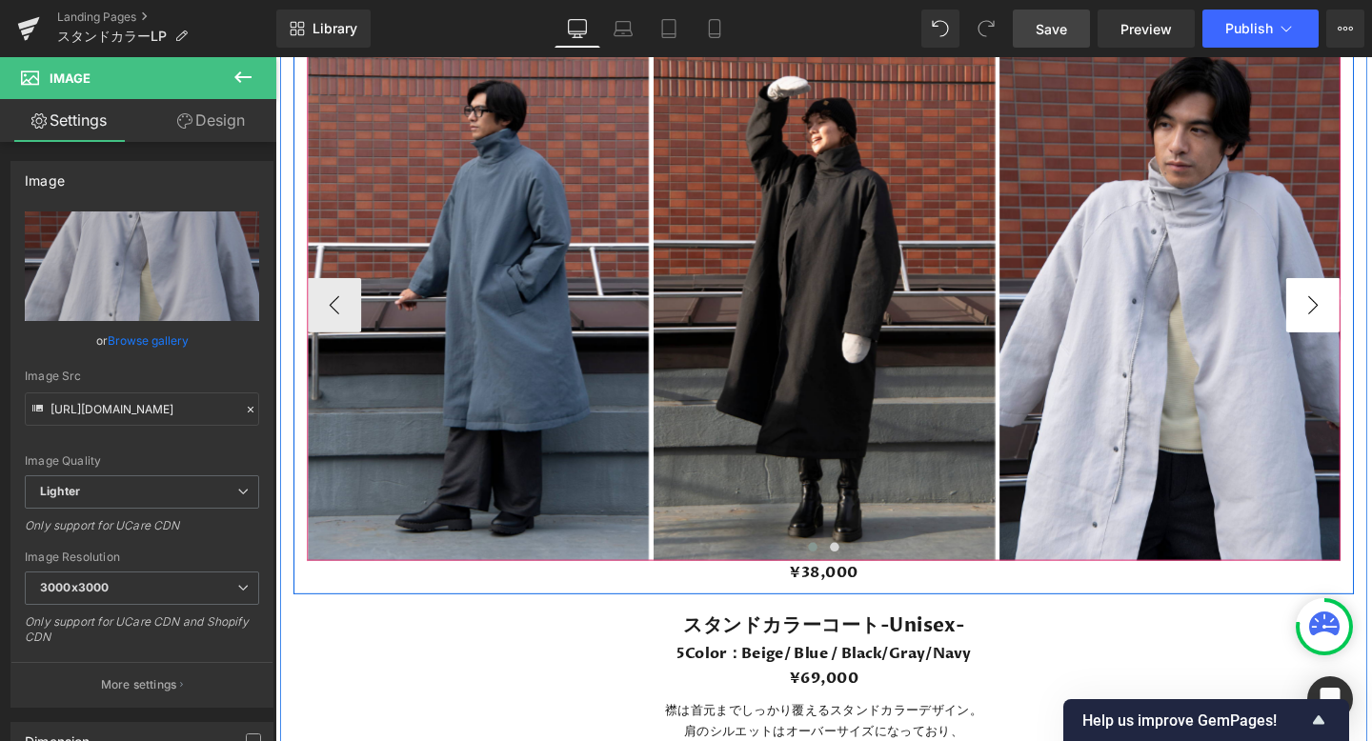
click at [1371, 311] on button "›" at bounding box center [1365, 318] width 57 height 57
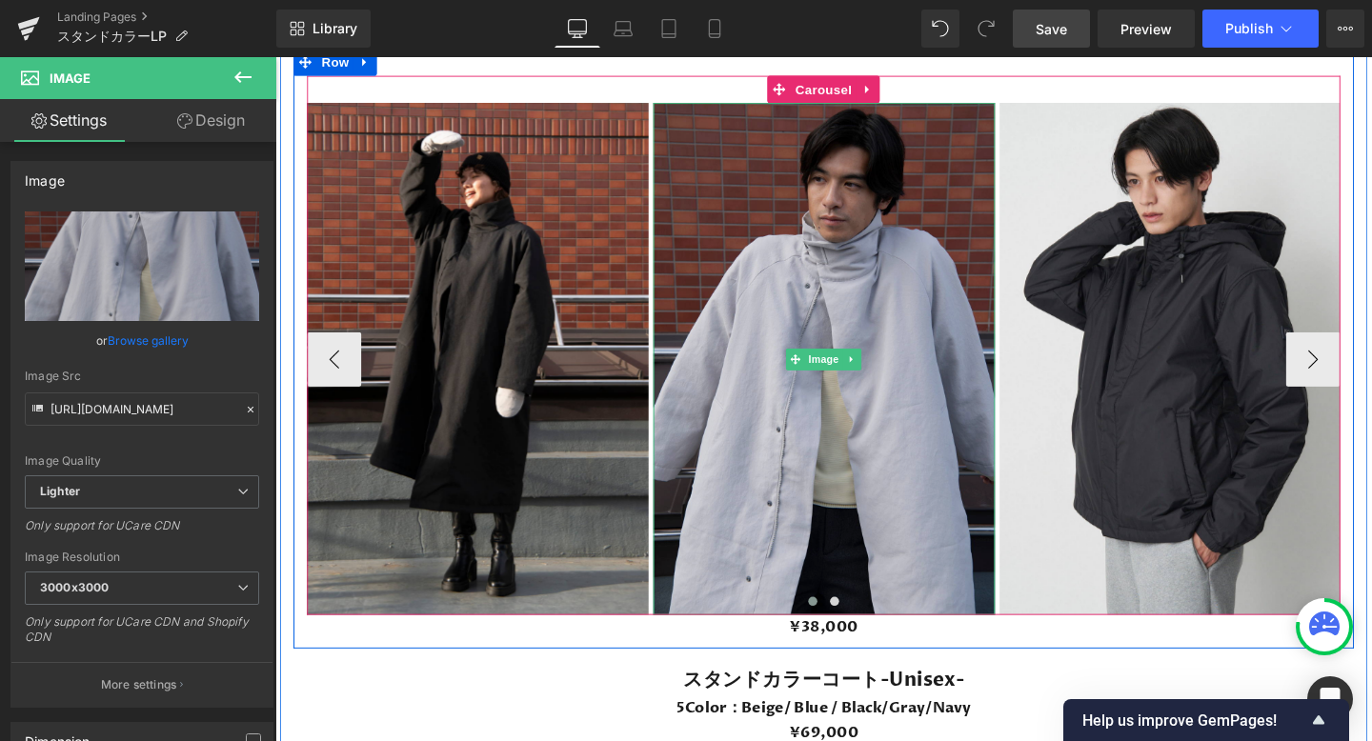
scroll to position [5017, 0]
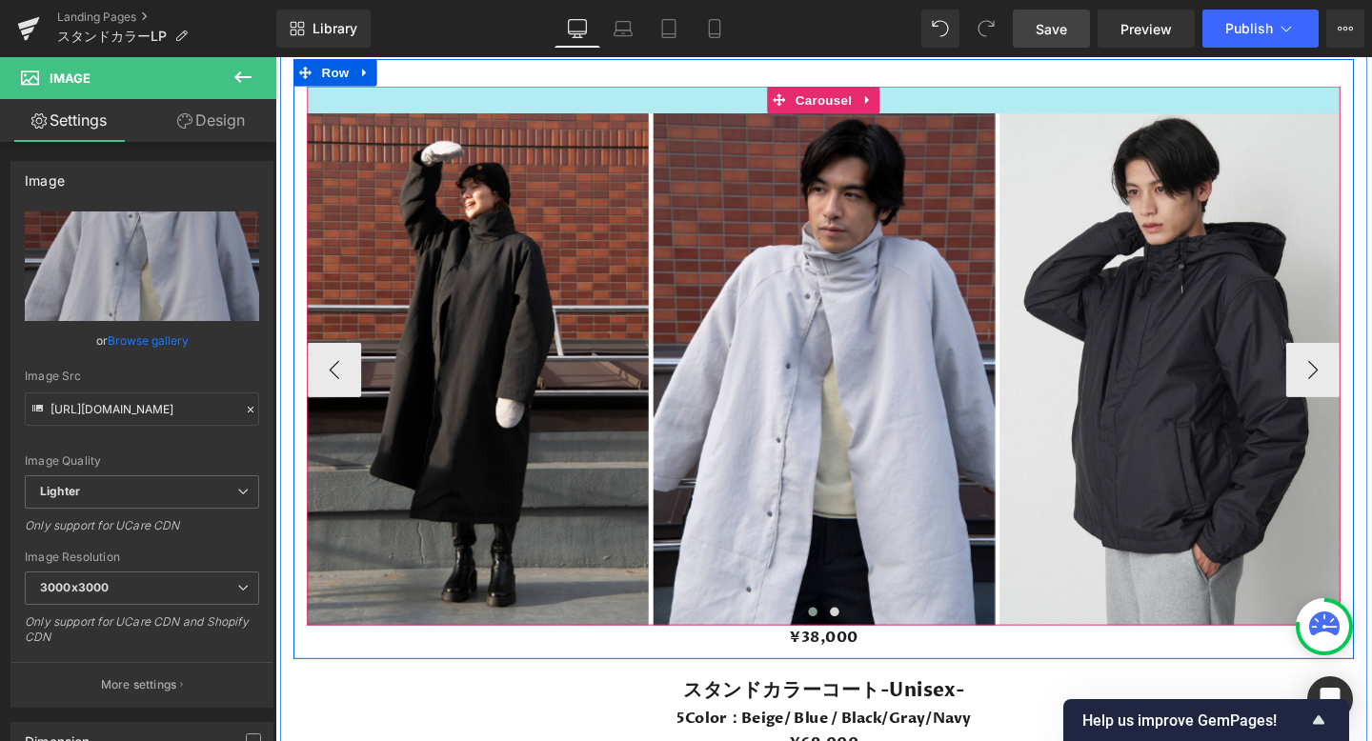
click at [748, 103] on div at bounding box center [852, 102] width 1086 height 29
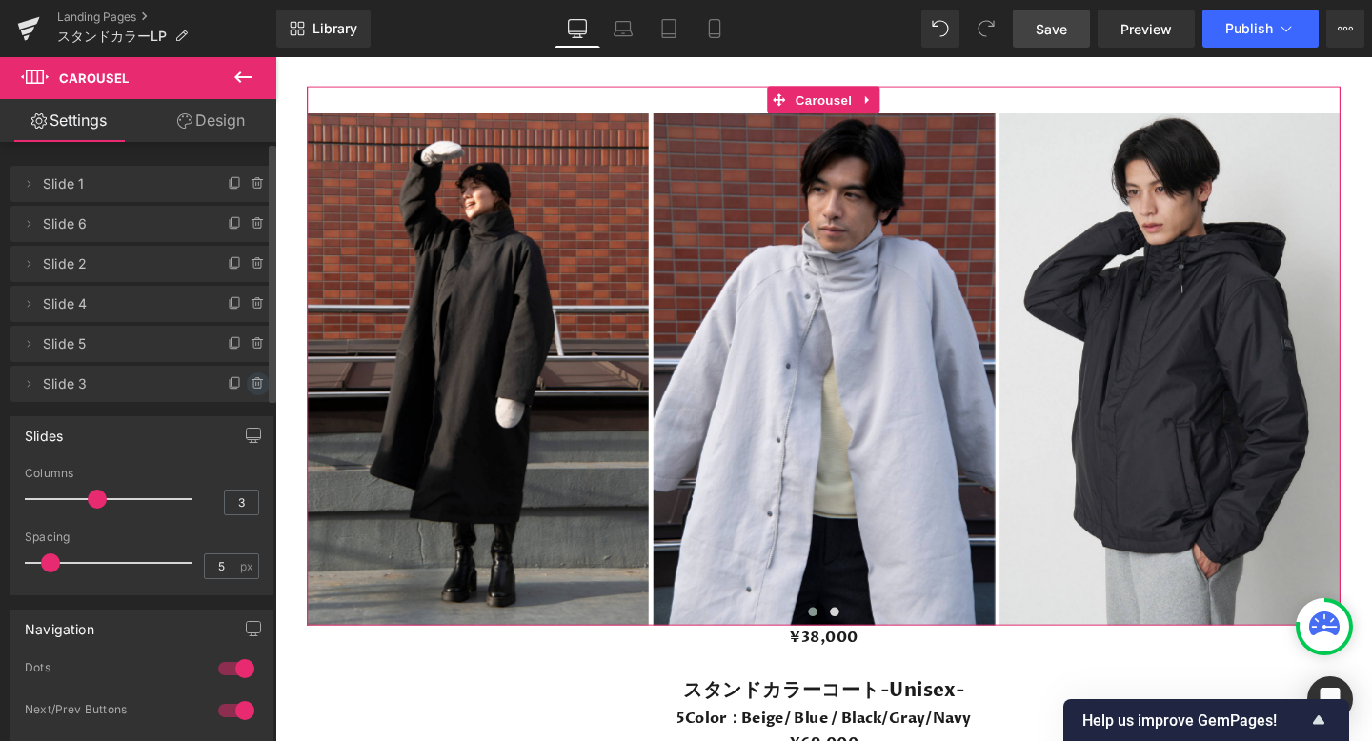
click at [255, 379] on icon at bounding box center [257, 379] width 4 height 2
click at [240, 382] on button "Delete" at bounding box center [238, 384] width 60 height 25
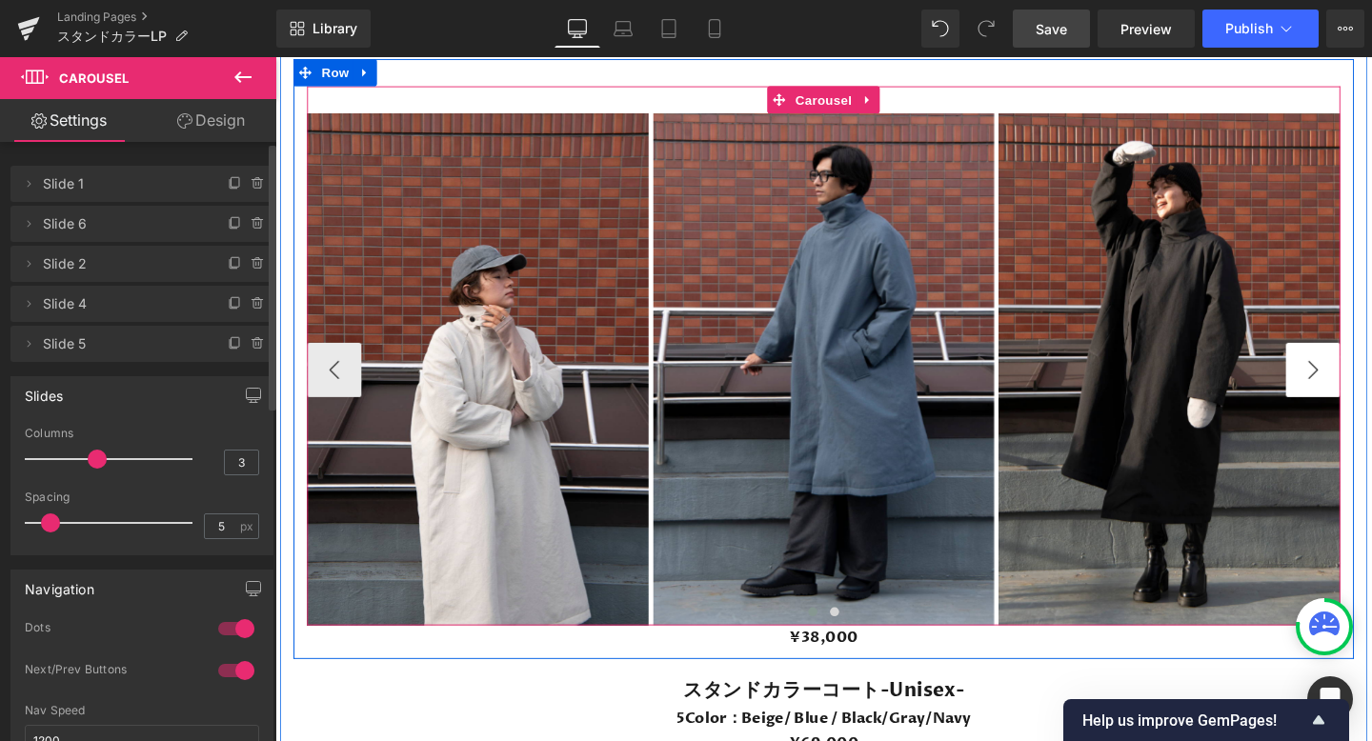
click at [1371, 387] on button "›" at bounding box center [1365, 385] width 57 height 57
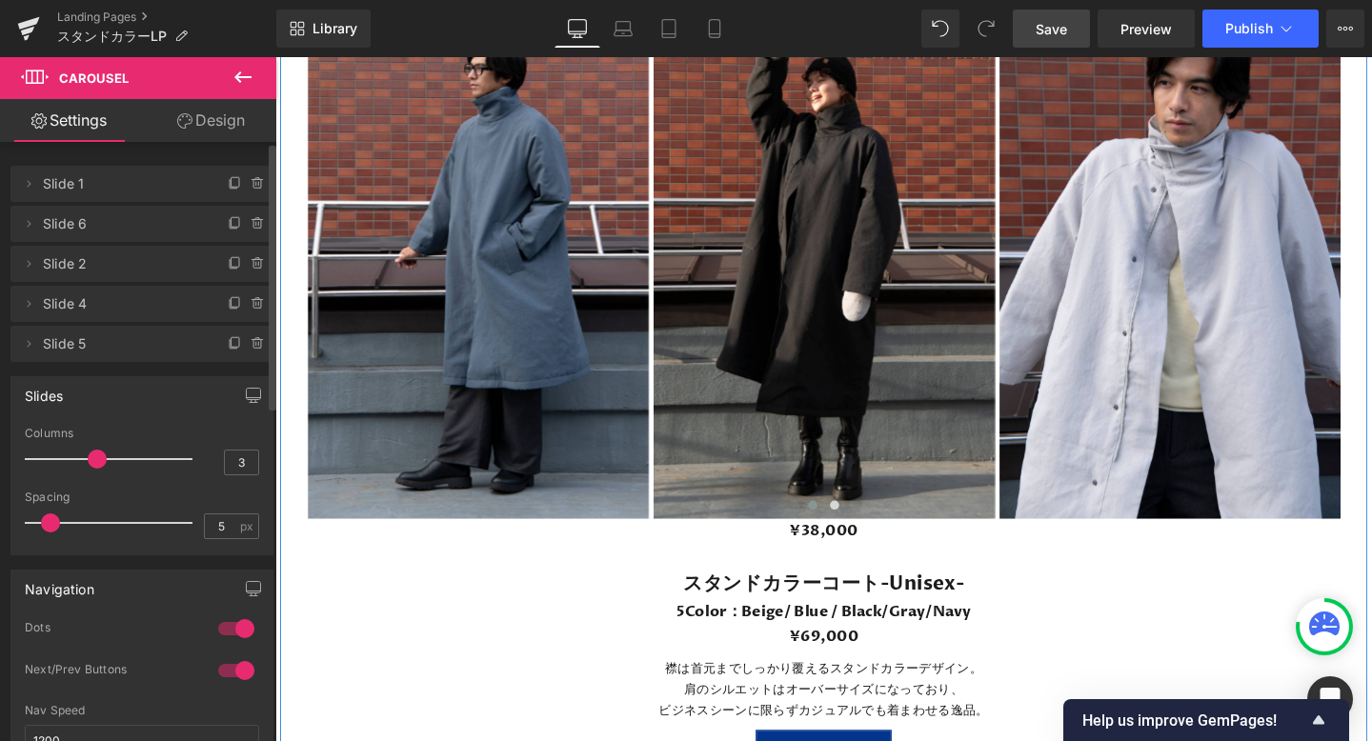
scroll to position [5206, 0]
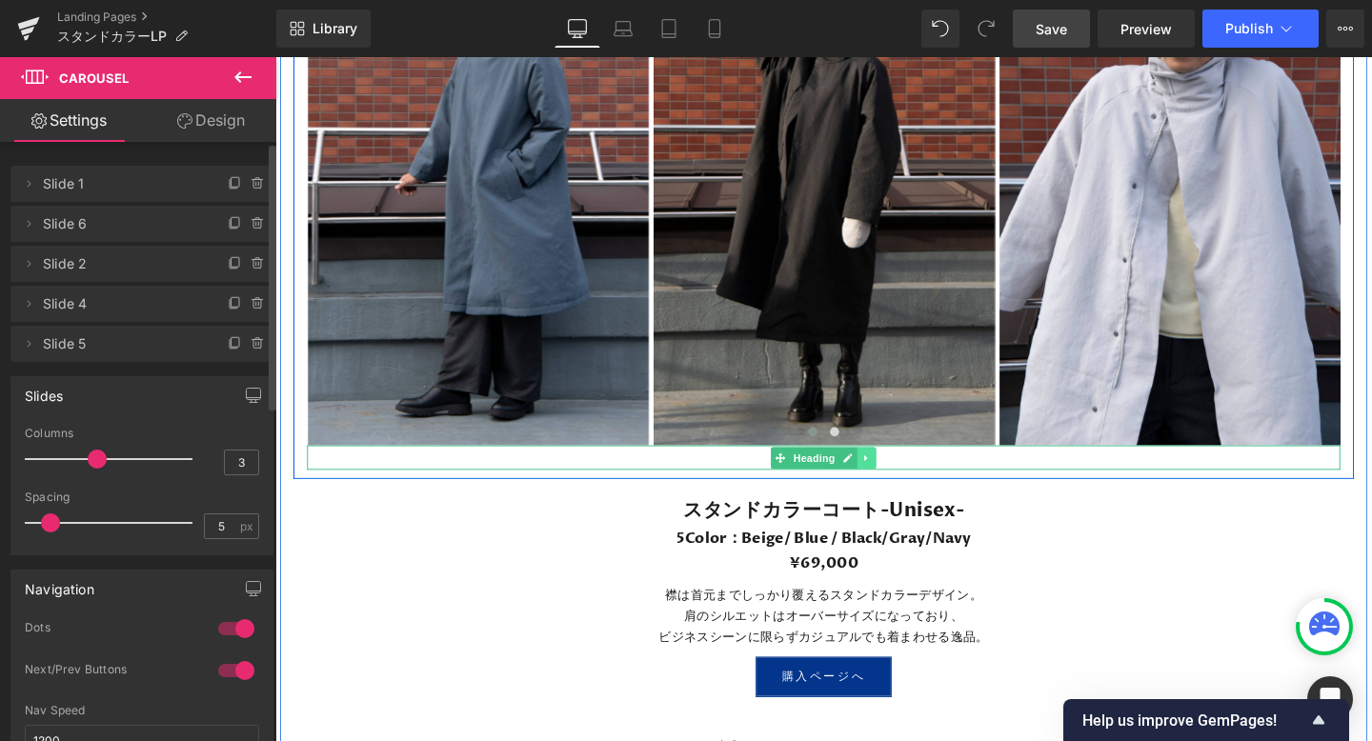
click at [895, 478] on icon at bounding box center [895, 478] width 3 height 7
click at [905, 475] on icon at bounding box center [907, 477] width 10 height 10
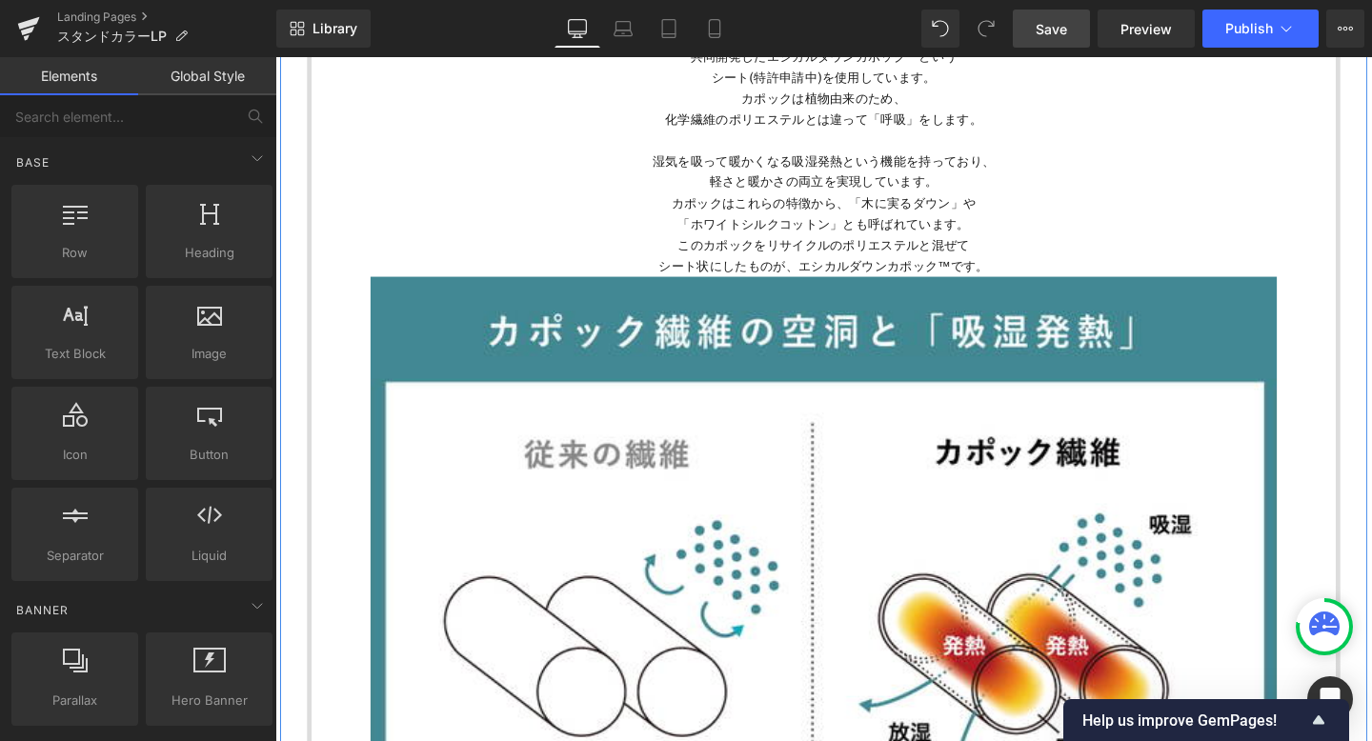
scroll to position [2694, 0]
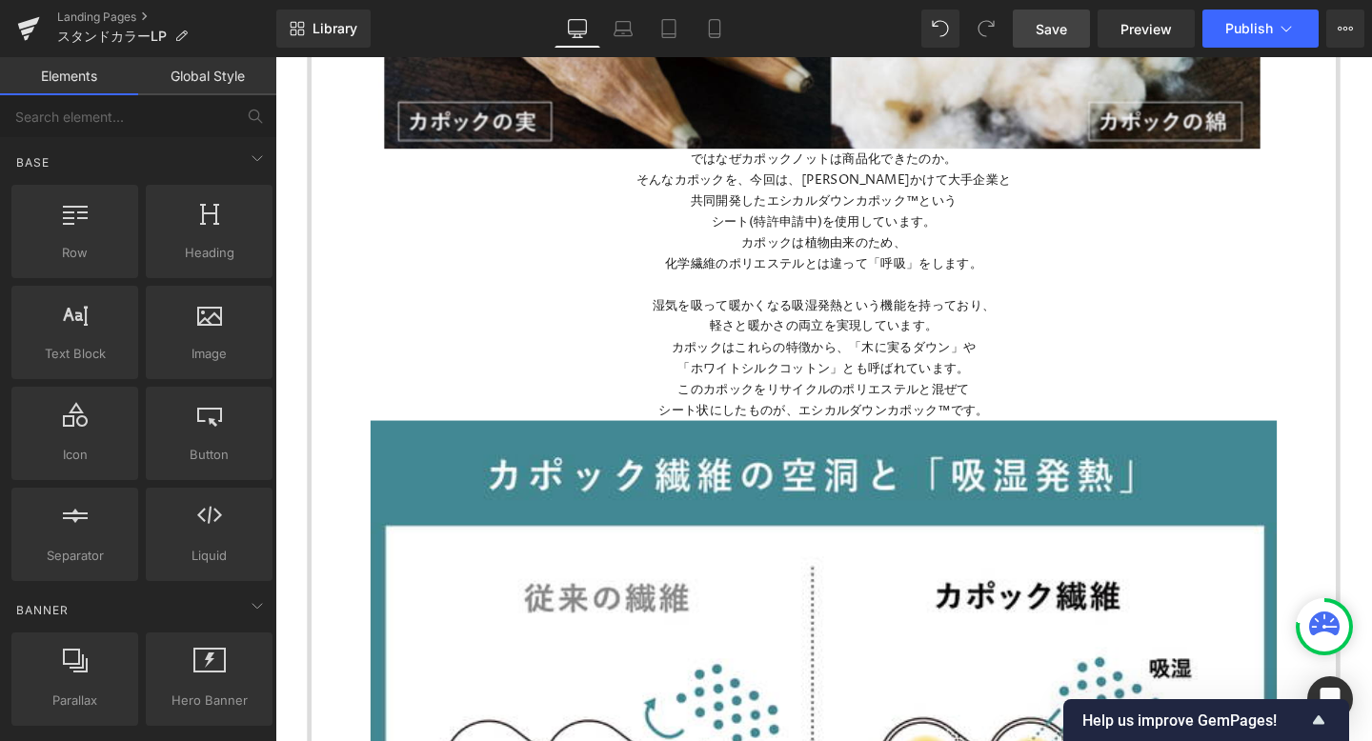
drag, startPoint x: 1046, startPoint y: 23, endPoint x: 82, endPoint y: 57, distance: 964.5
click at [1046, 23] on span "Save" at bounding box center [1050, 29] width 31 height 20
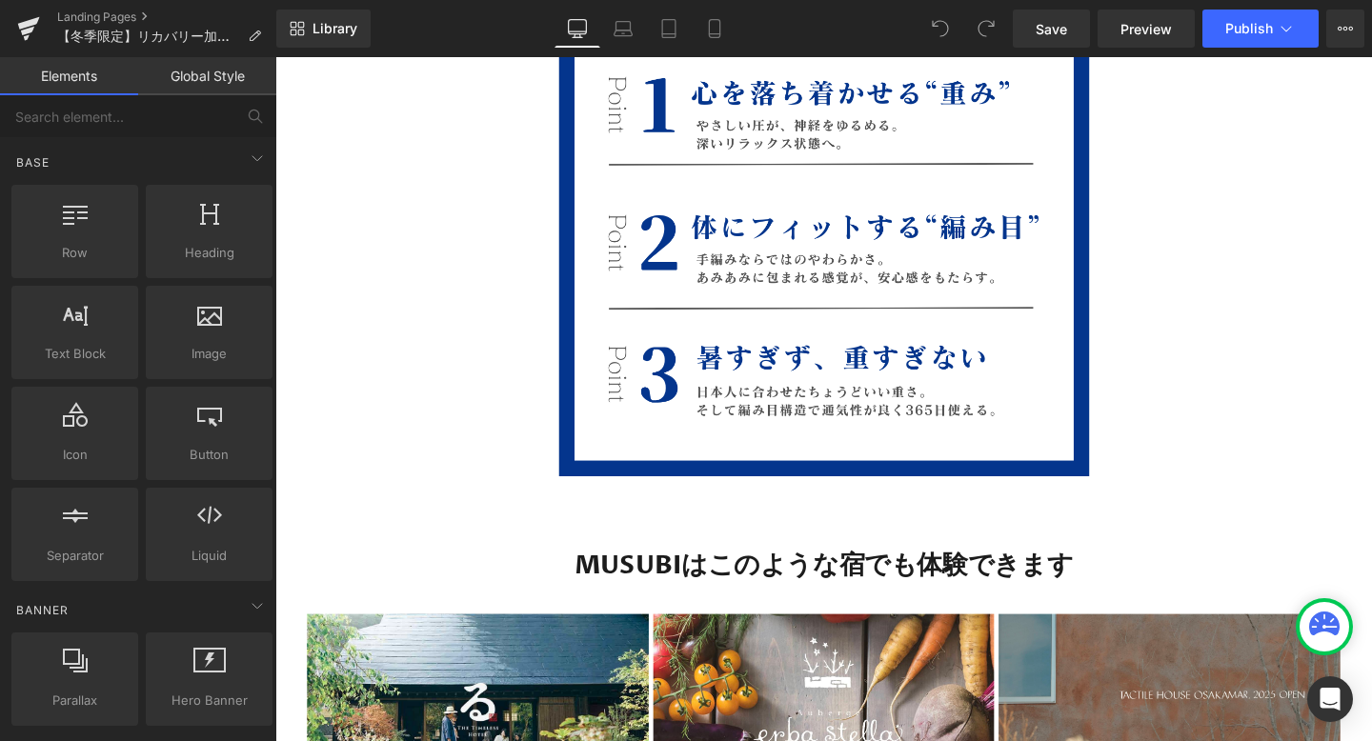
scroll to position [9056, 0]
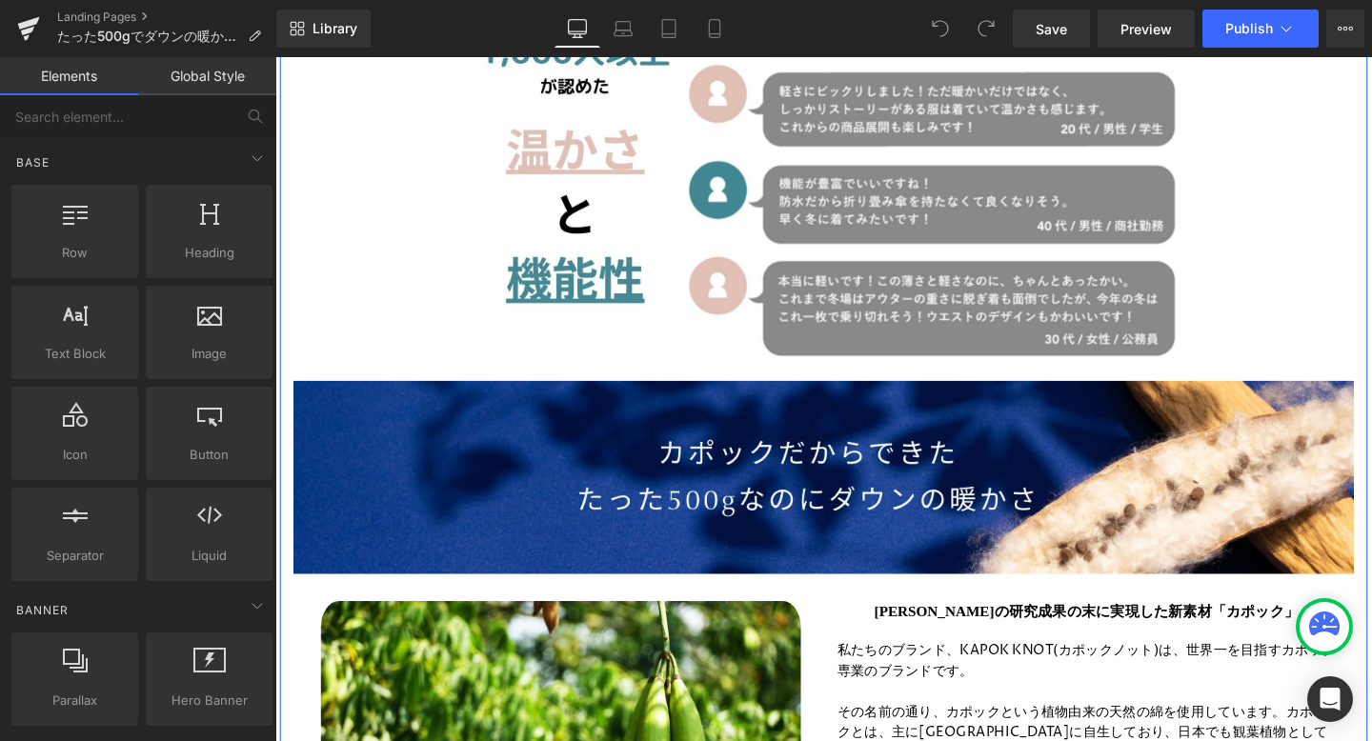
scroll to position [6693, 0]
